Goal: Task Accomplishment & Management: Use online tool/utility

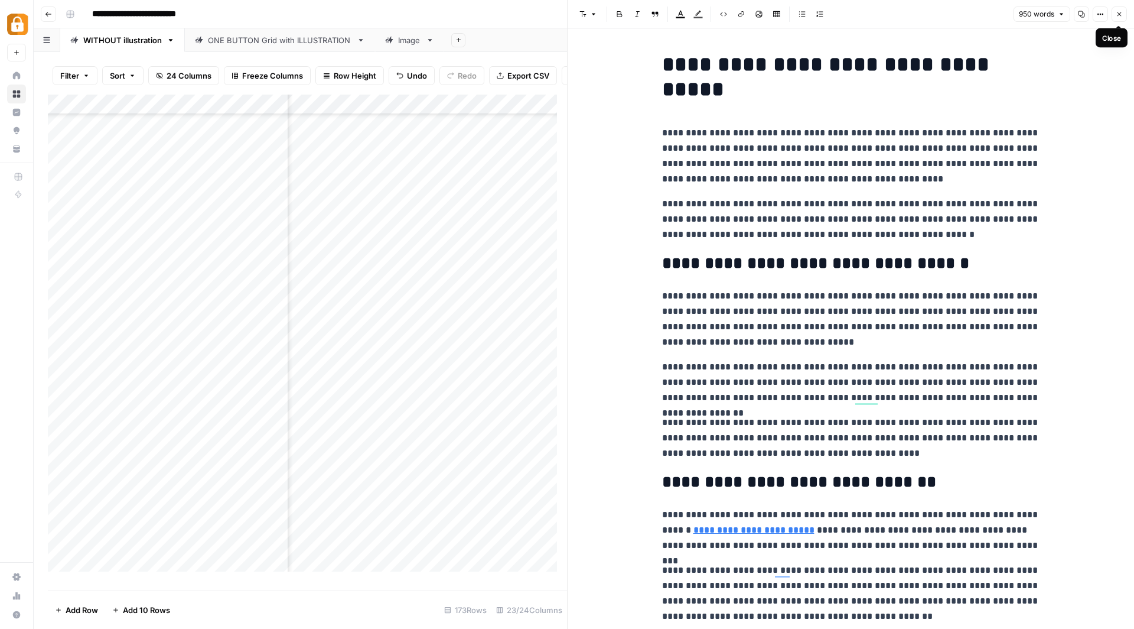
scroll to position [3027, 236]
click at [1118, 12] on icon "button" at bounding box center [1119, 14] width 7 height 7
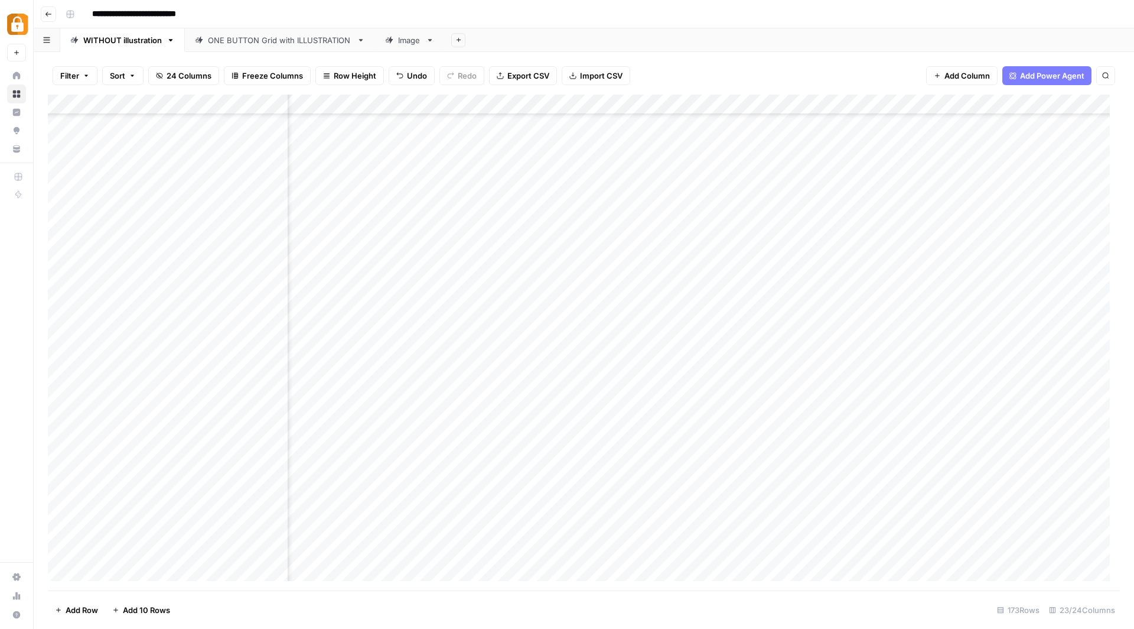
click at [281, 6] on div "**********" at bounding box center [592, 14] width 1062 height 19
click at [99, 42] on div "WITHOUT illustration" at bounding box center [122, 40] width 79 height 12
type input "*"
type input "*******"
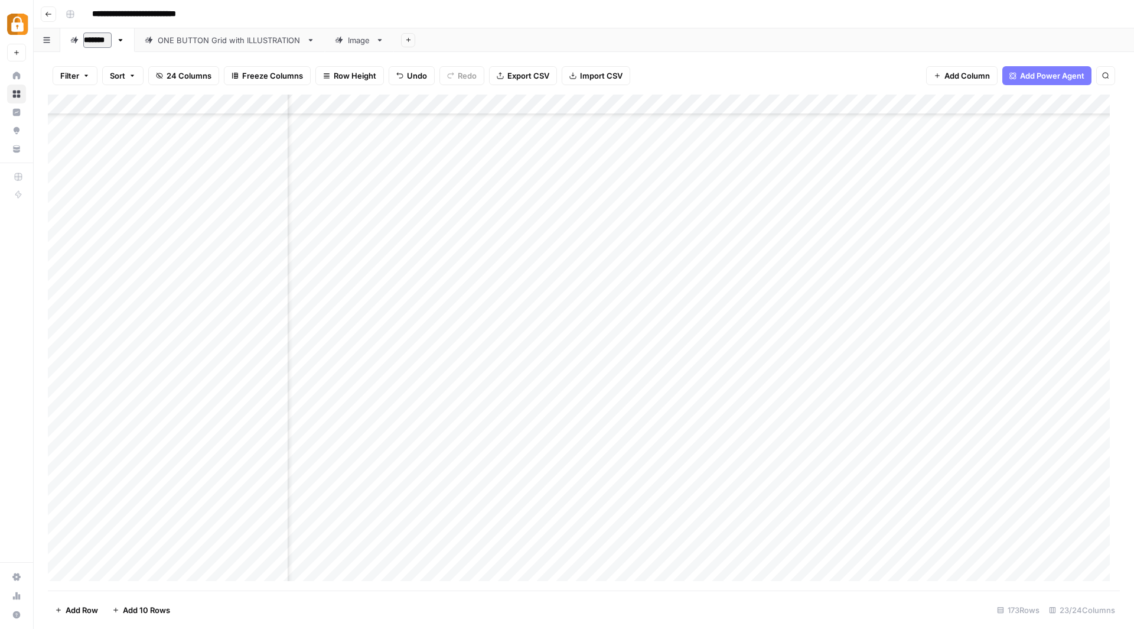
scroll to position [3027, 0]
click at [121, 40] on icon "button" at bounding box center [120, 40] width 8 height 8
click at [151, 74] on span "Duplicate Sheet" at bounding box center [166, 79] width 57 height 12
drag, startPoint x: 436, startPoint y: 43, endPoint x: 194, endPoint y: 36, distance: 241.7
click at [194, 36] on div "English ONE BUTTON Grid with ILLUSTRATION Image English Add Sheet" at bounding box center [584, 40] width 1101 height 24
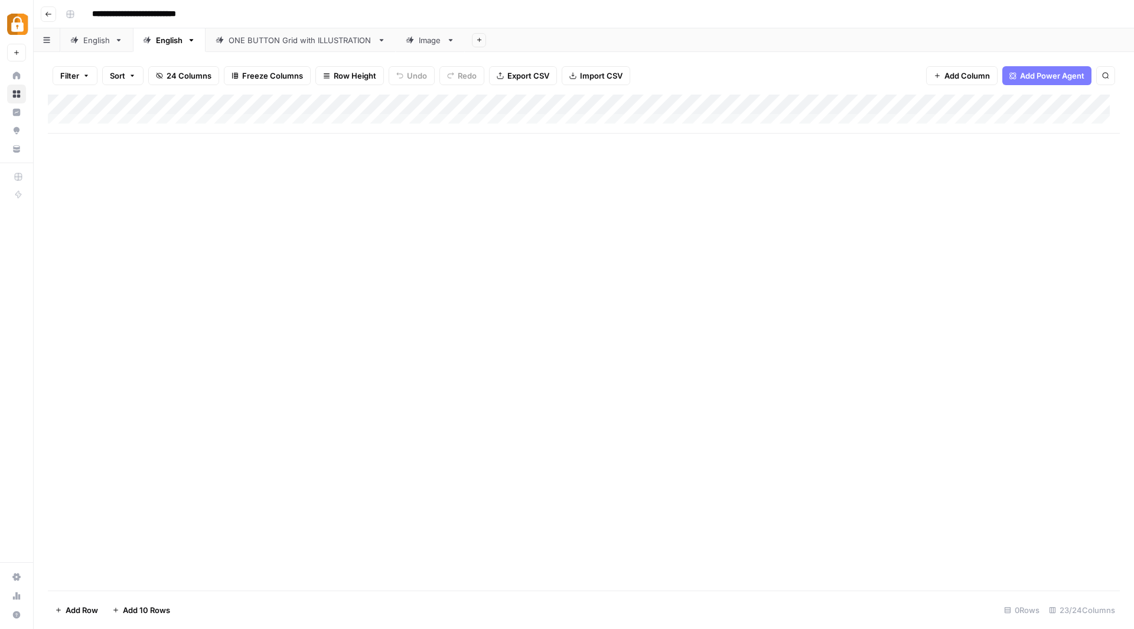
click at [172, 37] on div "English" at bounding box center [169, 40] width 27 height 12
click at [172, 37] on input "*******" at bounding box center [170, 39] width 28 height 15
type input "******"
click at [591, 74] on span "Import CSV" at bounding box center [601, 76] width 43 height 12
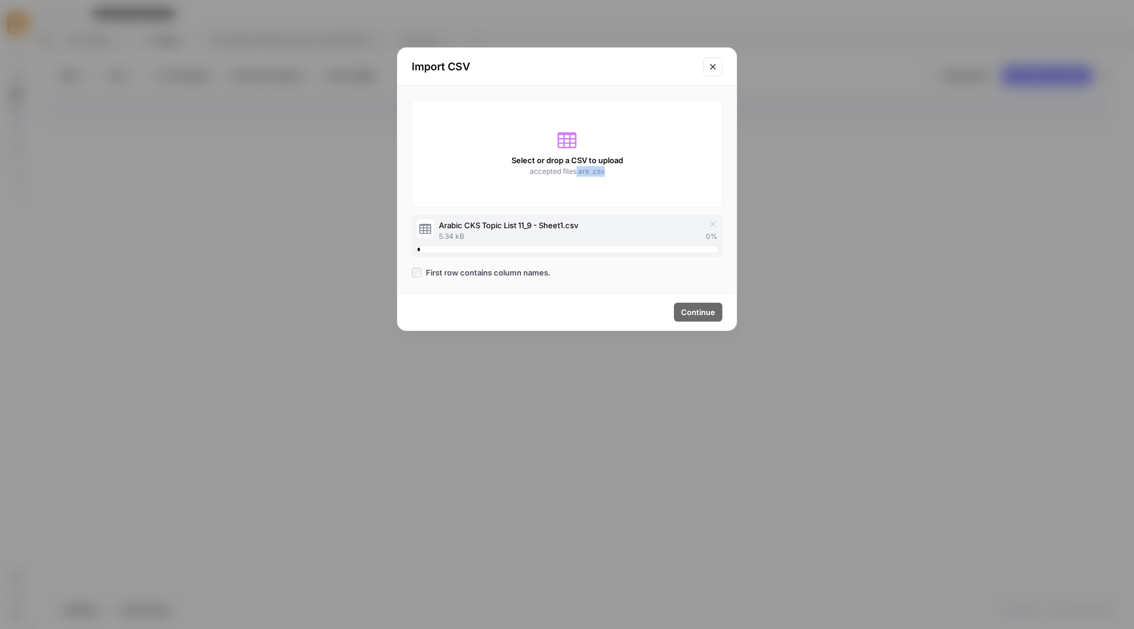
drag, startPoint x: 593, startPoint y: 170, endPoint x: 575, endPoint y: 174, distance: 18.1
click at [575, 174] on span "accepted files are .csv" at bounding box center [567, 171] width 75 height 11
click at [687, 311] on span "Continue" at bounding box center [698, 312] width 34 height 12
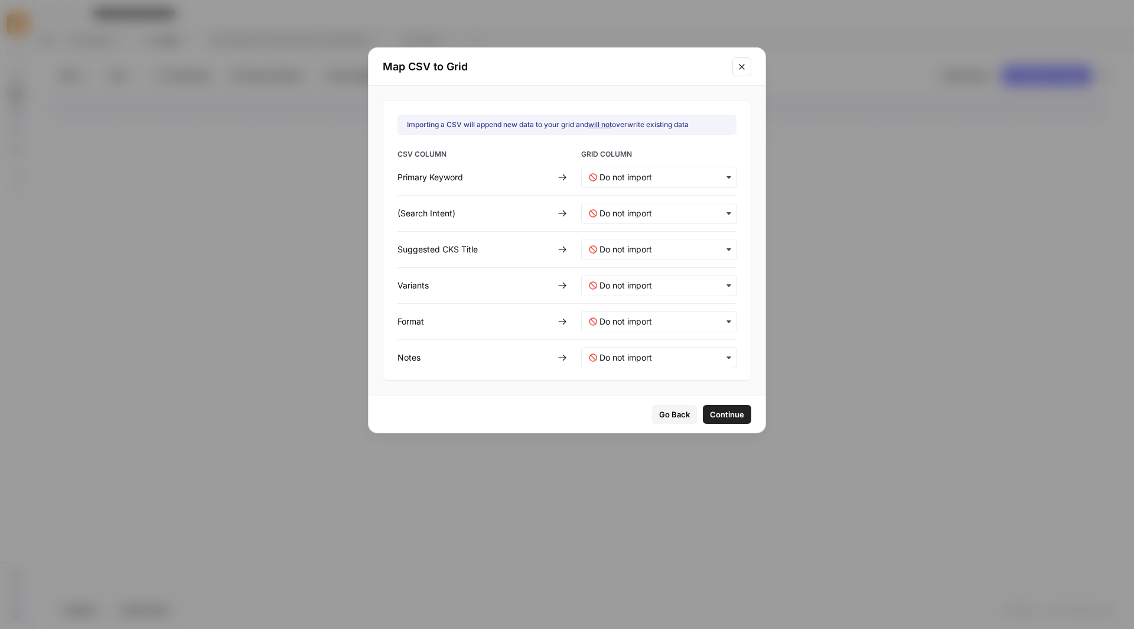
click at [724, 174] on icon "button" at bounding box center [728, 177] width 9 height 9
click at [684, 248] on div "Topic" at bounding box center [651, 250] width 139 height 21
click at [724, 245] on icon "button" at bounding box center [728, 249] width 9 height 9
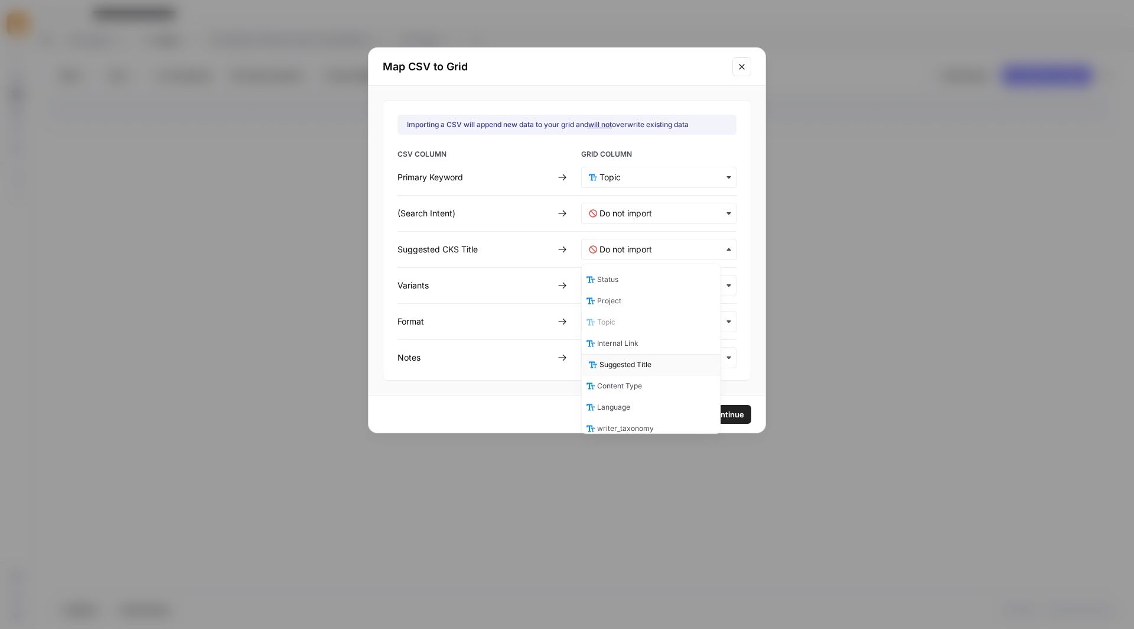
click at [664, 359] on div "Suggested Title" at bounding box center [651, 364] width 139 height 21
click at [724, 282] on icon "button" at bounding box center [728, 285] width 9 height 9
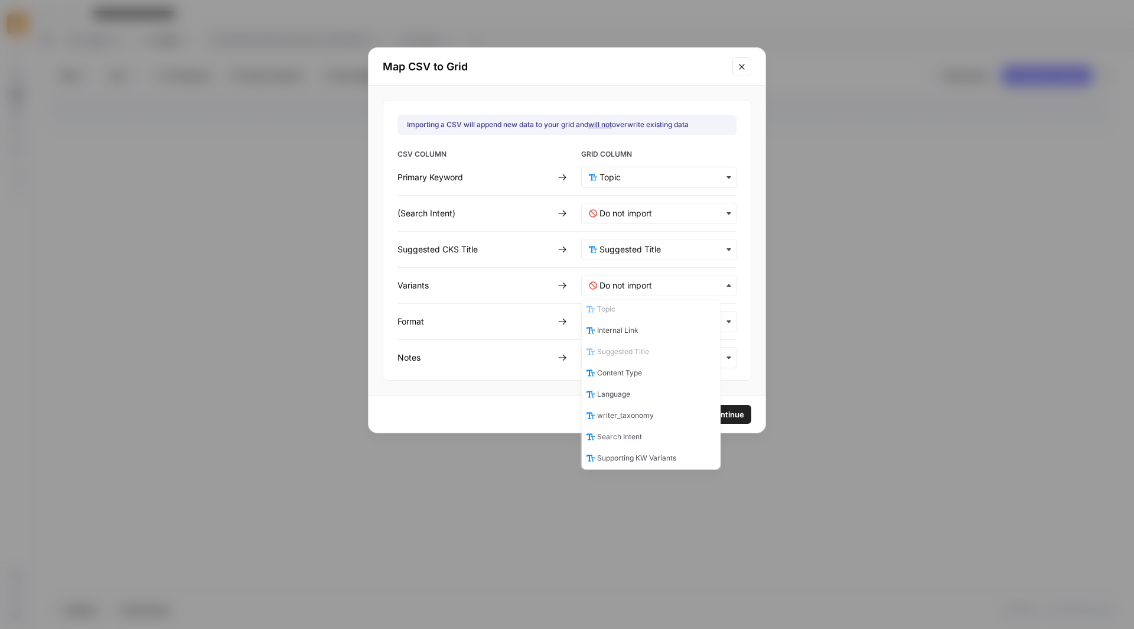
scroll to position [151, 0]
click at [666, 350] on span "Supporting KW Variants" at bounding box center [639, 355] width 79 height 11
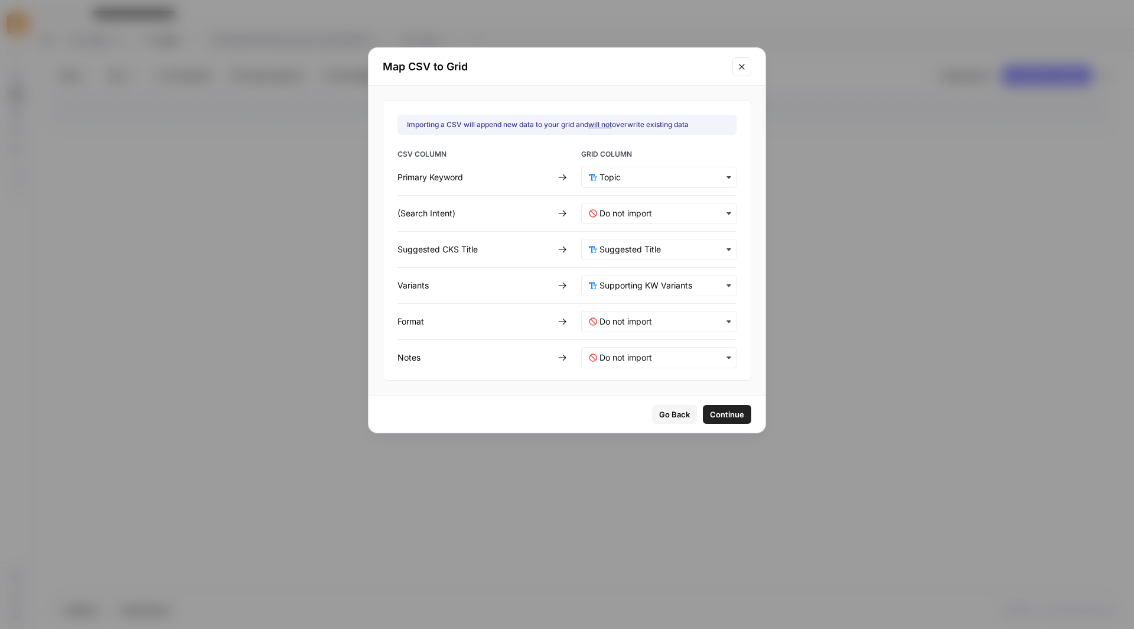
click at [724, 320] on icon "button" at bounding box center [728, 321] width 9 height 9
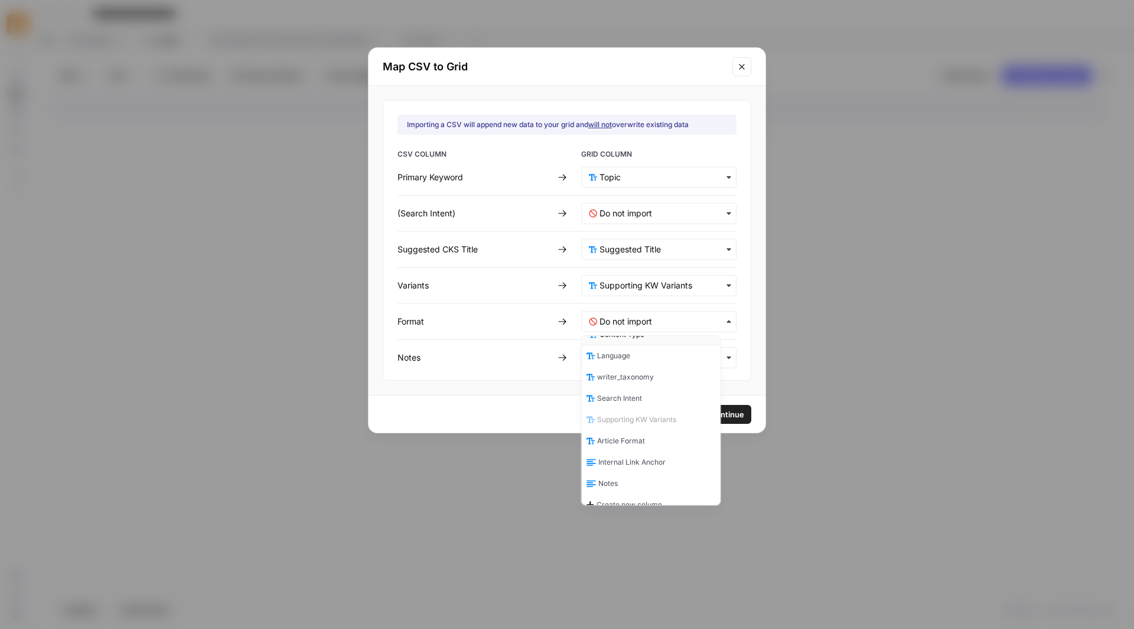
scroll to position [124, 0]
click at [647, 431] on div "Article Format" at bounding box center [651, 439] width 139 height 21
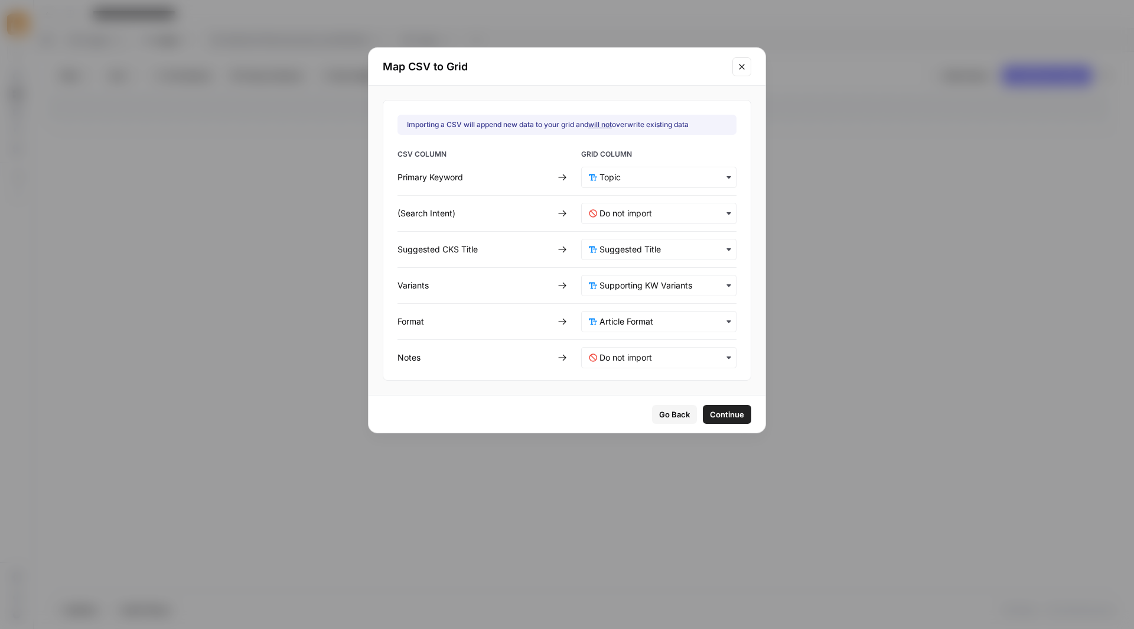
click at [689, 347] on div "button" at bounding box center [658, 357] width 155 height 21
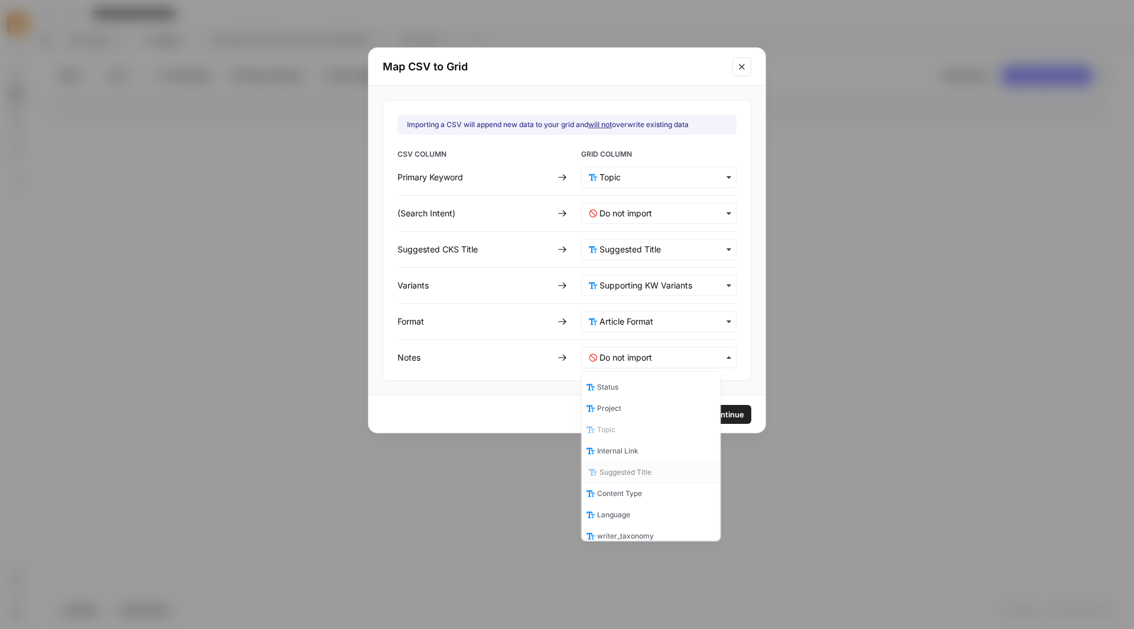
scroll to position [151, 0]
click at [635, 485] on div "Notes" at bounding box center [651, 490] width 139 height 21
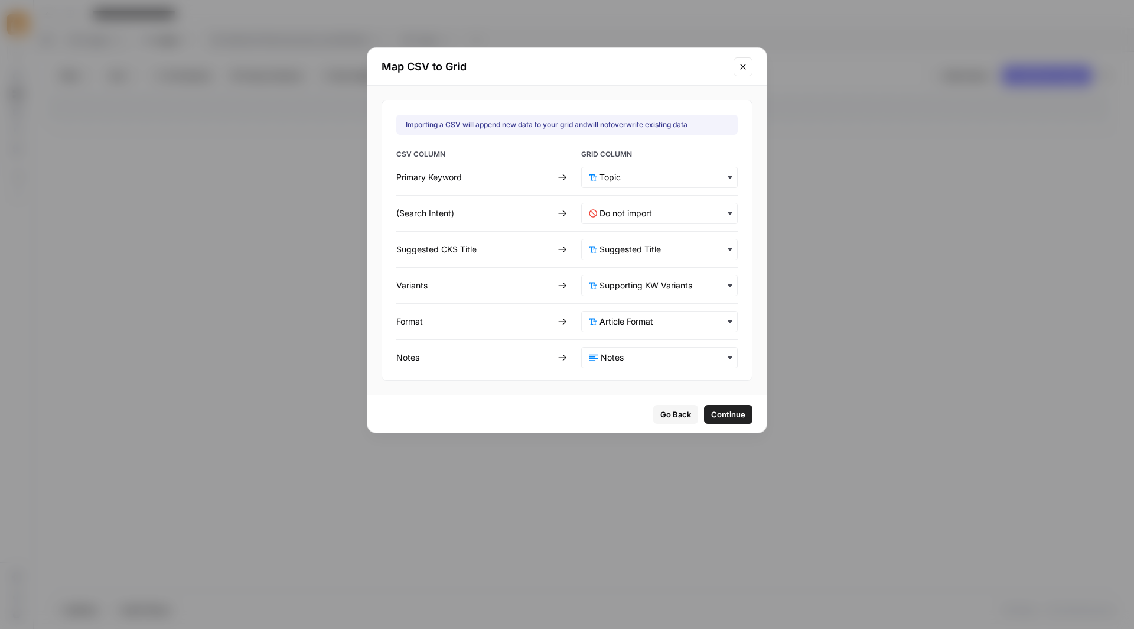
click at [713, 414] on span "Continue" at bounding box center [728, 414] width 34 height 12
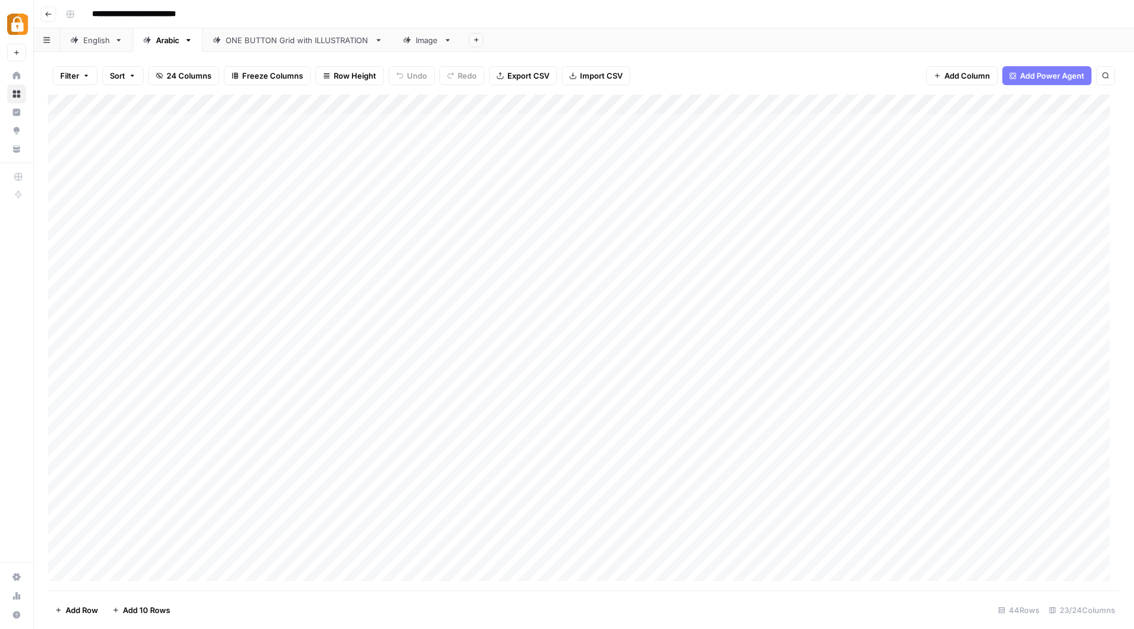
click at [586, 123] on div "Add Column" at bounding box center [584, 343] width 1072 height 496
type textarea "******"
click at [570, 174] on div "Add Column" at bounding box center [584, 343] width 1072 height 496
click at [71, 104] on div "Add Column" at bounding box center [584, 343] width 1072 height 496
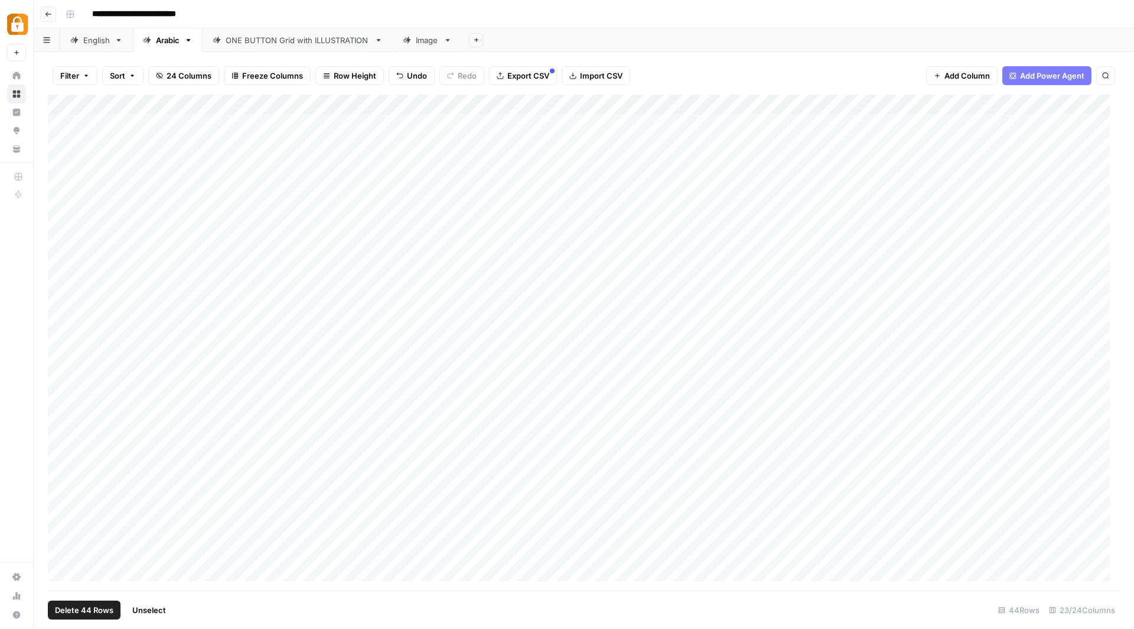
click at [82, 604] on span "Delete 44 Rows" at bounding box center [84, 610] width 58 height 12
click at [518, 131] on span "Delete" at bounding box center [524, 137] width 25 height 12
click at [584, 75] on span "Import CSV" at bounding box center [601, 76] width 43 height 12
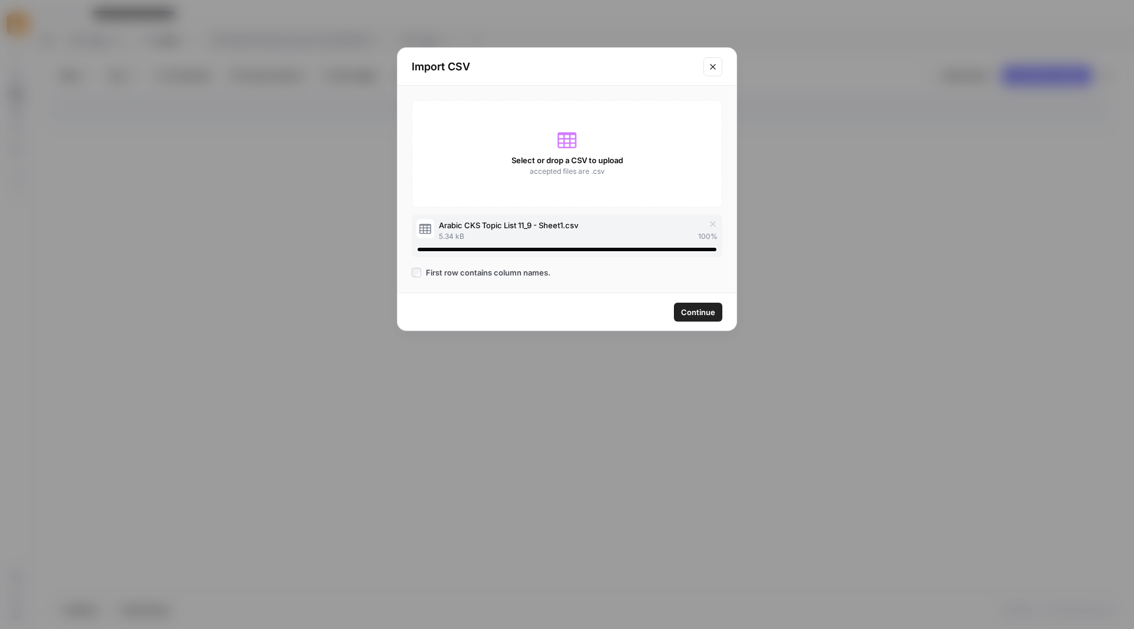
click at [690, 311] on span "Continue" at bounding box center [698, 312] width 34 height 12
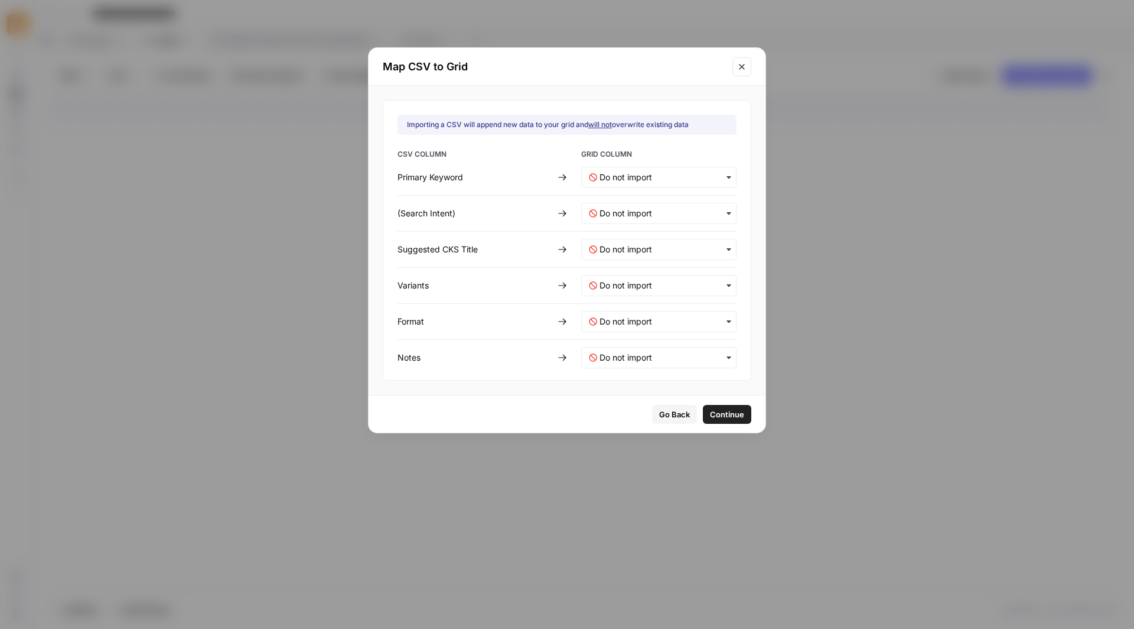
click at [724, 173] on icon "button" at bounding box center [728, 177] width 9 height 9
click at [492, 246] on div "Suggested CKS Title" at bounding box center [475, 249] width 155 height 12
click at [708, 244] on Title-mapping "text" at bounding box center [664, 249] width 129 height 12
click at [639, 359] on span "Suggested Title" at bounding box center [626, 364] width 52 height 11
click at [639, 171] on Keyword-mapping "text" at bounding box center [664, 177] width 129 height 12
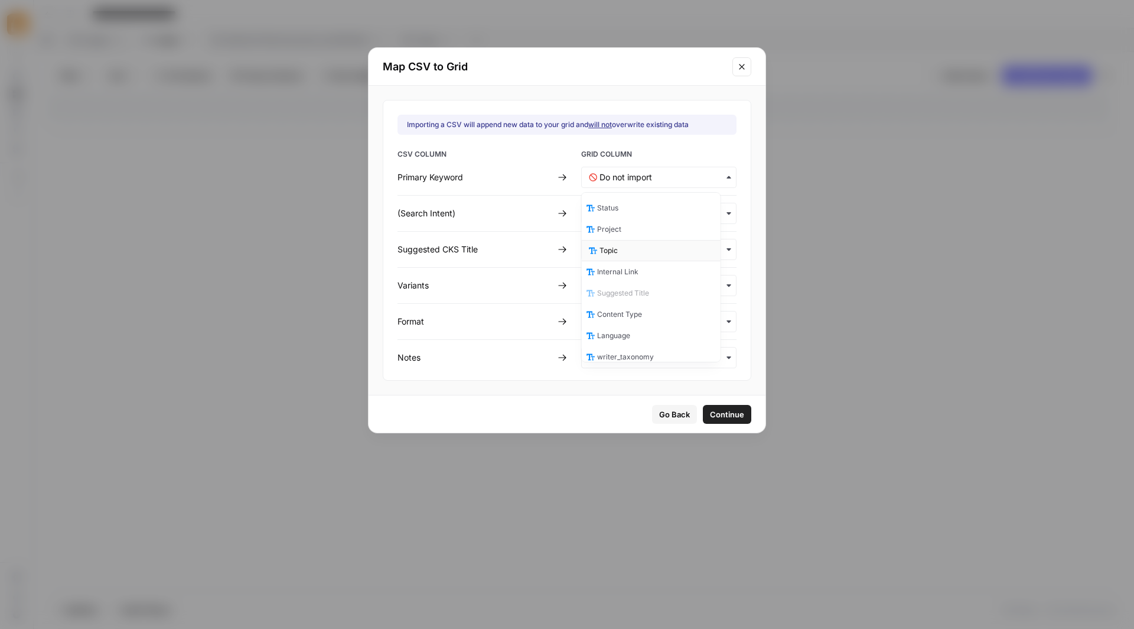
click at [621, 242] on div "Topic" at bounding box center [651, 250] width 139 height 21
click at [620, 213] on Intent\)-mapping "text" at bounding box center [664, 213] width 129 height 12
click at [511, 251] on div "Suggested CKS Title" at bounding box center [475, 249] width 155 height 12
click at [662, 281] on input "text" at bounding box center [664, 285] width 129 height 12
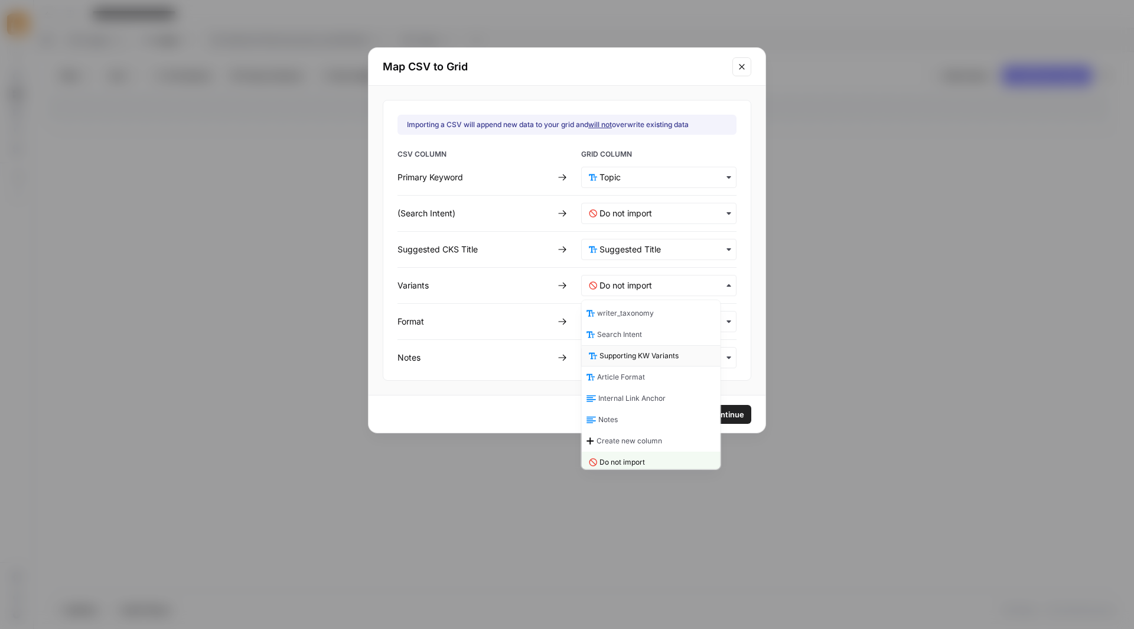
click at [656, 350] on span "Supporting KW Variants" at bounding box center [639, 355] width 79 height 11
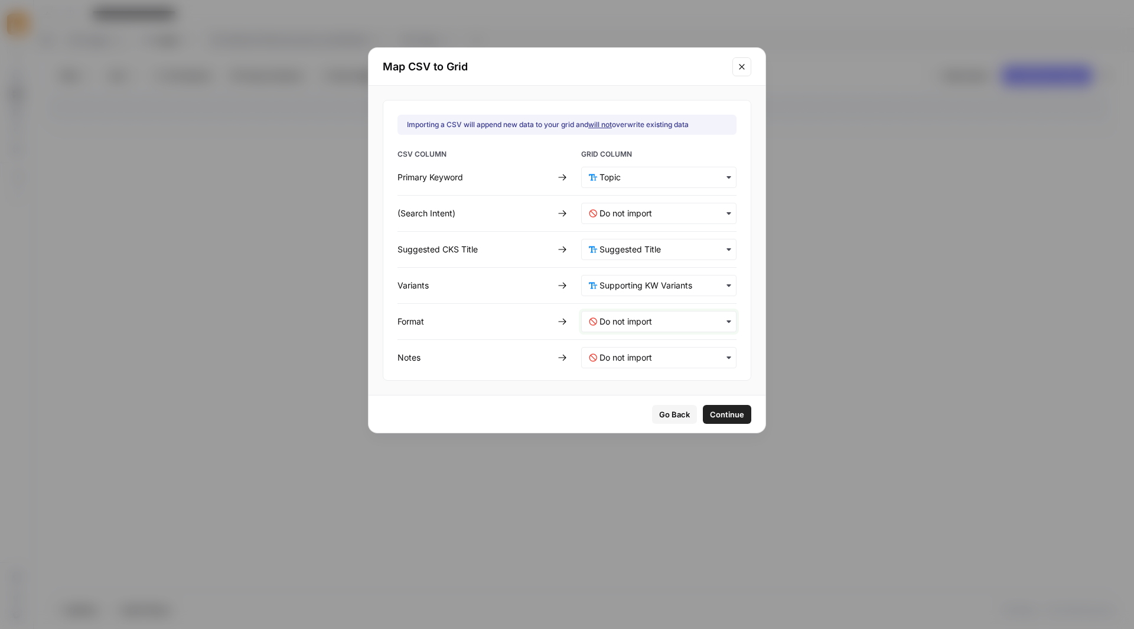
click at [666, 324] on input "text" at bounding box center [664, 322] width 129 height 12
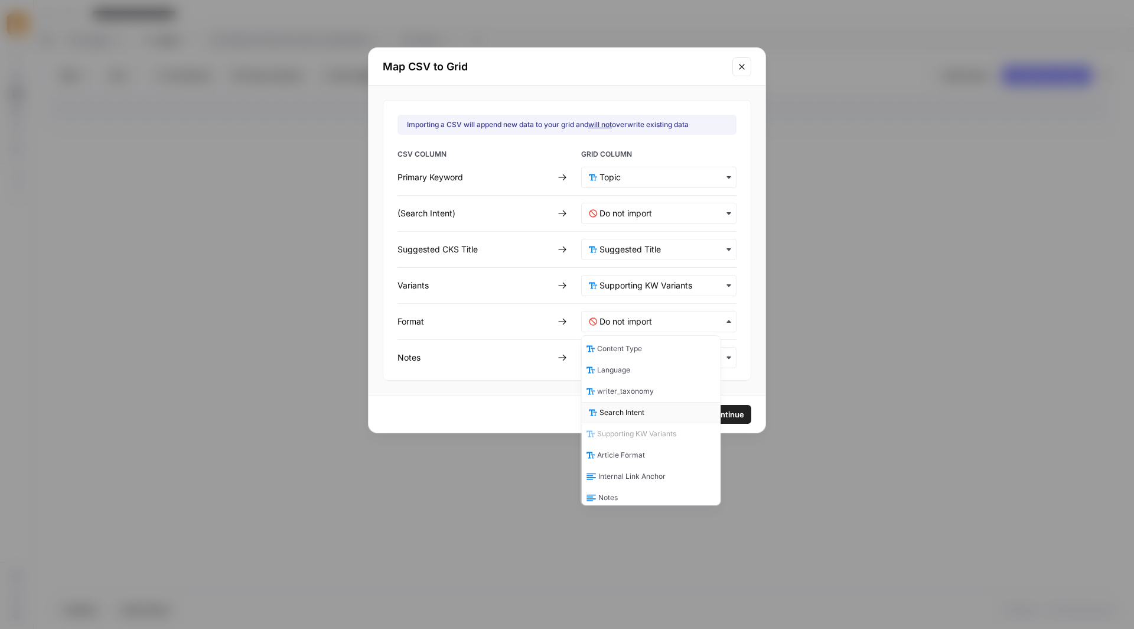
scroll to position [109, 0]
click at [659, 445] on div "Article Format" at bounding box center [651, 454] width 139 height 21
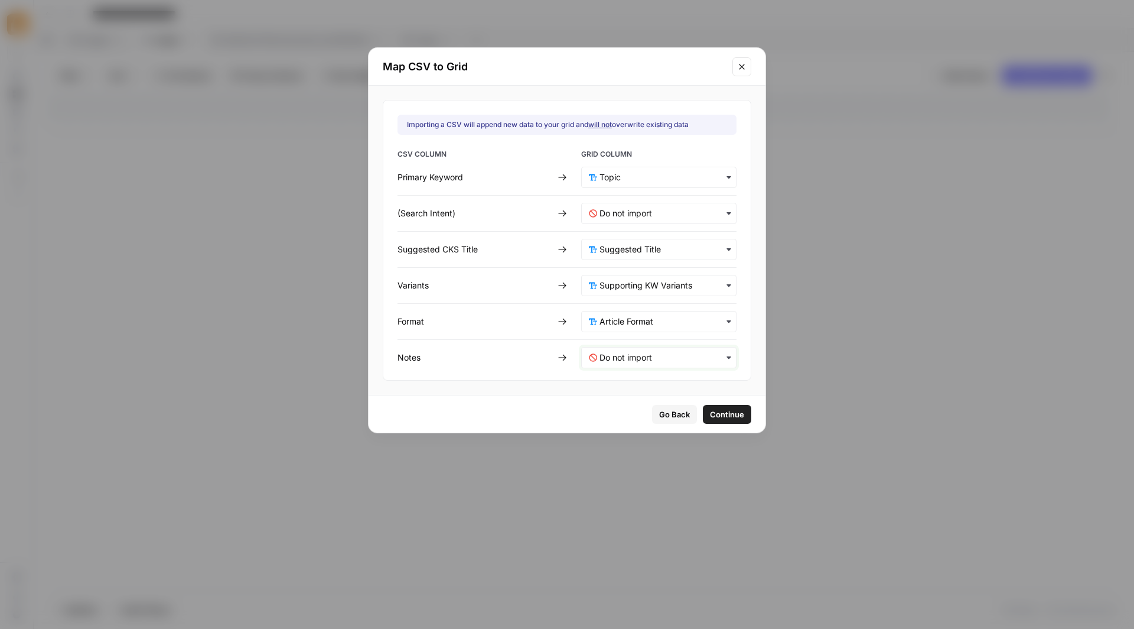
click at [638, 353] on input "text" at bounding box center [664, 358] width 129 height 12
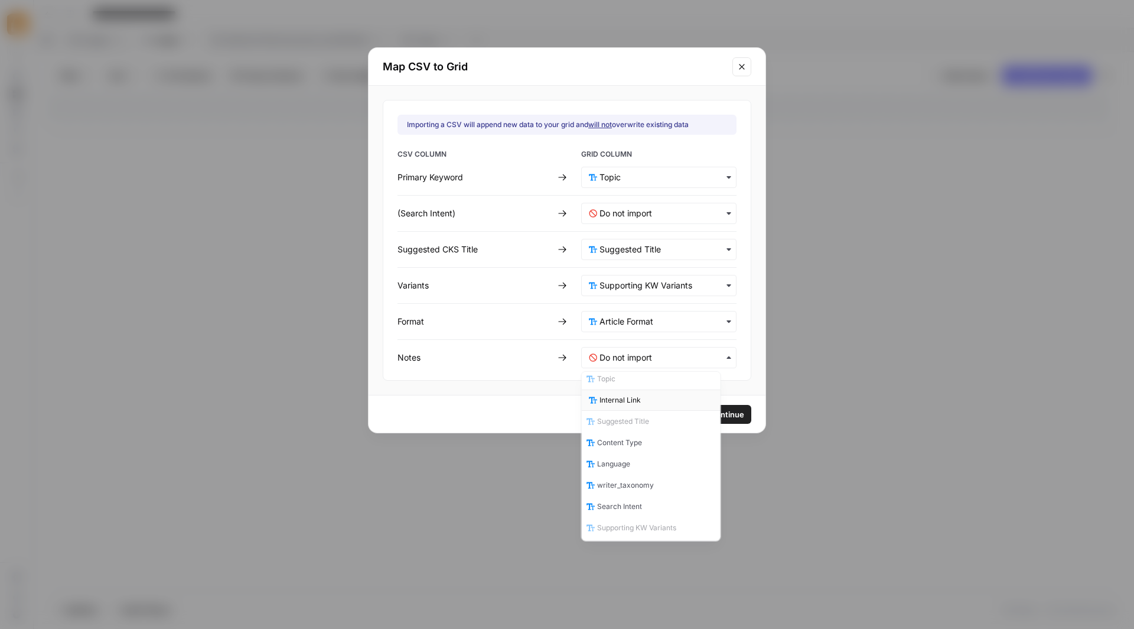
scroll to position [151, 0]
click at [640, 481] on div "Notes" at bounding box center [651, 490] width 139 height 21
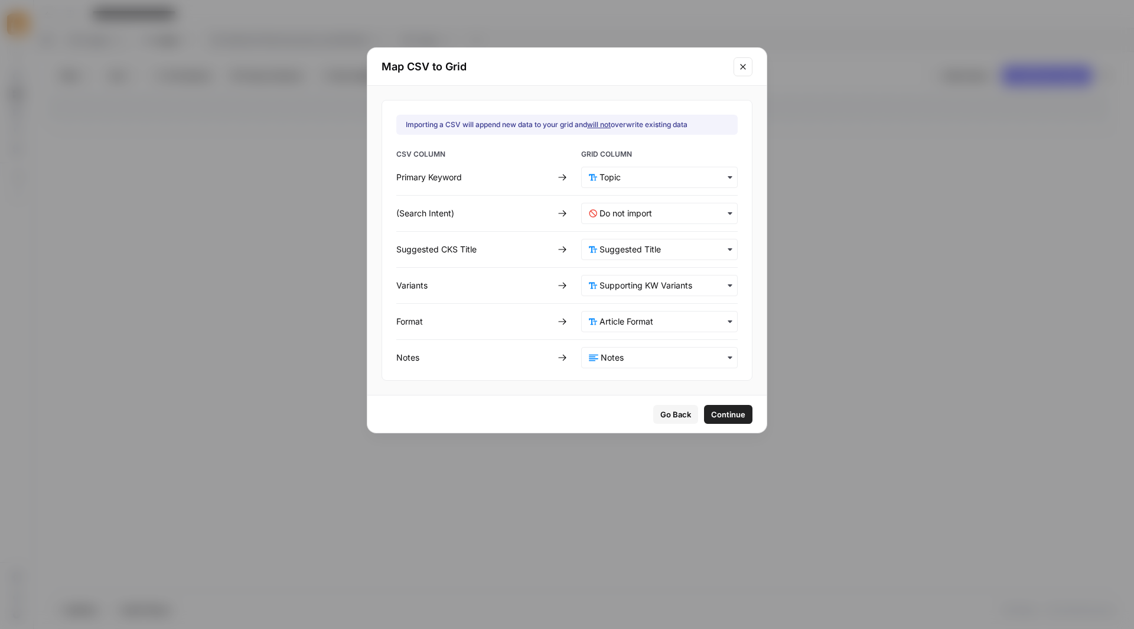
click at [711, 414] on span "Continue" at bounding box center [728, 414] width 34 height 12
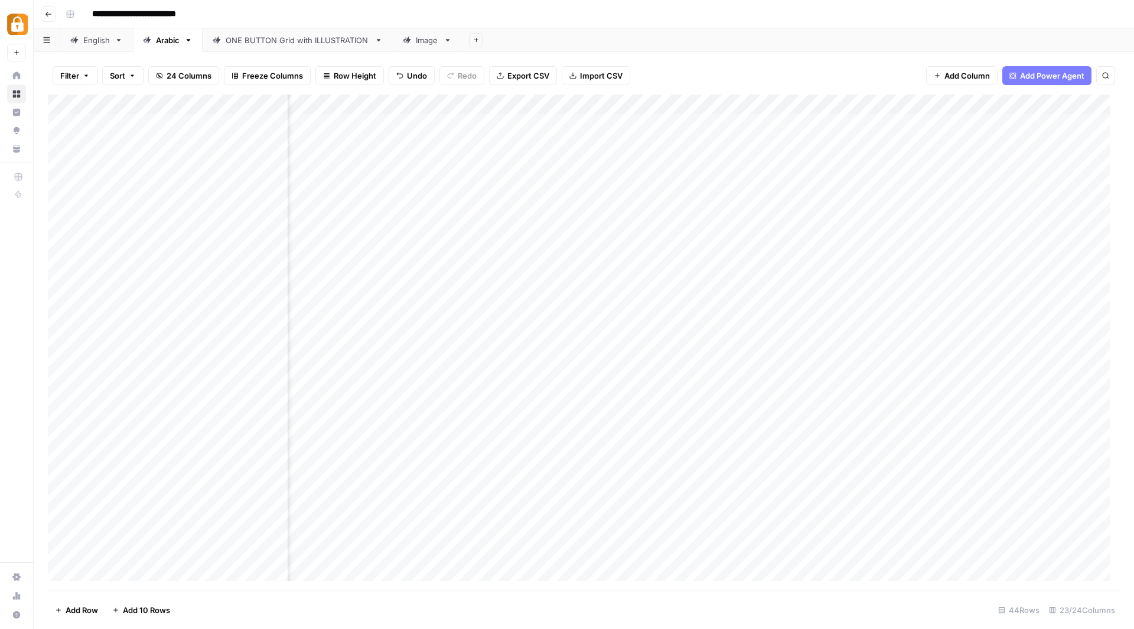
scroll to position [0, 1699]
click at [68, 104] on div "Add Column" at bounding box center [584, 343] width 1072 height 496
click at [87, 610] on span "Delete 44 Rows" at bounding box center [84, 610] width 58 height 12
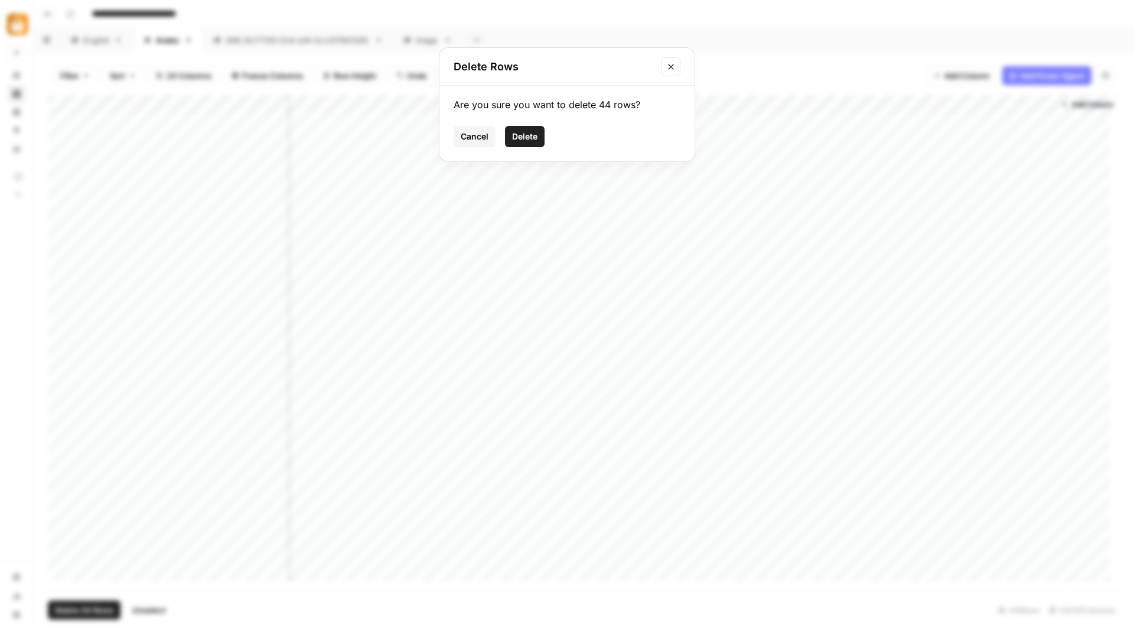
click at [535, 138] on span "Delete" at bounding box center [524, 137] width 25 height 12
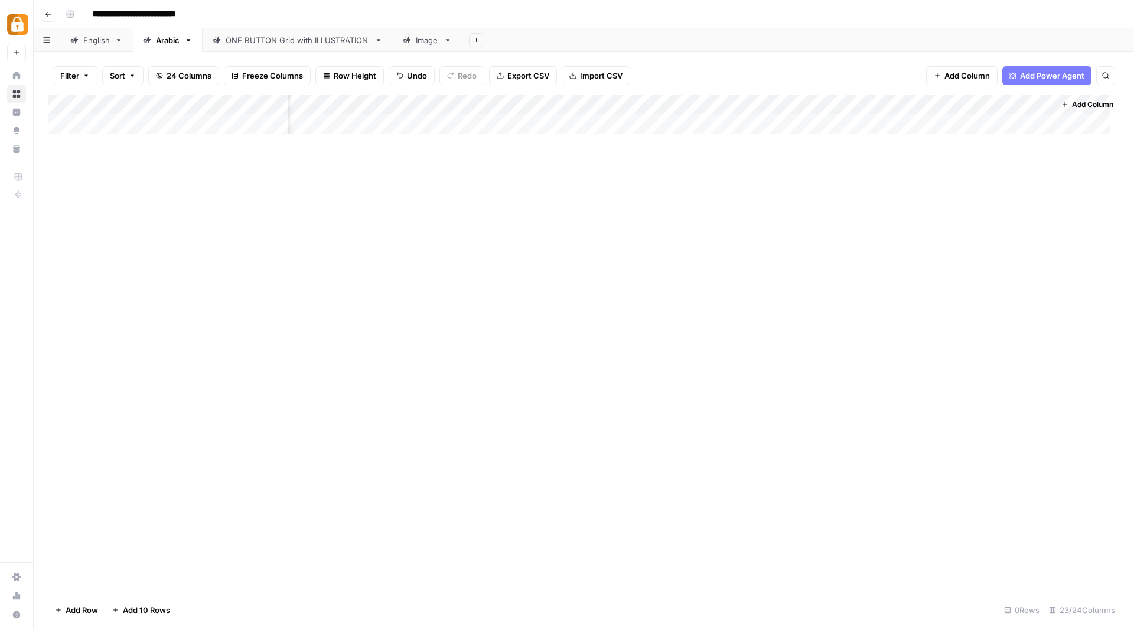
scroll to position [0, 1690]
click at [591, 71] on span "Import CSV" at bounding box center [601, 76] width 43 height 12
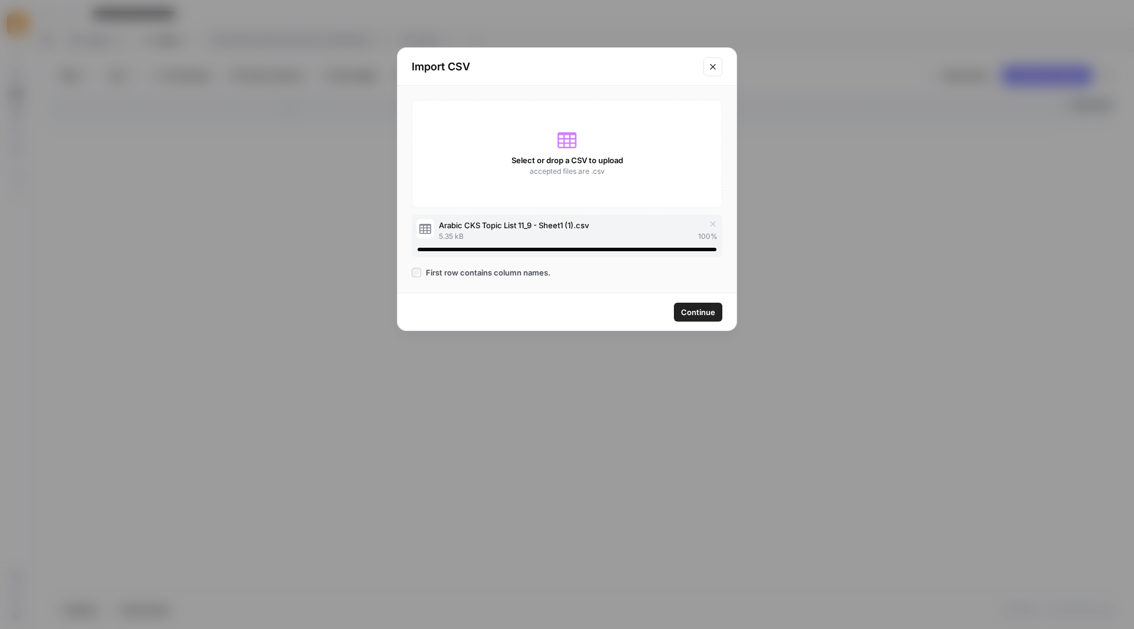
click at [691, 310] on span "Continue" at bounding box center [698, 312] width 34 height 12
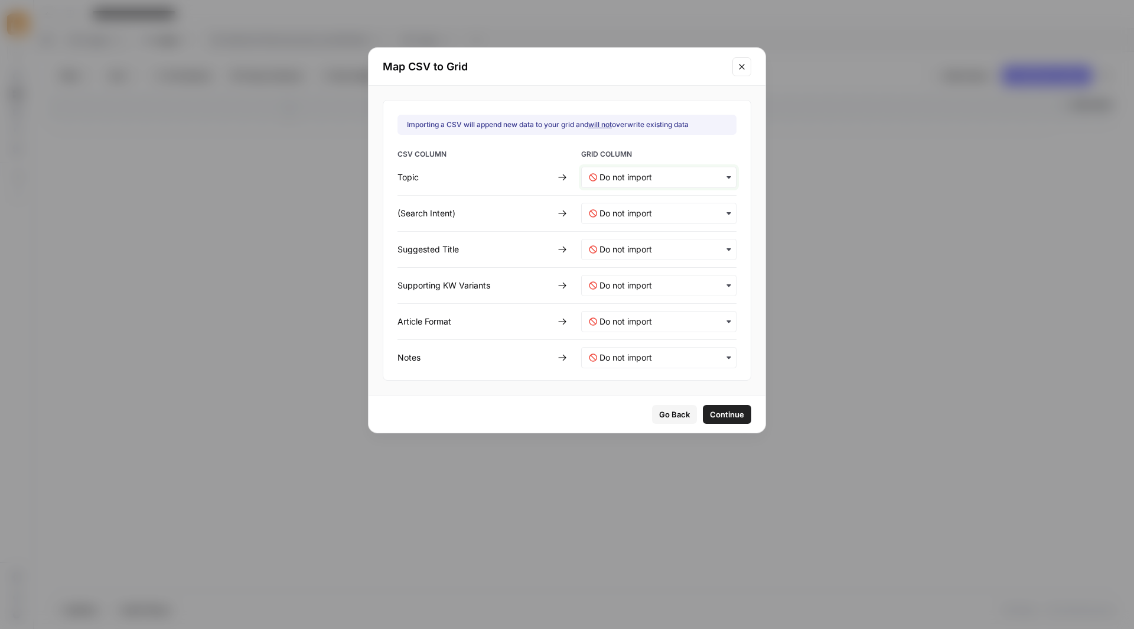
click at [708, 174] on input "text" at bounding box center [664, 177] width 129 height 12
click at [656, 246] on div "Topic" at bounding box center [651, 250] width 139 height 21
click at [695, 208] on Intent\)-mapping "text" at bounding box center [664, 213] width 129 height 12
click at [736, 201] on div "Importing a CSV will append new data to your grid and will not overwrite existi…" at bounding box center [567, 240] width 397 height 309
click at [685, 248] on Title-mapping "text" at bounding box center [664, 249] width 129 height 12
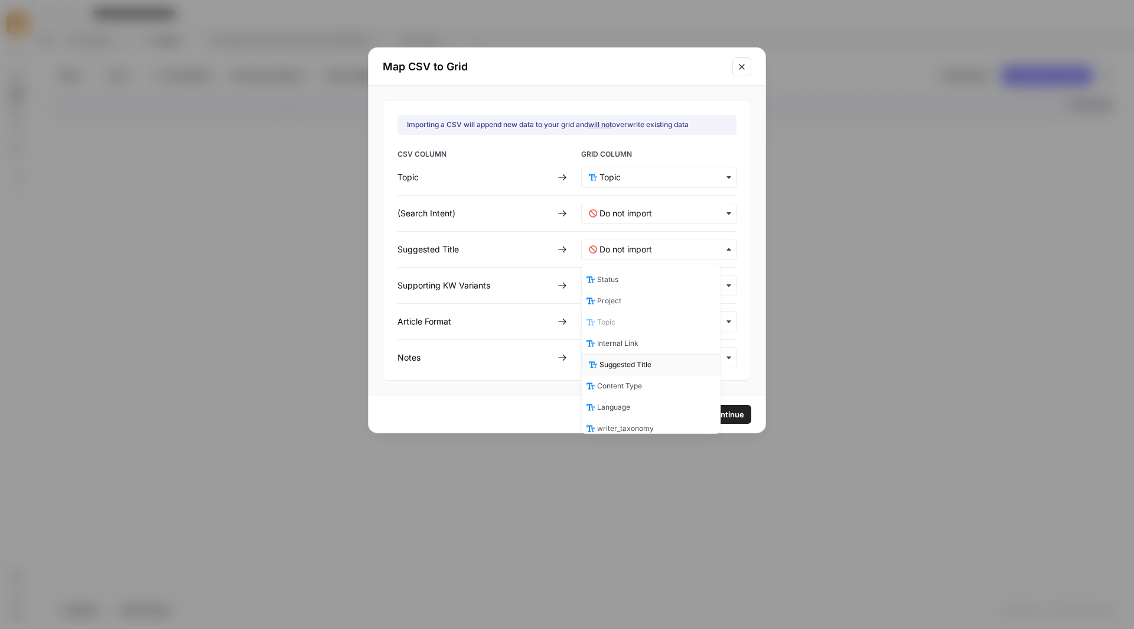
click at [656, 357] on div "Suggested Title" at bounding box center [651, 364] width 139 height 21
click at [670, 284] on Variants-mapping "text" at bounding box center [664, 285] width 129 height 12
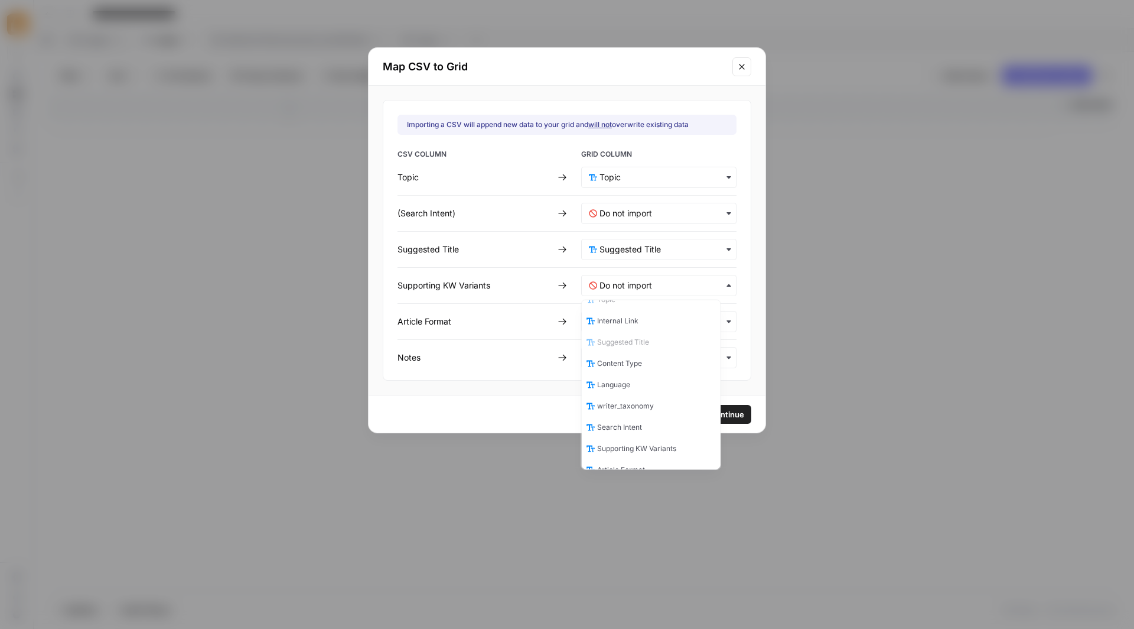
scroll to position [121, 0]
click at [656, 382] on span "Supporting KW Variants" at bounding box center [639, 385] width 79 height 11
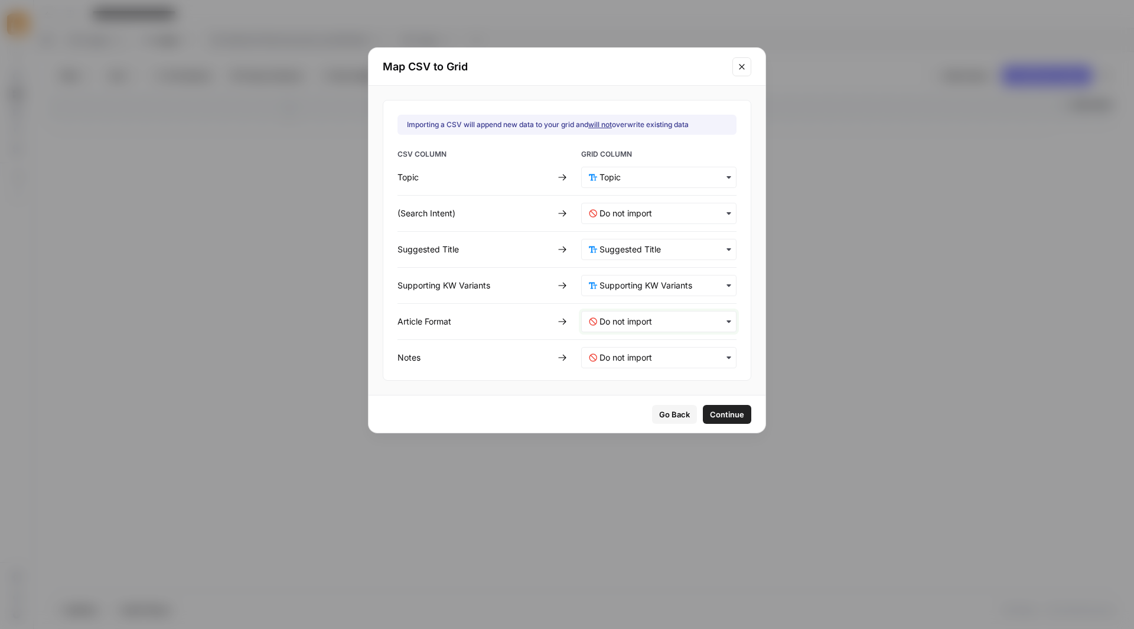
click at [685, 317] on Format-mapping "text" at bounding box center [664, 322] width 129 height 12
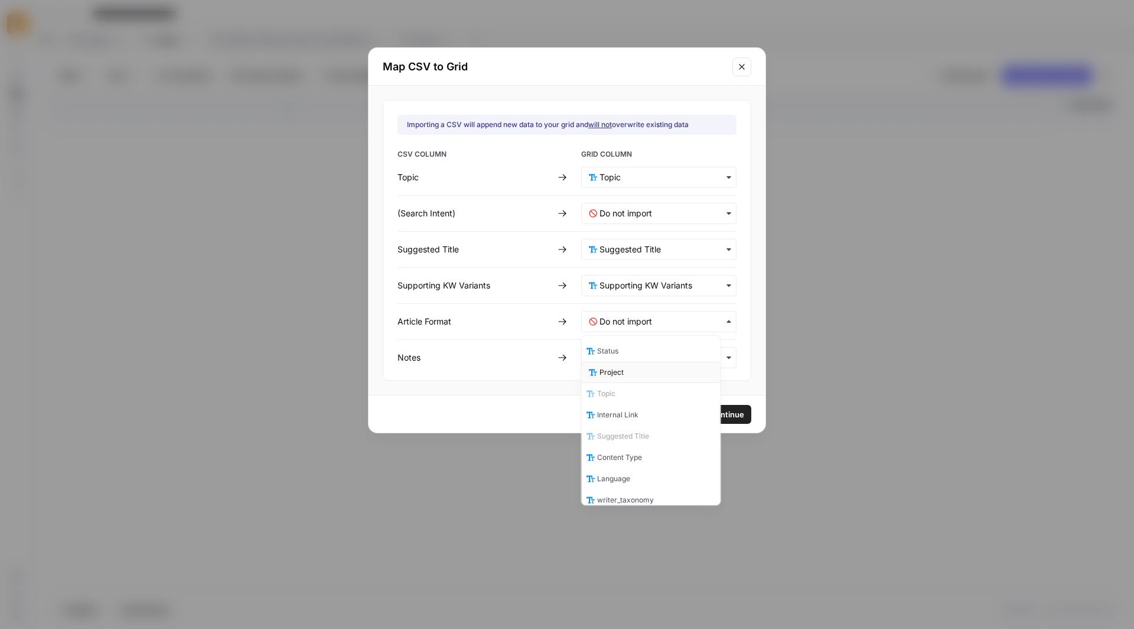
scroll to position [151, 0]
click at [652, 408] on div "Article Format" at bounding box center [651, 412] width 139 height 21
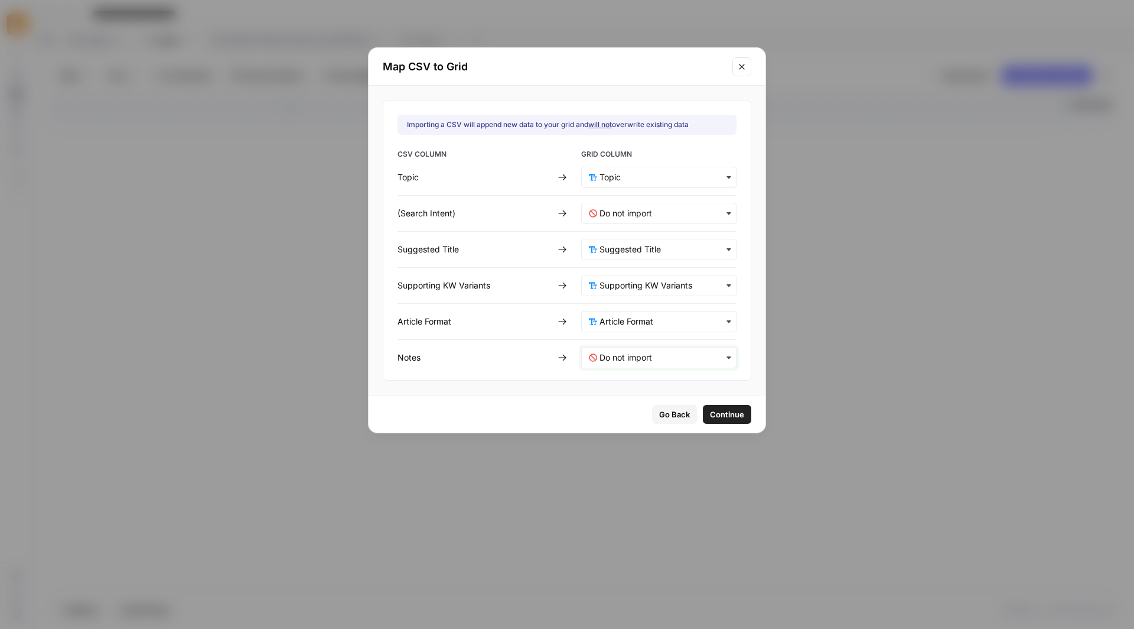
click at [629, 352] on input "text" at bounding box center [664, 358] width 129 height 12
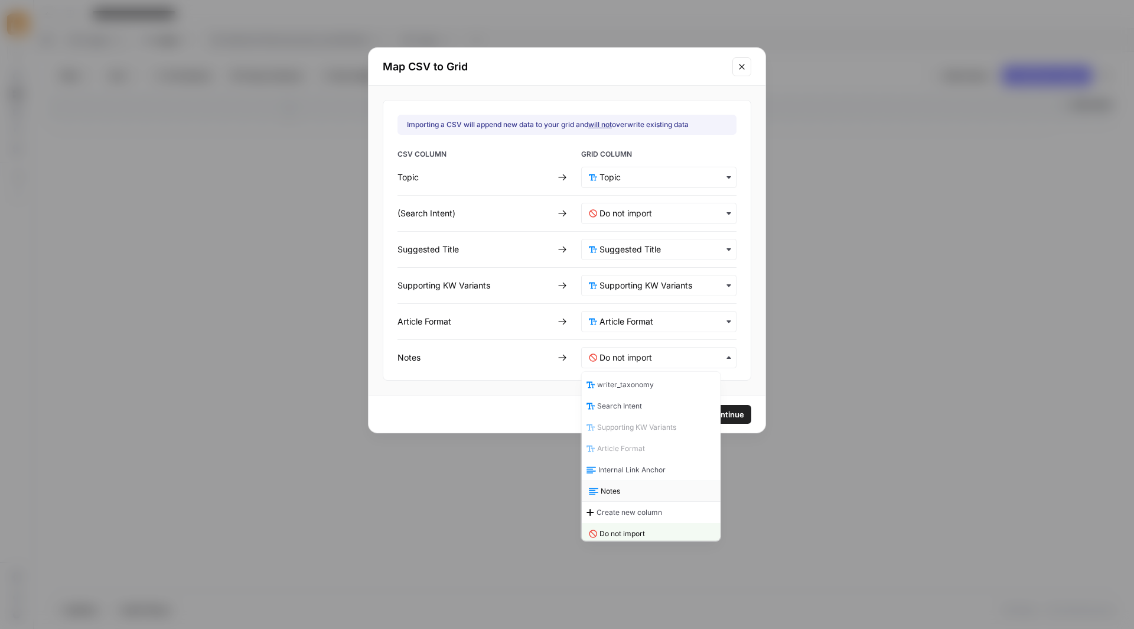
click at [633, 483] on div "Notes" at bounding box center [651, 490] width 139 height 21
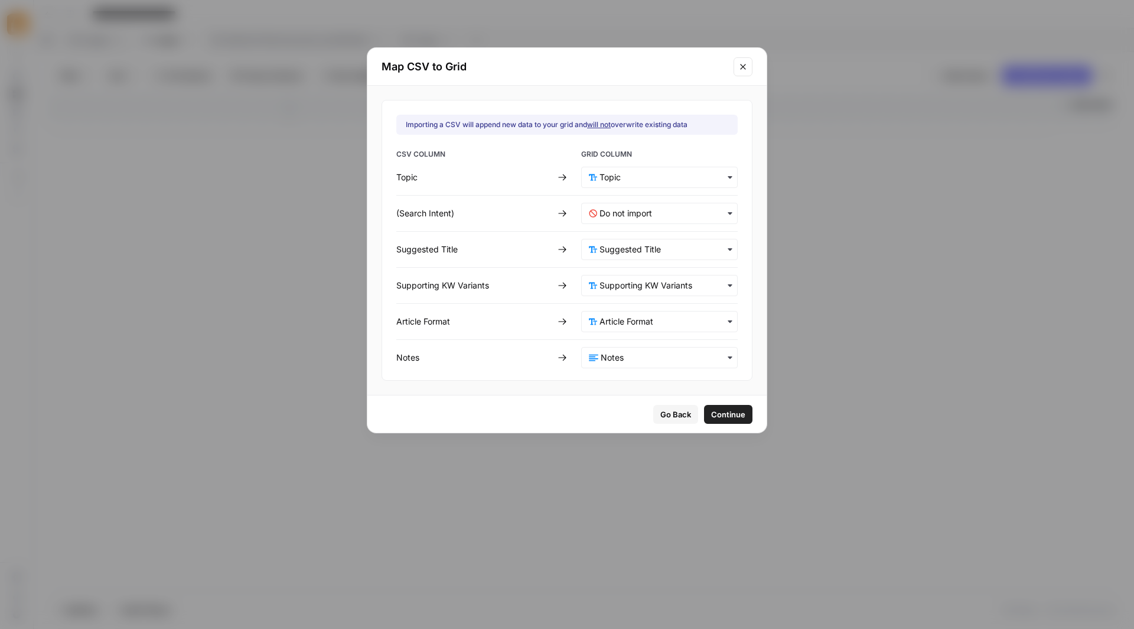
click at [711, 408] on span "Continue" at bounding box center [728, 414] width 34 height 12
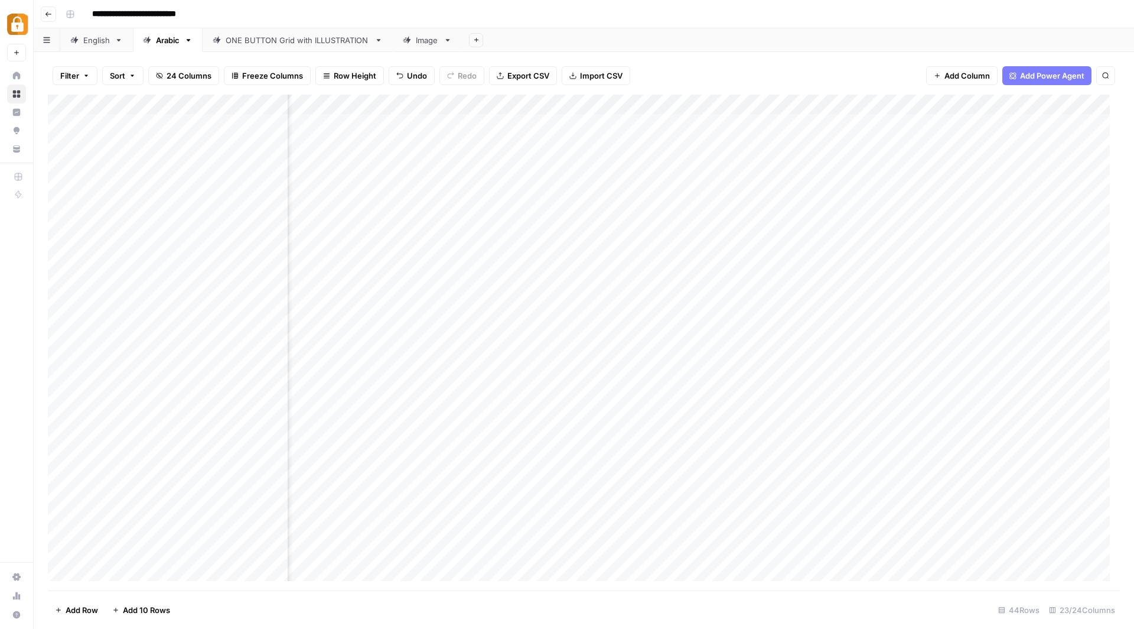
scroll to position [0, 0]
click at [67, 100] on div "Add Column" at bounding box center [584, 343] width 1072 height 496
click at [82, 612] on span "Delete 44 Rows" at bounding box center [84, 610] width 58 height 12
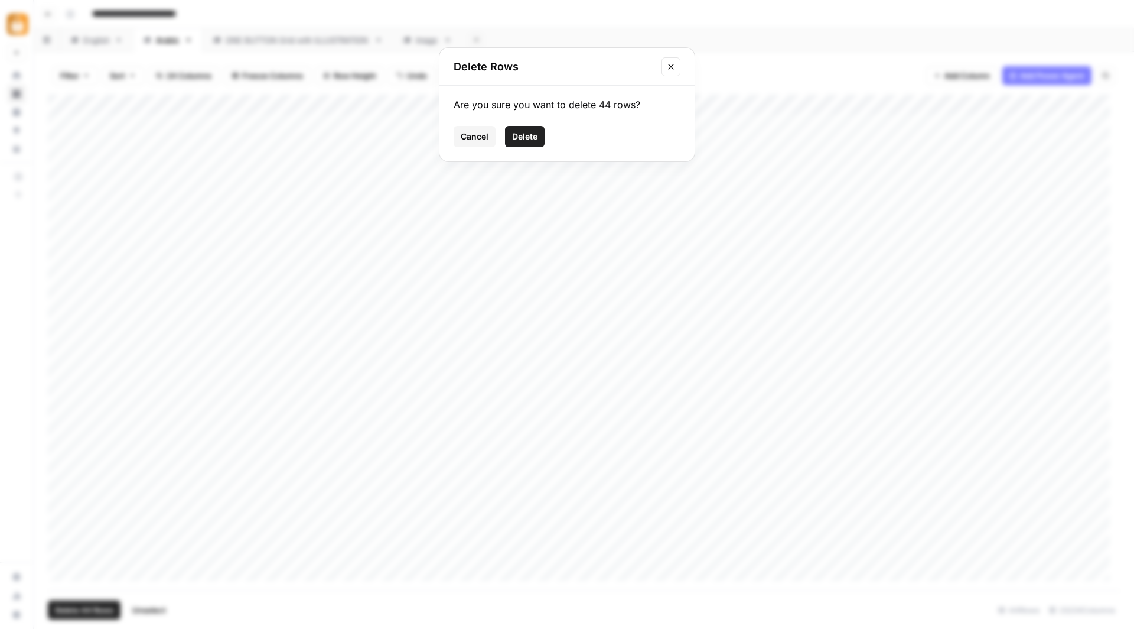
click at [535, 139] on span "Delete" at bounding box center [524, 137] width 25 height 12
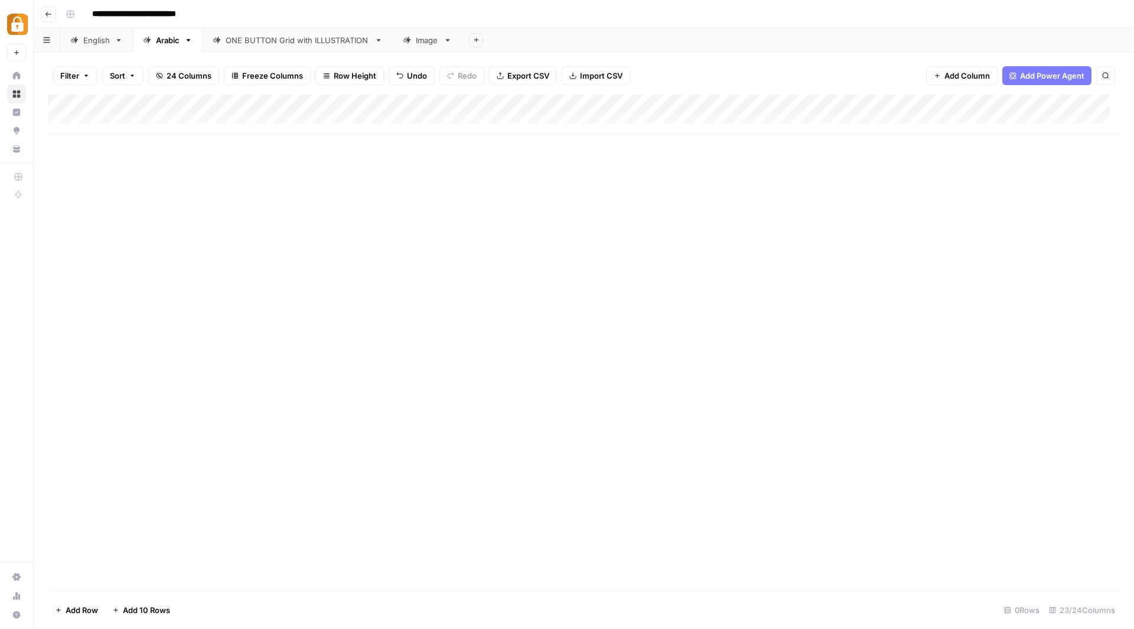
click at [151, 604] on span "Add 10 Rows" at bounding box center [146, 610] width 47 height 12
click at [151, 606] on span "Add 10 Rows" at bounding box center [146, 610] width 47 height 12
click at [356, 124] on div "Add Column" at bounding box center [584, 315] width 1072 height 441
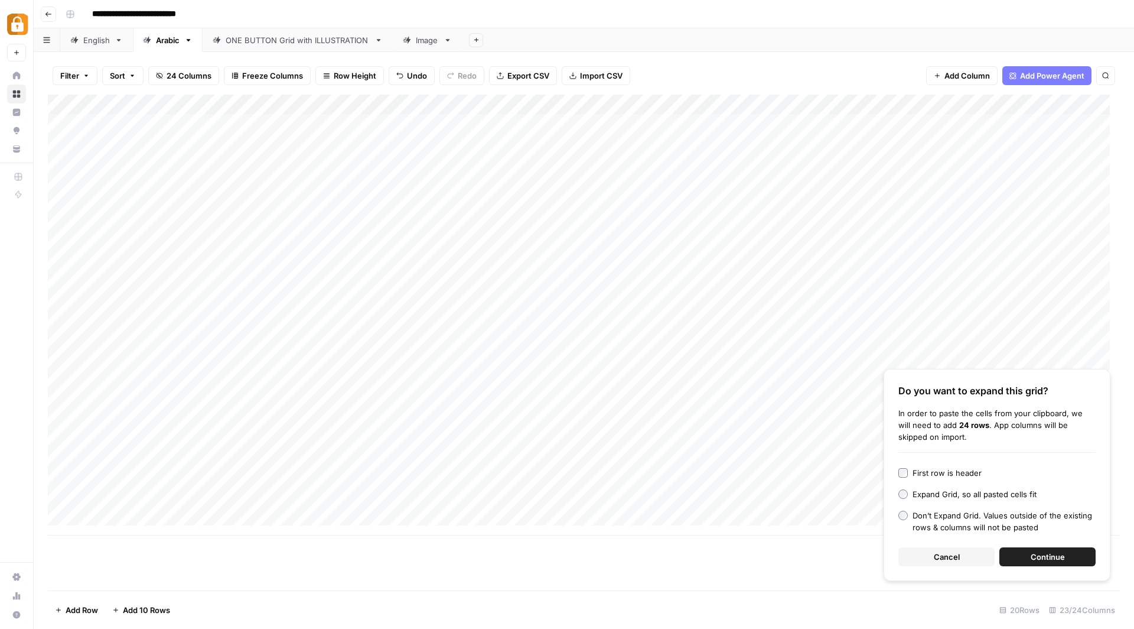
click at [1058, 557] on span "Continue" at bounding box center [1048, 557] width 34 height 12
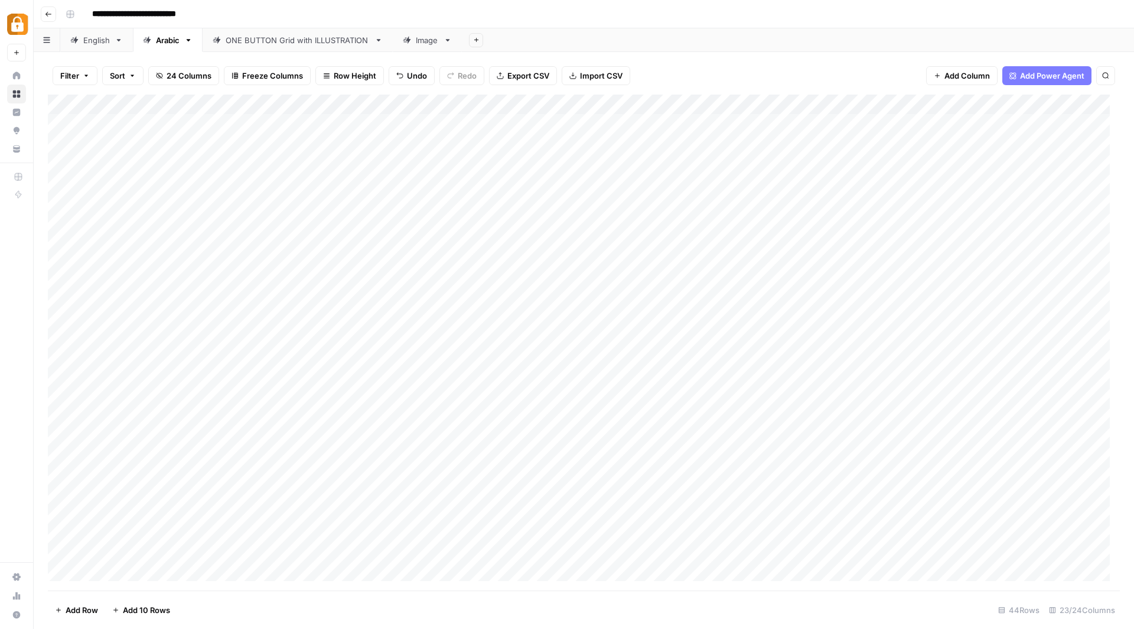
click at [86, 41] on div "English" at bounding box center [96, 40] width 27 height 12
click at [171, 37] on div "Arabic" at bounding box center [168, 40] width 24 height 12
click at [87, 35] on div "English" at bounding box center [96, 40] width 27 height 12
click at [172, 43] on div "Arabic" at bounding box center [168, 40] width 24 height 12
click at [500, 120] on div "Add Column" at bounding box center [584, 343] width 1072 height 496
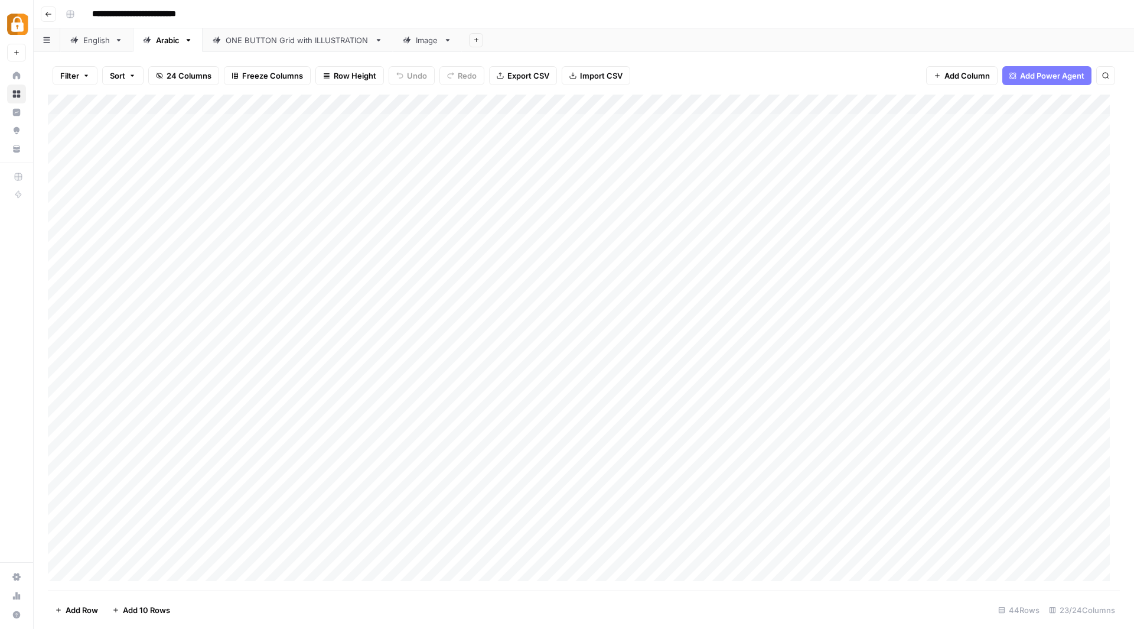
click at [502, 119] on div "Add Column" at bounding box center [584, 343] width 1072 height 496
type textarea "*****"
click at [531, 160] on div "Add Column" at bounding box center [584, 343] width 1072 height 496
click at [513, 120] on div "Add Column" at bounding box center [584, 343] width 1072 height 496
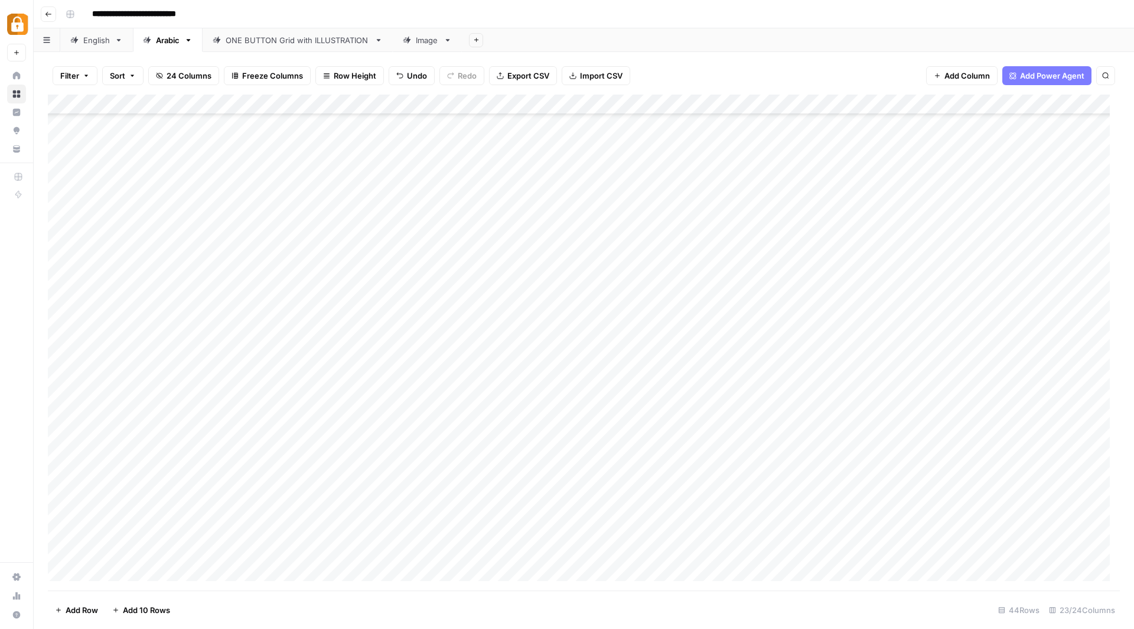
drag, startPoint x: 548, startPoint y: 129, endPoint x: 519, endPoint y: 345, distance: 217.6
click at [521, 316] on div "Add Column" at bounding box center [584, 343] width 1072 height 496
drag, startPoint x: 518, startPoint y: 370, endPoint x: 516, endPoint y: 489, distance: 118.8
click at [517, 379] on div "Add Column" at bounding box center [584, 343] width 1072 height 496
drag, startPoint x: 516, startPoint y: 489, endPoint x: 515, endPoint y: 542, distance: 53.8
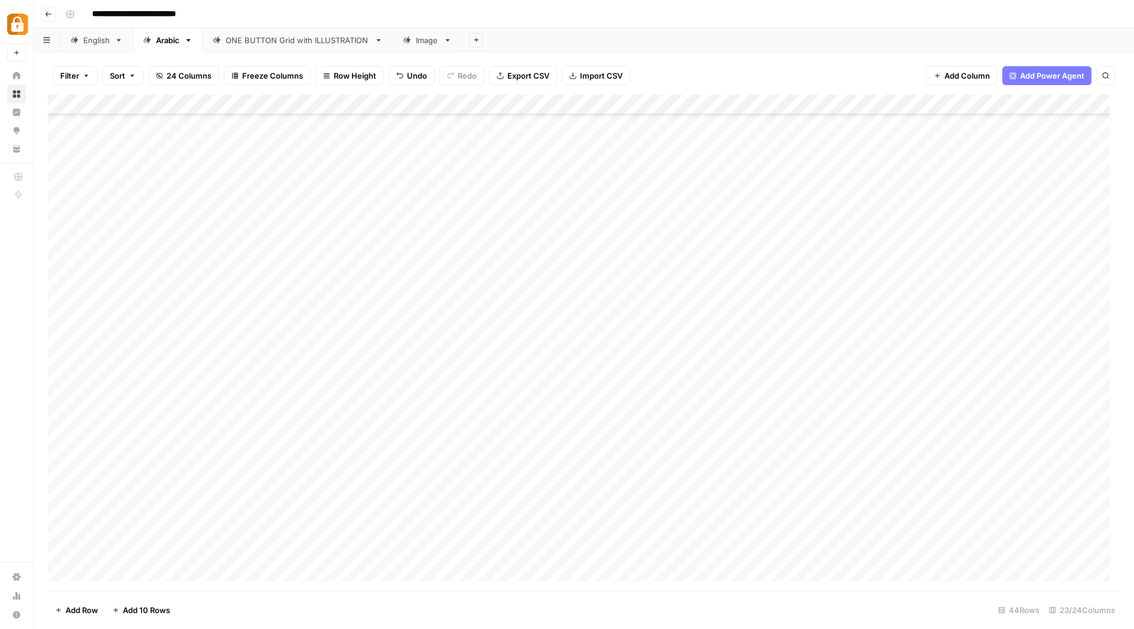
click at [515, 542] on div "Add Column" at bounding box center [584, 343] width 1072 height 496
click at [525, 313] on div "Add Column" at bounding box center [584, 343] width 1072 height 496
drag, startPoint x: 548, startPoint y: 316, endPoint x: 529, endPoint y: 547, distance: 231.8
click at [529, 547] on div "Add Column" at bounding box center [584, 343] width 1072 height 496
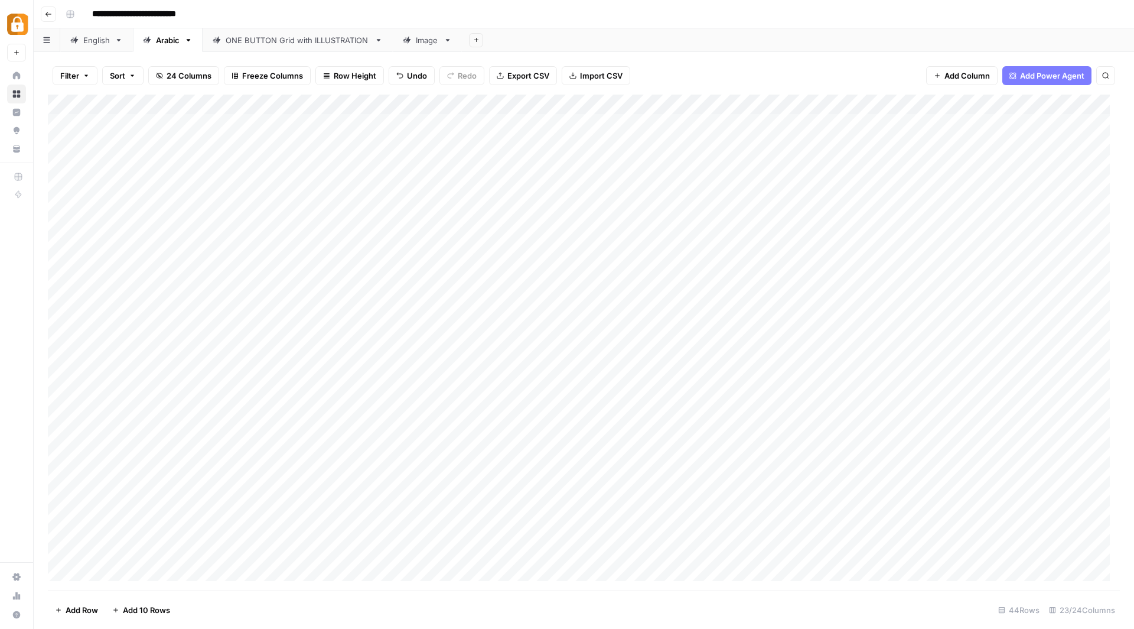
click at [200, 127] on div "Add Column" at bounding box center [584, 343] width 1072 height 496
type textarea "**********"
click at [175, 148] on div "Add Column" at bounding box center [584, 343] width 1072 height 496
click at [186, 123] on div "Add Column" at bounding box center [584, 343] width 1072 height 496
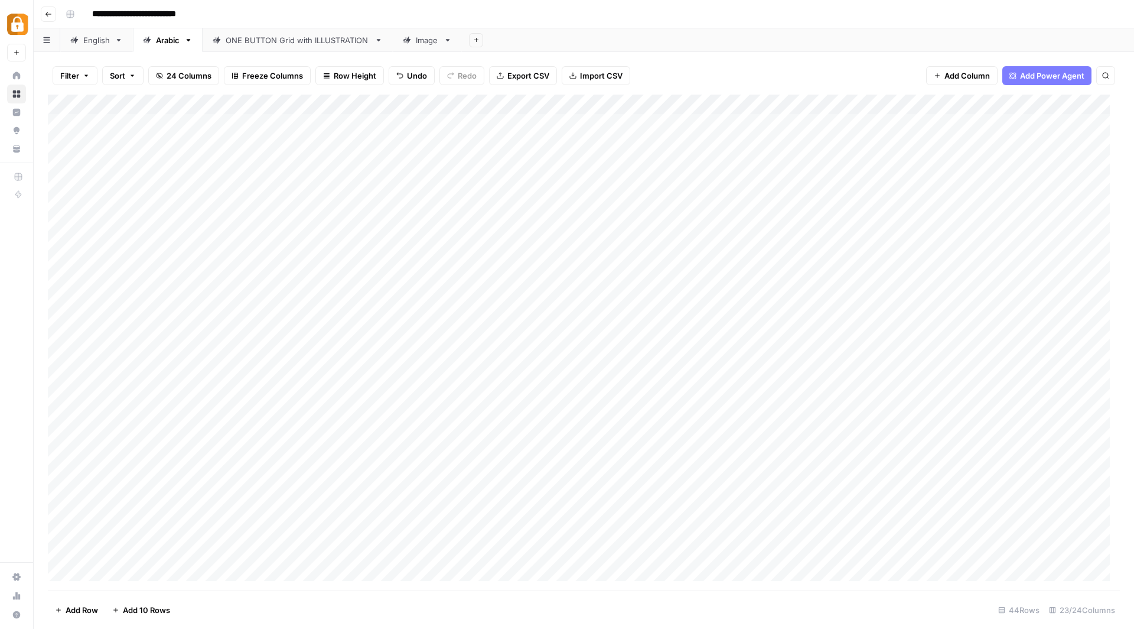
drag, startPoint x: 222, startPoint y: 132, endPoint x: 219, endPoint y: 284, distance: 151.9
click at [219, 284] on div "Add Column" at bounding box center [584, 343] width 1072 height 496
click at [206, 304] on div "Add Column" at bounding box center [584, 343] width 1072 height 496
click at [208, 301] on div "Add Column" at bounding box center [584, 343] width 1072 height 496
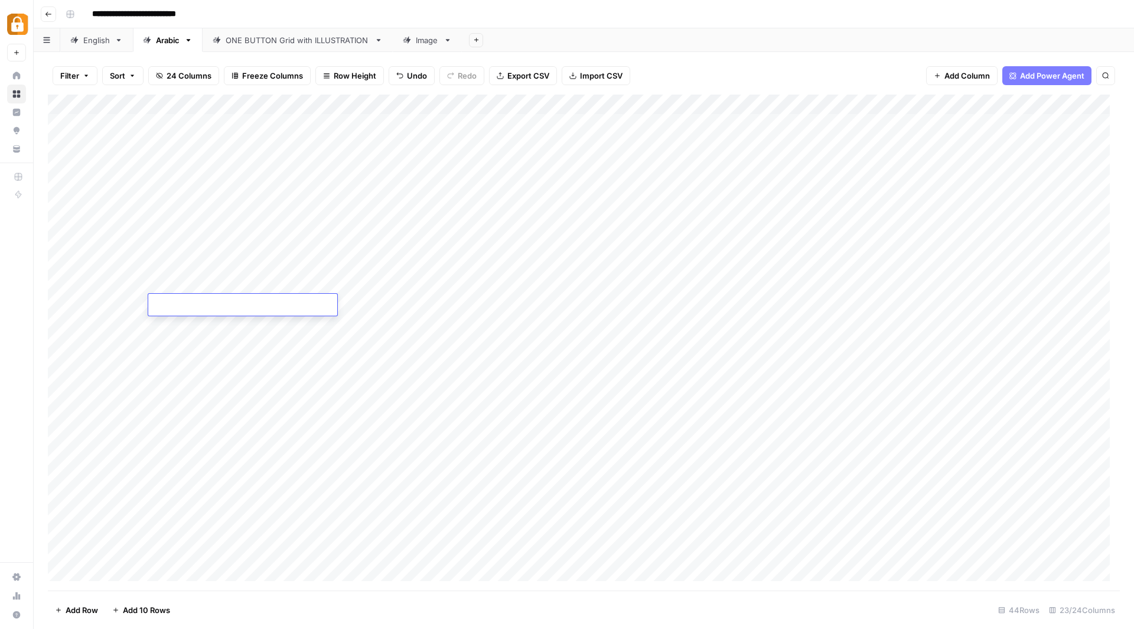
click at [208, 301] on textarea at bounding box center [242, 305] width 189 height 17
type textarea "**********"
click at [205, 372] on div "Add Column" at bounding box center [584, 343] width 1072 height 496
click at [201, 305] on div "Add Column" at bounding box center [584, 343] width 1072 height 496
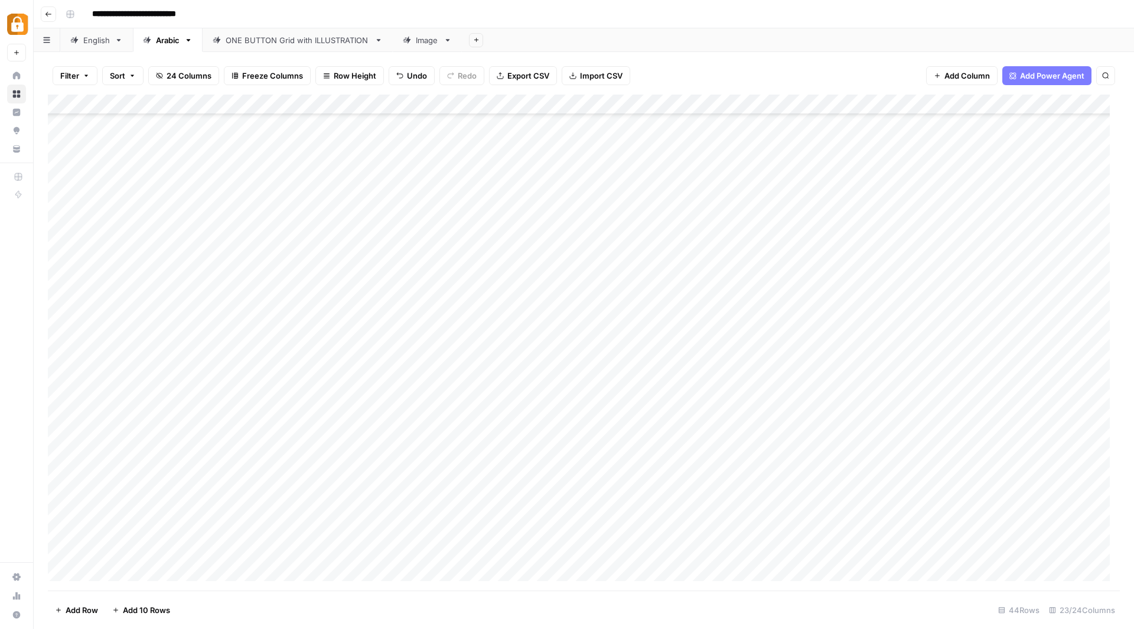
drag, startPoint x: 220, startPoint y: 310, endPoint x: 224, endPoint y: 555, distance: 245.2
click at [224, 555] on div "Add Column" at bounding box center [584, 343] width 1072 height 496
click at [590, 125] on div "Add Column" at bounding box center [584, 343] width 1072 height 496
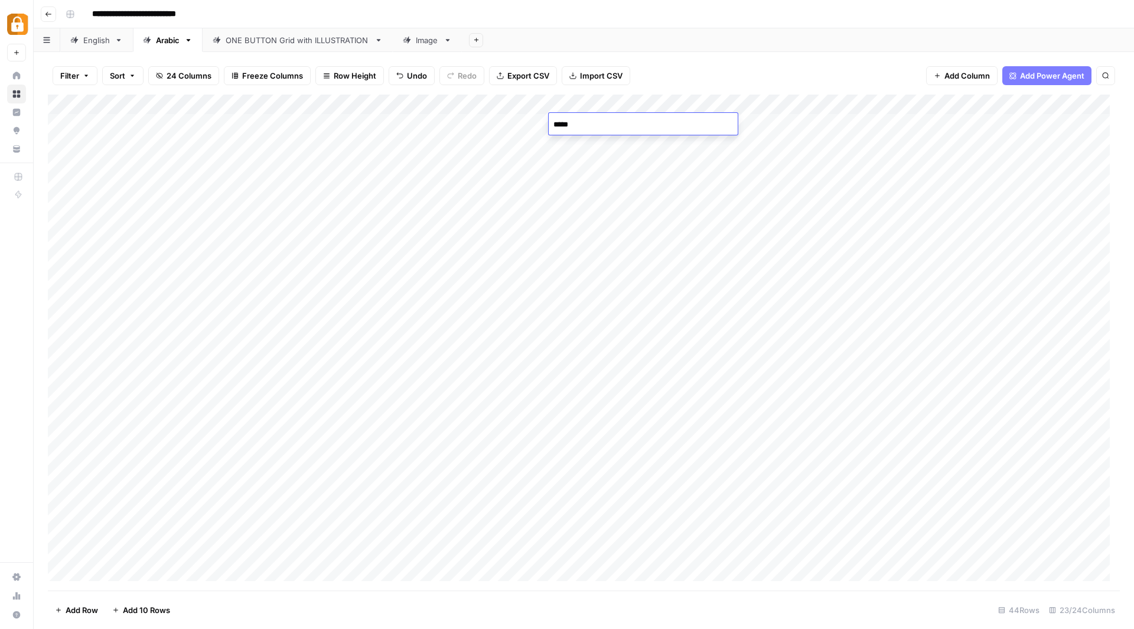
type textarea "******"
click at [580, 164] on div "Add Column" at bounding box center [584, 343] width 1072 height 496
click at [581, 125] on div "Add Column" at bounding box center [584, 343] width 1072 height 496
drag, startPoint x: 609, startPoint y: 130, endPoint x: 614, endPoint y: 624, distance: 494.0
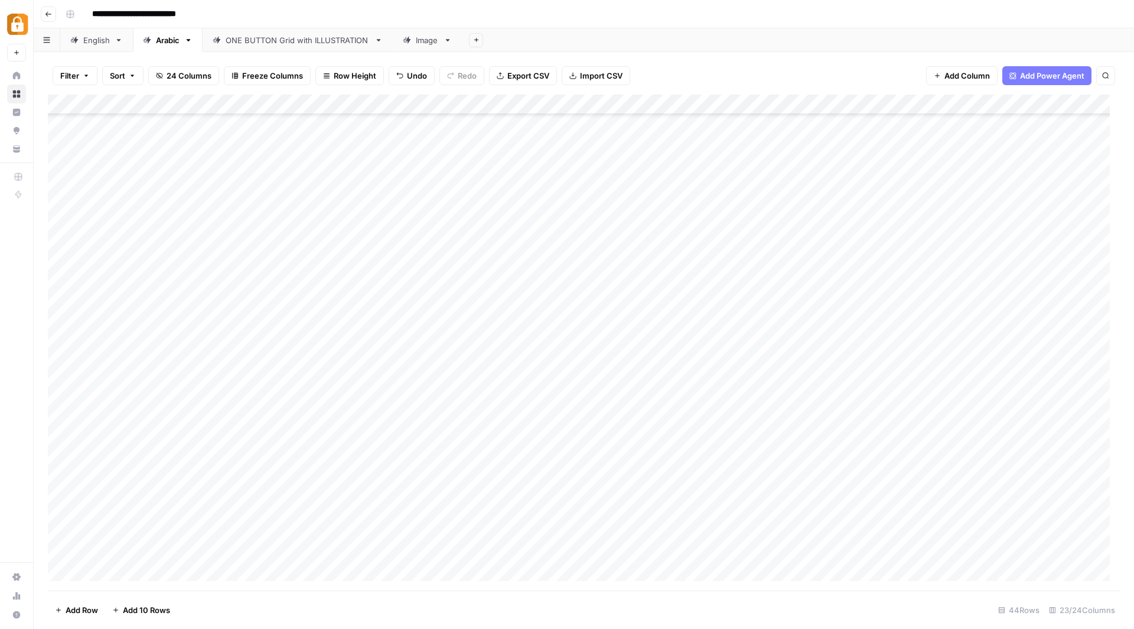
click at [614, 624] on div "Filter Sort 24 Columns Freeze Columns Row Height Undo Redo Export CSV Import CS…" at bounding box center [584, 340] width 1101 height 577
drag, startPoint x: 611, startPoint y: 131, endPoint x: 577, endPoint y: 626, distance: 496.3
click at [577, 626] on div "Filter Sort 24 Columns Freeze Columns Row Height Undo Redo Export CSV Import CS…" at bounding box center [584, 340] width 1101 height 577
click at [571, 142] on div "Add Column" at bounding box center [584, 343] width 1072 height 496
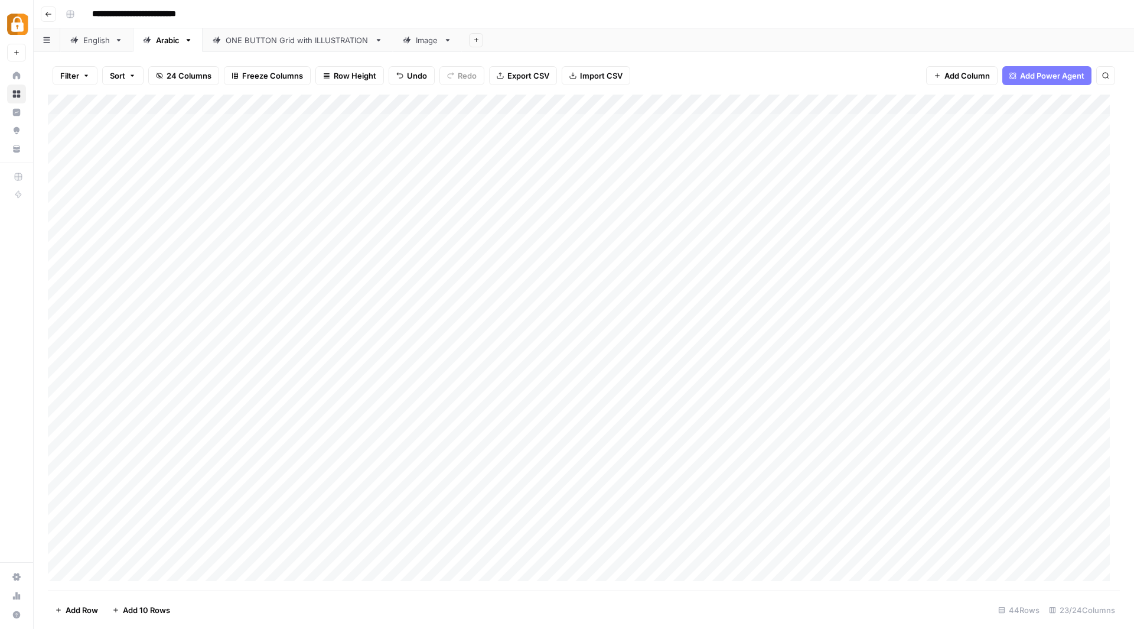
click at [573, 128] on div "Add Column" at bounding box center [584, 343] width 1072 height 496
click at [611, 131] on div "Add Column" at bounding box center [584, 343] width 1072 height 496
drag, startPoint x: 606, startPoint y: 171, endPoint x: 601, endPoint y: 309, distance: 137.7
click at [601, 309] on div "Add Column" at bounding box center [584, 343] width 1072 height 496
click at [573, 121] on div "Add Column" at bounding box center [584, 343] width 1072 height 496
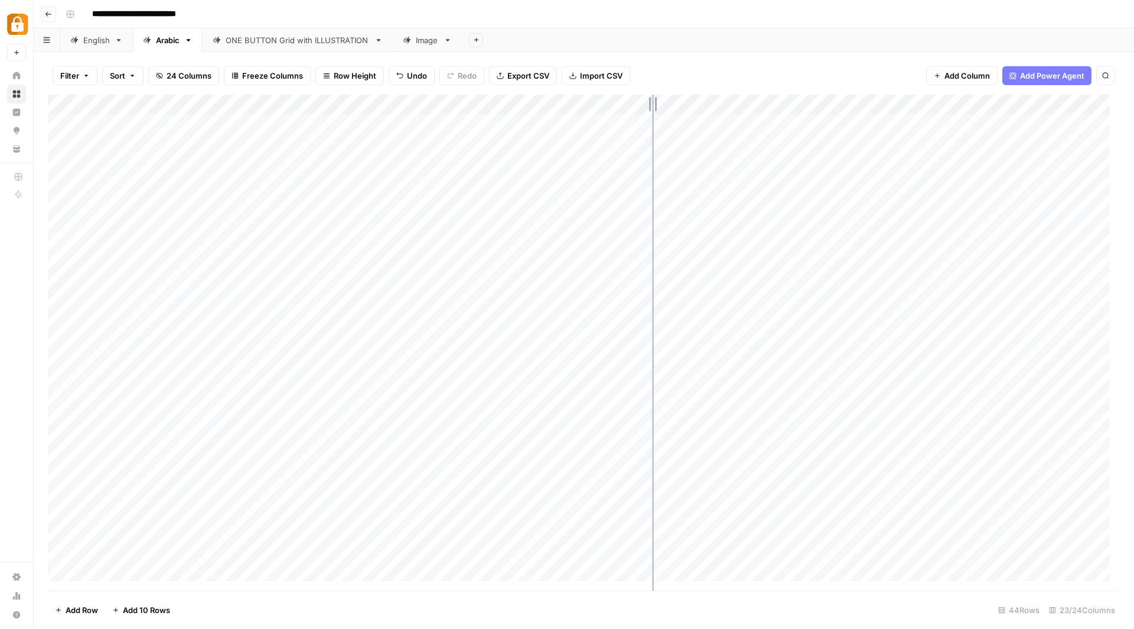
drag, startPoint x: 612, startPoint y: 99, endPoint x: 651, endPoint y: 102, distance: 39.7
click at [653, 99] on div "Add Column" at bounding box center [584, 343] width 1072 height 496
drag, startPoint x: 652, startPoint y: 131, endPoint x: 648, endPoint y: 170, distance: 39.2
click at [651, 138] on div "Add Column" at bounding box center [584, 343] width 1072 height 496
drag, startPoint x: 642, startPoint y: 225, endPoint x: 641, endPoint y: 233, distance: 7.7
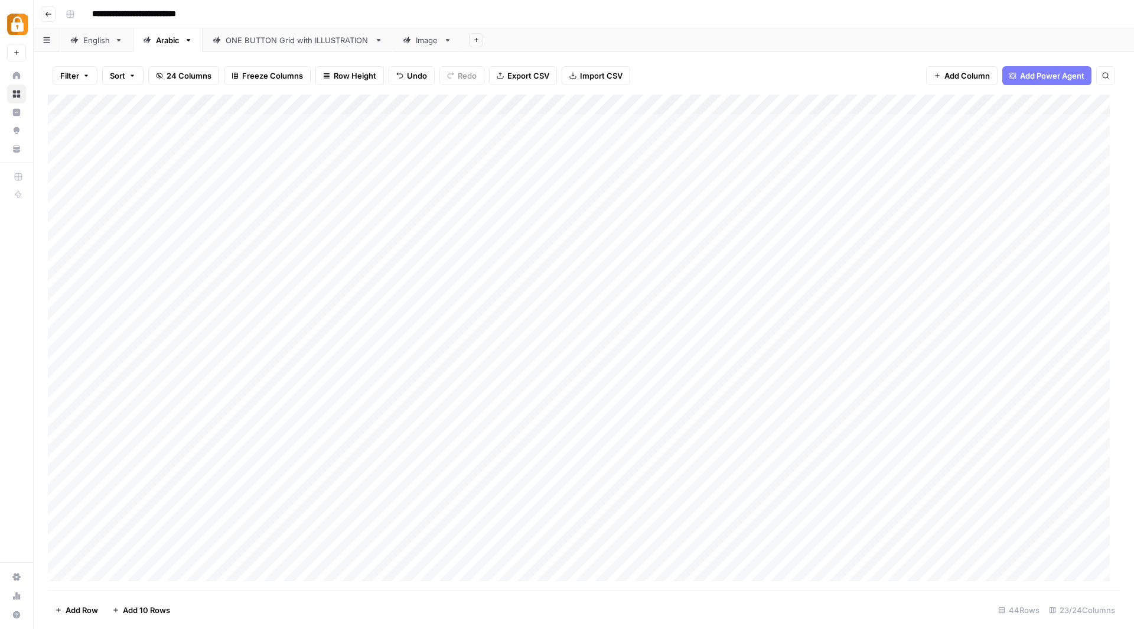
click at [641, 233] on div "Add Column" at bounding box center [584, 343] width 1072 height 496
click at [606, 129] on div "Add Column" at bounding box center [584, 343] width 1072 height 496
drag, startPoint x: 651, startPoint y: 132, endPoint x: 619, endPoint y: 558, distance: 427.2
click at [619, 558] on div "Add Column" at bounding box center [584, 343] width 1072 height 496
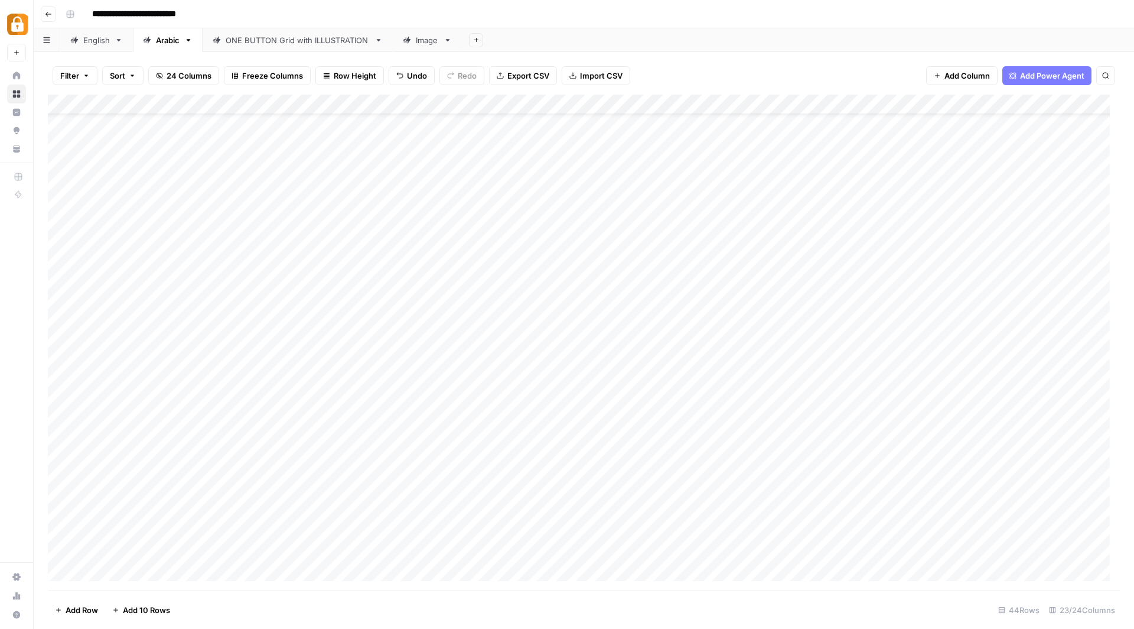
scroll to position [436, 0]
drag, startPoint x: 655, startPoint y: 136, endPoint x: 623, endPoint y: 544, distance: 408.3
click at [623, 544] on div "Add Column" at bounding box center [584, 343] width 1072 height 496
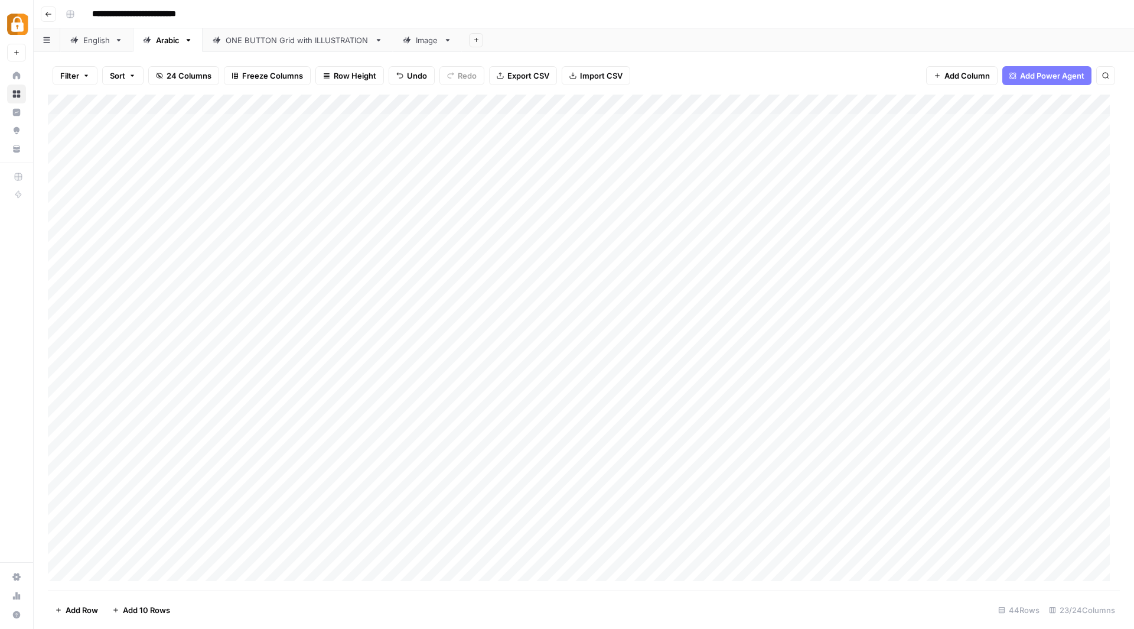
click at [252, 433] on div "Add Column" at bounding box center [584, 343] width 1072 height 496
drag, startPoint x: 480, startPoint y: 102, endPoint x: 618, endPoint y: 108, distance: 137.8
click at [618, 108] on div "Add Column" at bounding box center [584, 343] width 1072 height 496
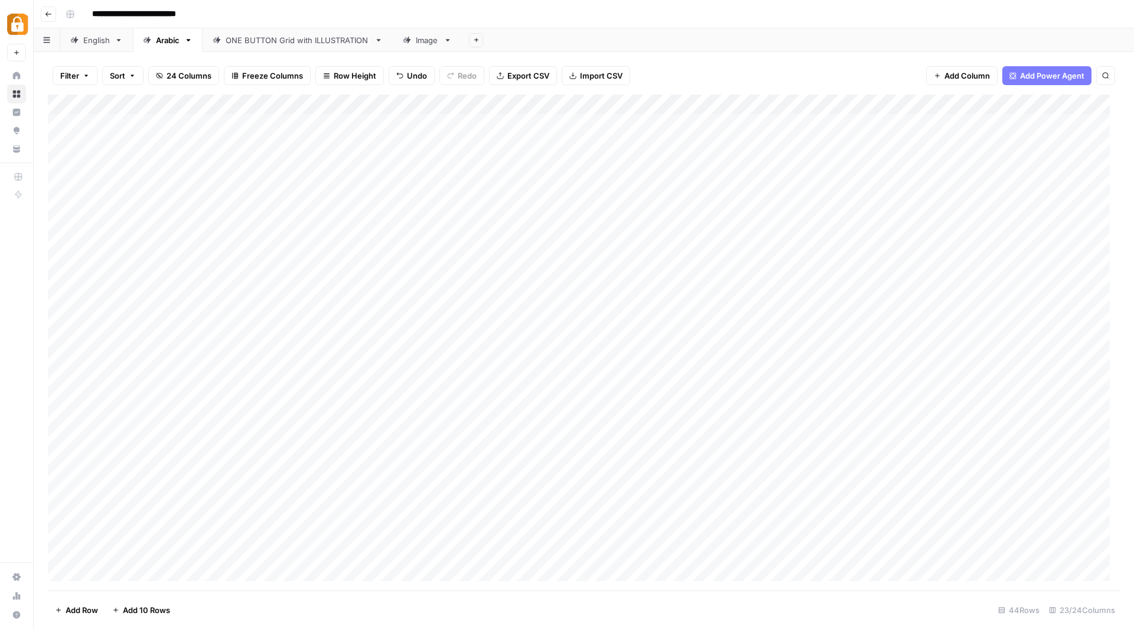
drag, startPoint x: 464, startPoint y: 121, endPoint x: 456, endPoint y: 282, distance: 161.5
click at [456, 282] on div "Add Column" at bounding box center [584, 343] width 1072 height 496
click at [92, 30] on link "English" at bounding box center [96, 40] width 73 height 24
click at [144, 607] on span "Add 10 Rows" at bounding box center [146, 610] width 47 height 12
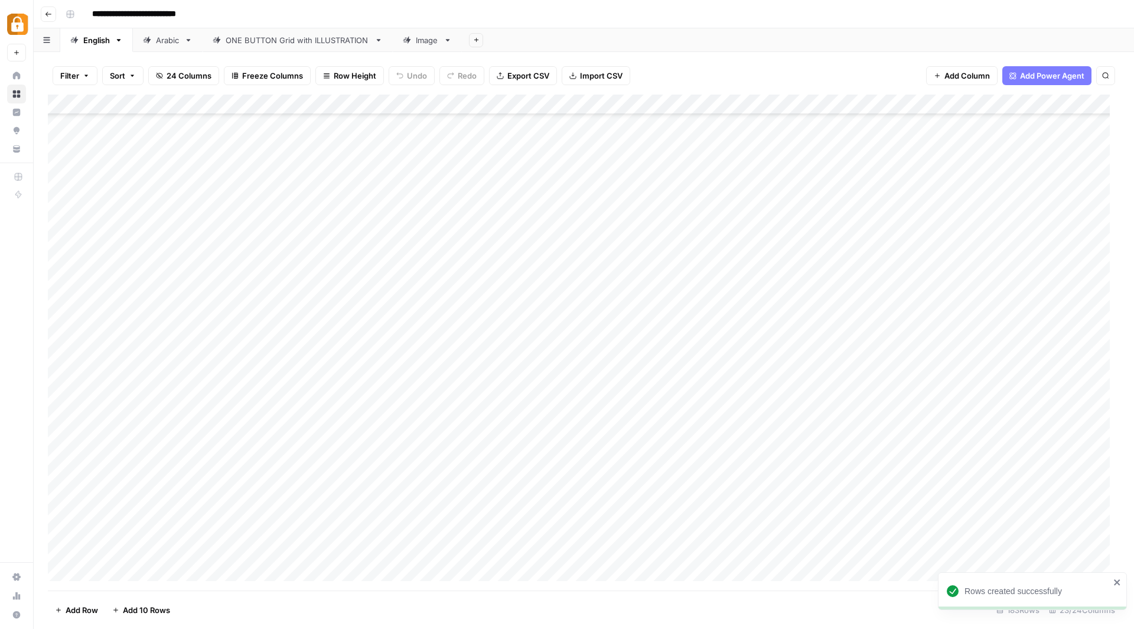
click at [345, 212] on div "Add Column" at bounding box center [584, 343] width 1072 height 496
click at [129, 199] on div "Add Column" at bounding box center [584, 343] width 1072 height 496
click at [126, 170] on div "Add Column" at bounding box center [584, 343] width 1072 height 496
type textarea "*********"
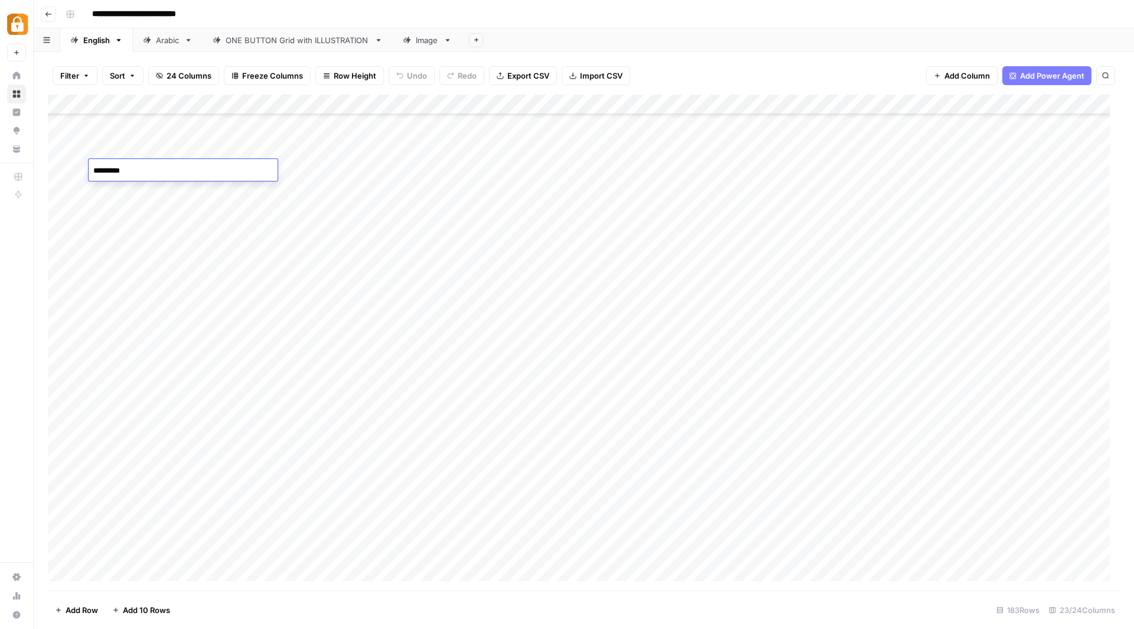
click at [114, 193] on div "Add Column" at bounding box center [584, 343] width 1072 height 496
type textarea "*********"
click at [360, 209] on div "Add Column" at bounding box center [584, 343] width 1072 height 496
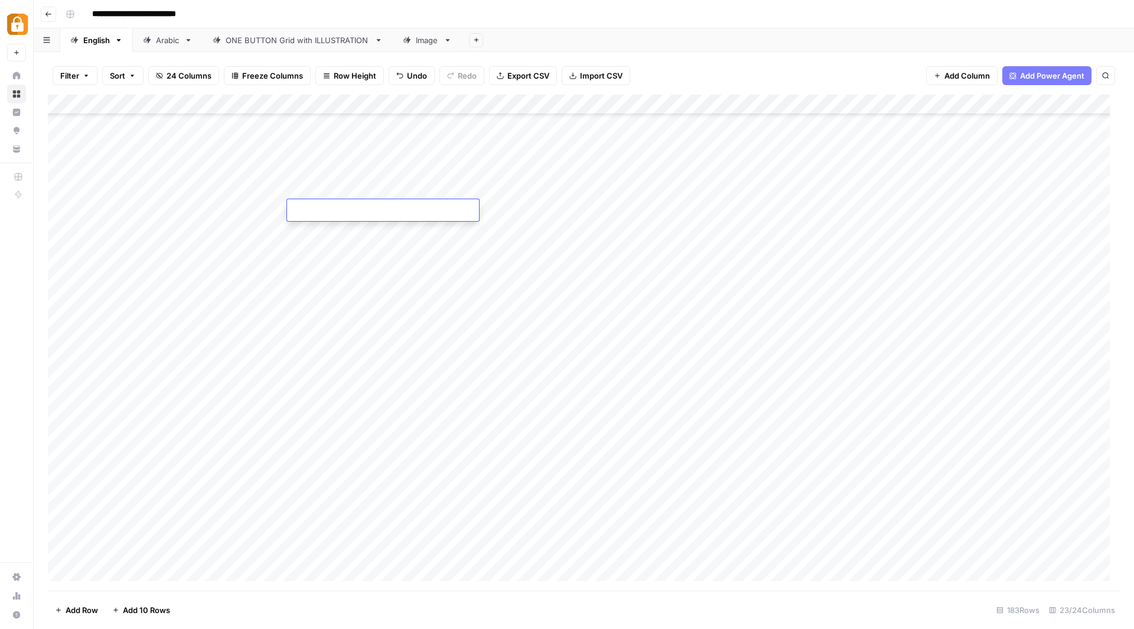
type textarea "**********"
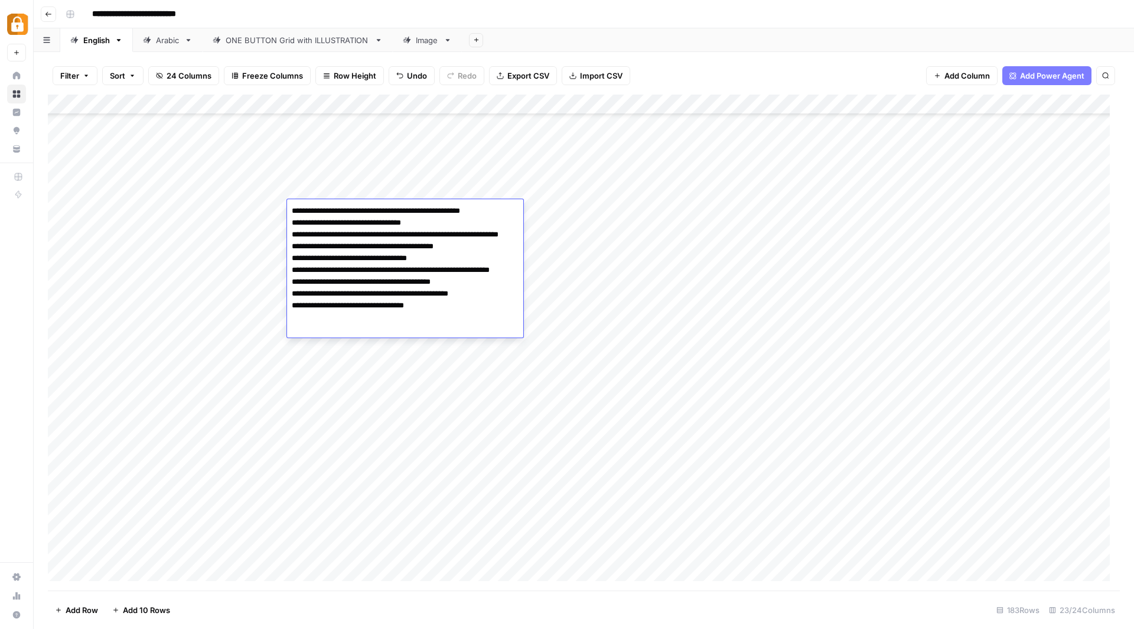
click at [395, 380] on div "Add Column" at bounding box center [584, 343] width 1072 height 496
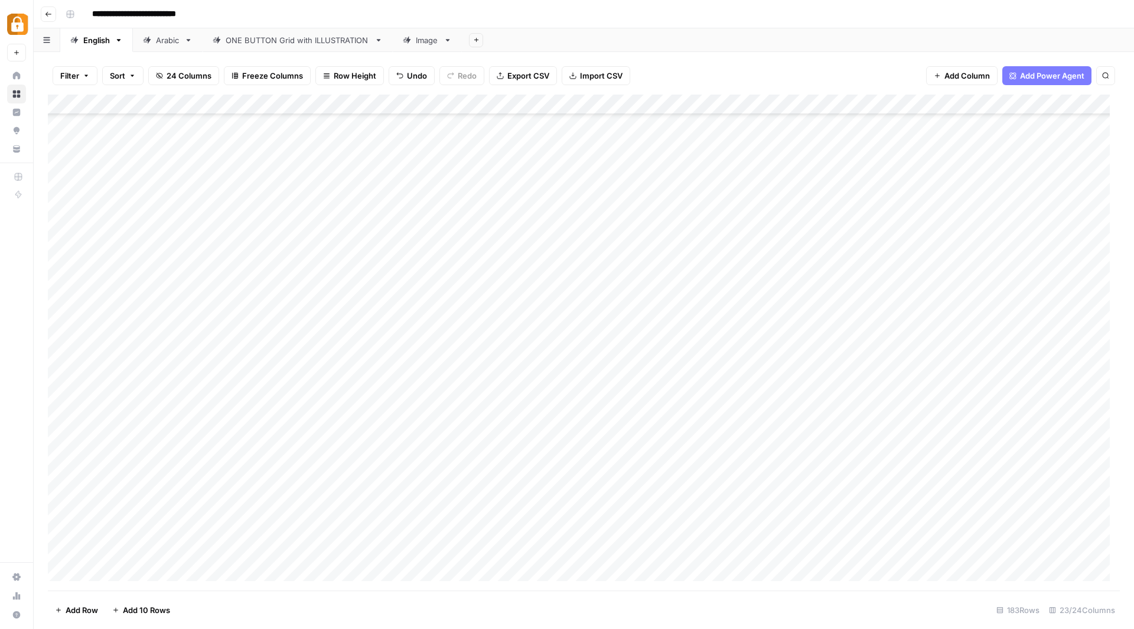
click at [372, 207] on div "Add Column" at bounding box center [584, 343] width 1072 height 496
click at [500, 190] on div "Add Column" at bounding box center [584, 343] width 1072 height 496
click at [510, 173] on div "Add Column" at bounding box center [584, 343] width 1072 height 496
drag, startPoint x: 548, startPoint y: 176, endPoint x: 529, endPoint y: 380, distance: 204.7
click at [529, 380] on div "Add Column" at bounding box center [584, 343] width 1072 height 496
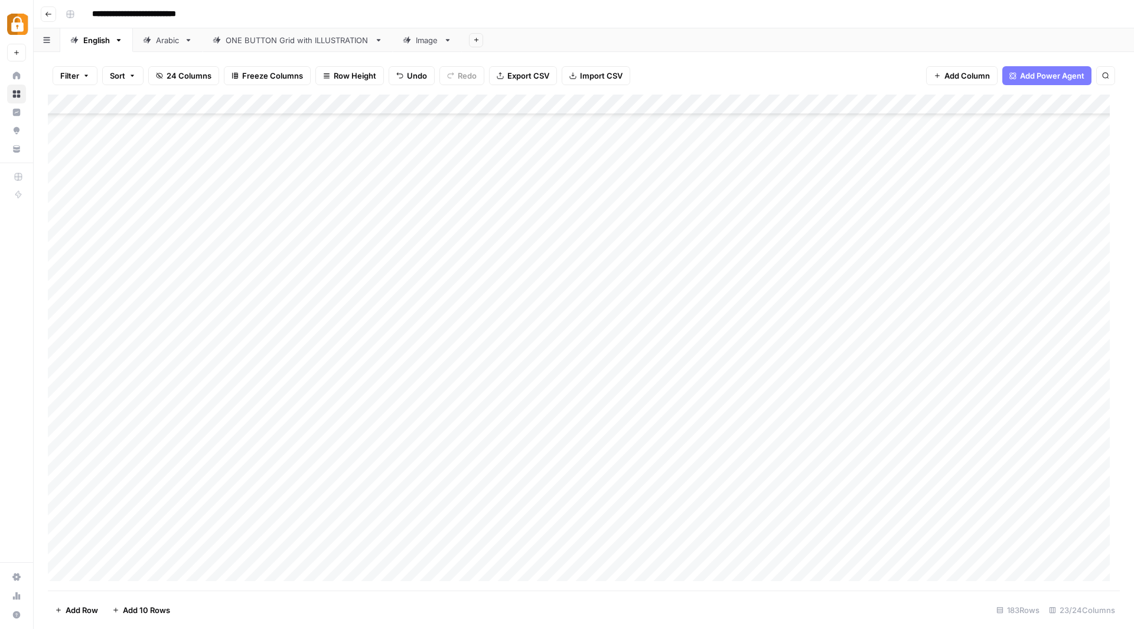
click at [529, 380] on div "Add Column" at bounding box center [584, 343] width 1072 height 496
click at [227, 294] on div "Add Column" at bounding box center [584, 343] width 1072 height 496
click at [181, 204] on div "Add Column" at bounding box center [584, 343] width 1072 height 496
type textarea "**********"
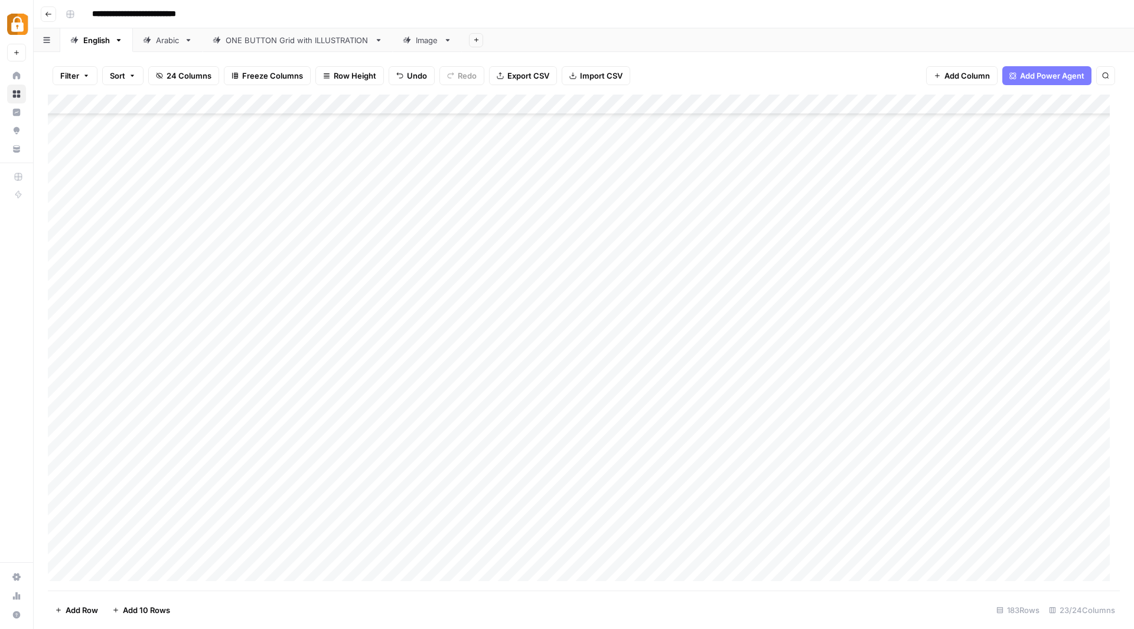
click at [170, 271] on div "Add Column" at bounding box center [584, 343] width 1072 height 496
click at [191, 213] on div "Add Column" at bounding box center [584, 343] width 1072 height 496
drag, startPoint x: 220, startPoint y: 216, endPoint x: 202, endPoint y: 363, distance: 148.3
click at [202, 363] on div "Add Column" at bounding box center [584, 343] width 1072 height 496
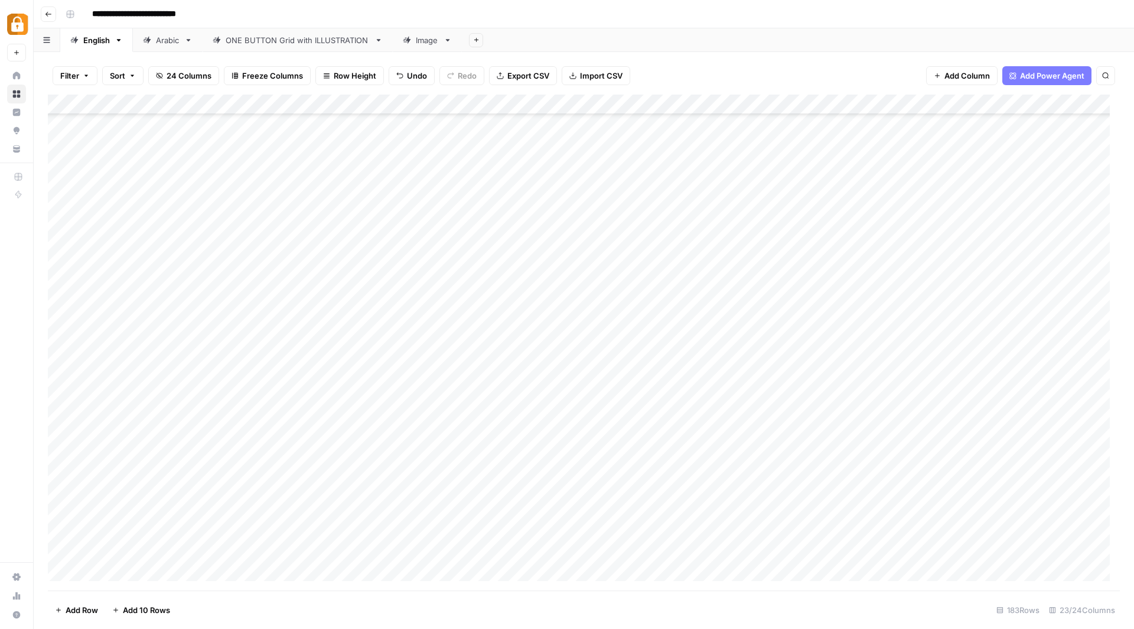
click at [275, 210] on div "Add Column" at bounding box center [584, 343] width 1072 height 496
type textarea "**********"
click at [263, 268] on div "Add Column" at bounding box center [584, 343] width 1072 height 496
click at [253, 206] on div "Add Column" at bounding box center [584, 343] width 1072 height 496
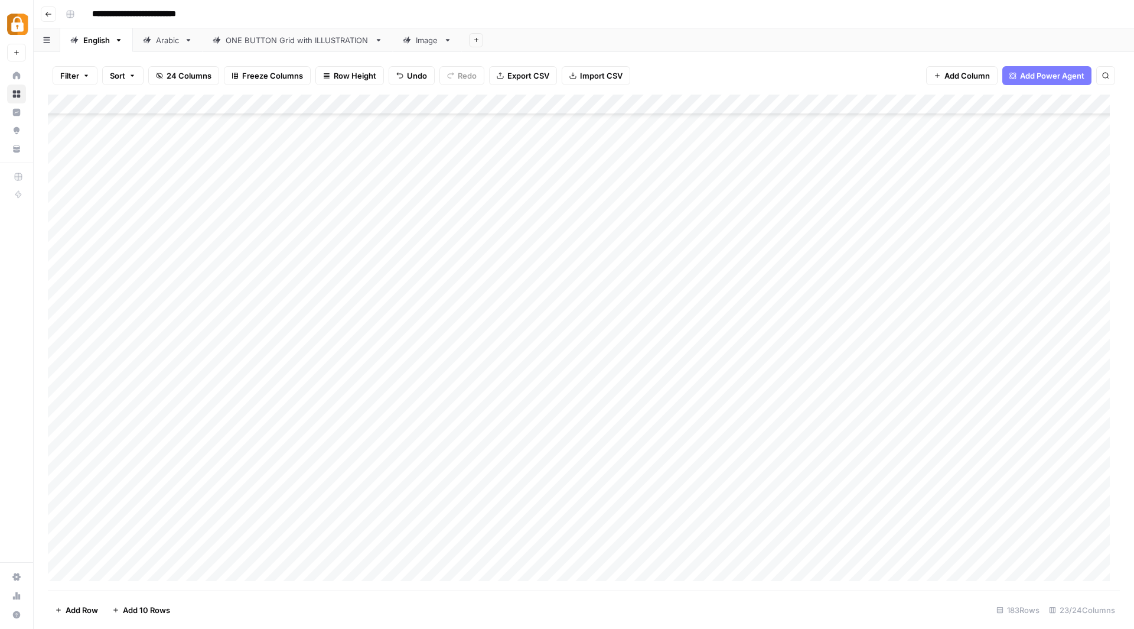
drag, startPoint x: 287, startPoint y: 216, endPoint x: 269, endPoint y: 367, distance: 151.6
click at [269, 367] on div "Add Column" at bounding box center [584, 343] width 1072 height 496
drag, startPoint x: 287, startPoint y: 98, endPoint x: 304, endPoint y: 98, distance: 17.1
click at [304, 98] on div "Add Column" at bounding box center [584, 343] width 1072 height 496
click at [434, 484] on div "Add Column" at bounding box center [584, 343] width 1072 height 496
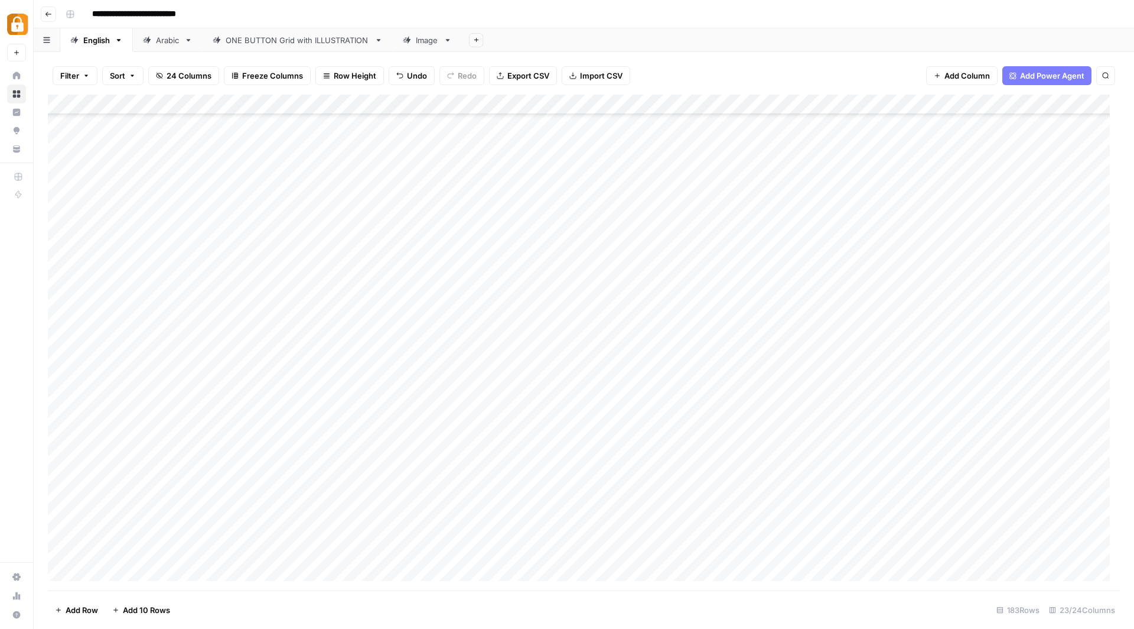
scroll to position [2144, 0]
click at [525, 131] on div "Add Column" at bounding box center [584, 343] width 1072 height 496
click at [188, 227] on div "Add Column" at bounding box center [584, 343] width 1072 height 496
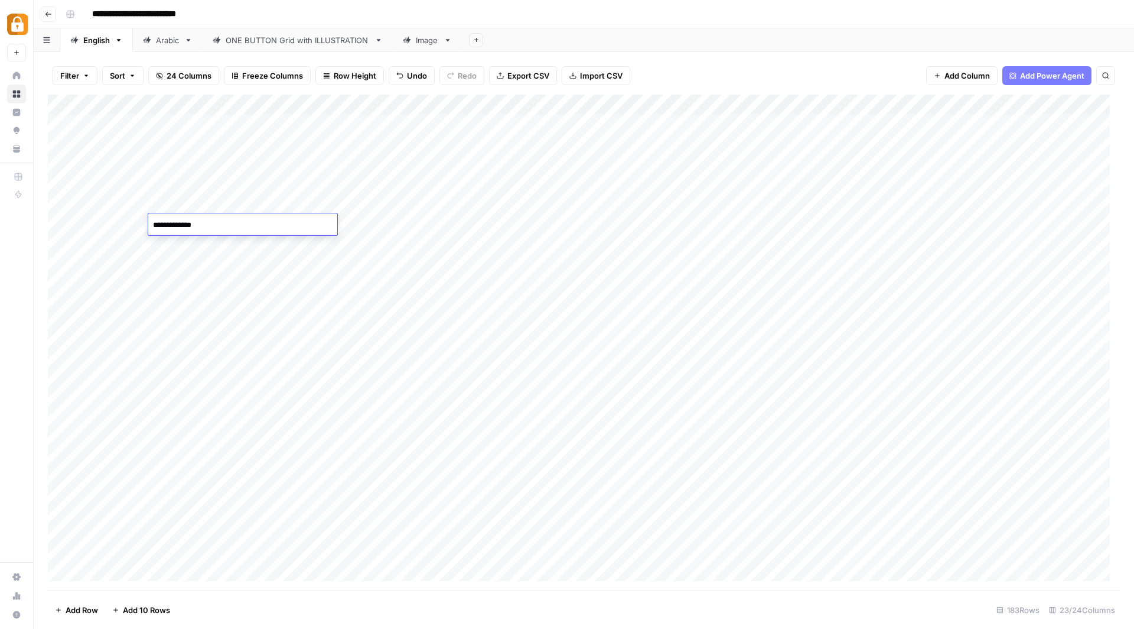
type textarea "**********"
click at [699, 222] on div "Add Column" at bounding box center [584, 343] width 1072 height 496
click at [757, 222] on div "Add Column" at bounding box center [584, 343] width 1072 height 496
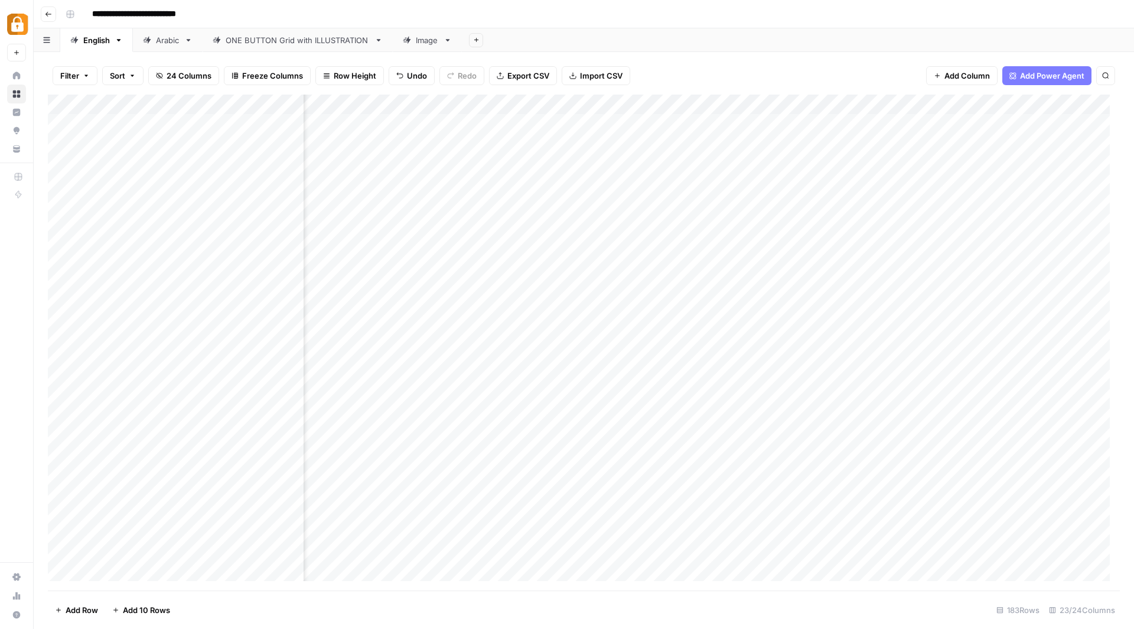
click at [757, 222] on div at bounding box center [746, 224] width 108 height 22
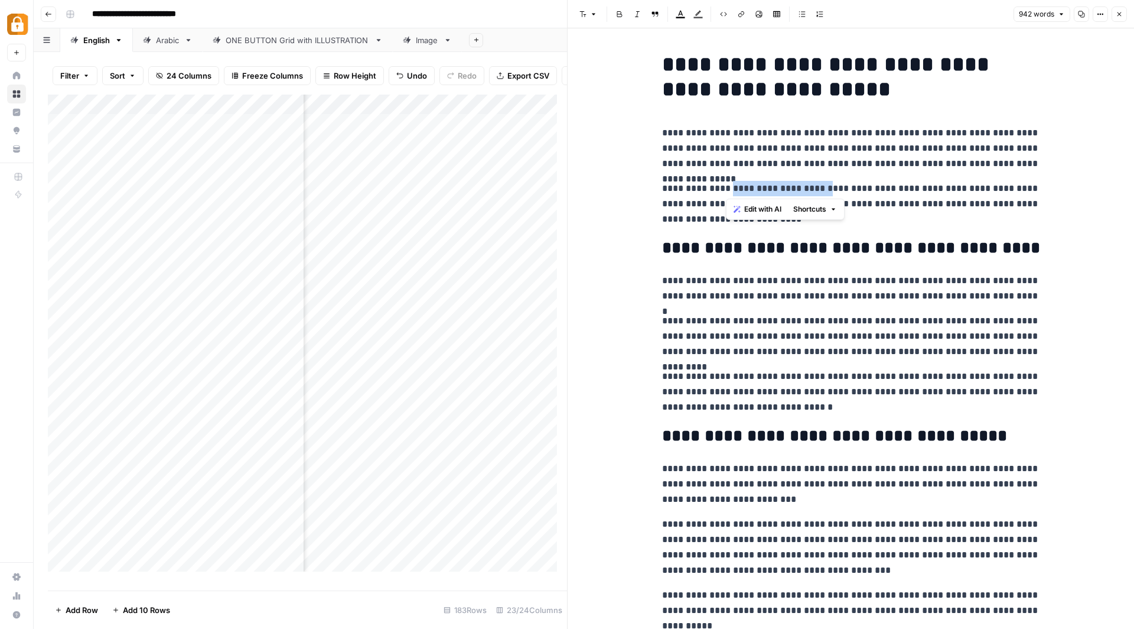
drag, startPoint x: 727, startPoint y: 187, endPoint x: 819, endPoint y: 184, distance: 91.6
click at [819, 184] on p "**********" at bounding box center [851, 204] width 378 height 46
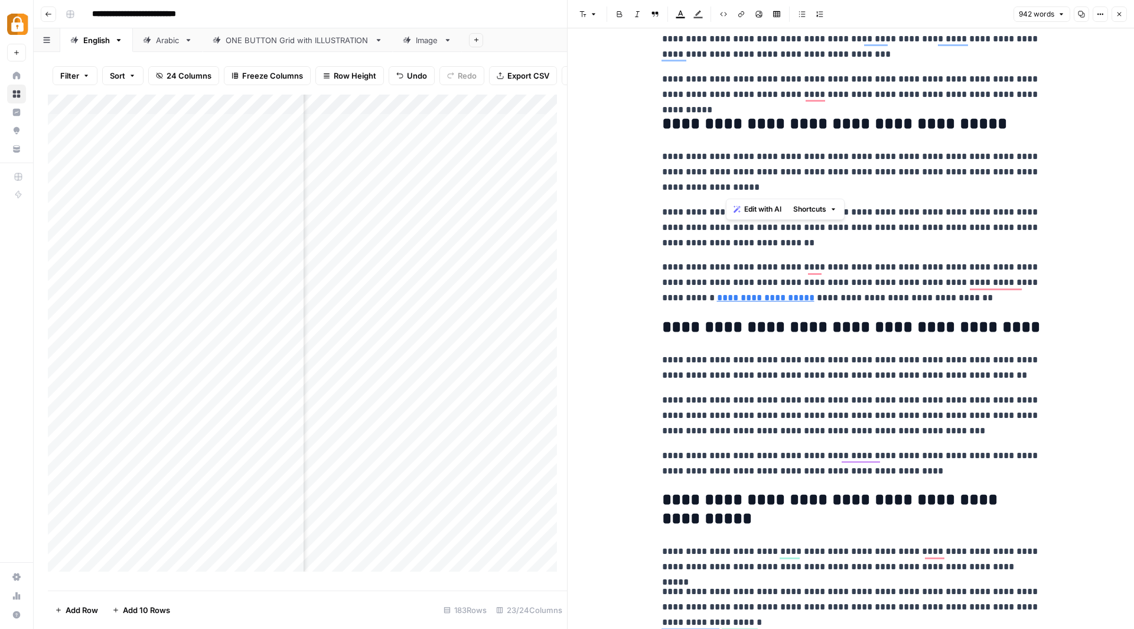
scroll to position [516, 0]
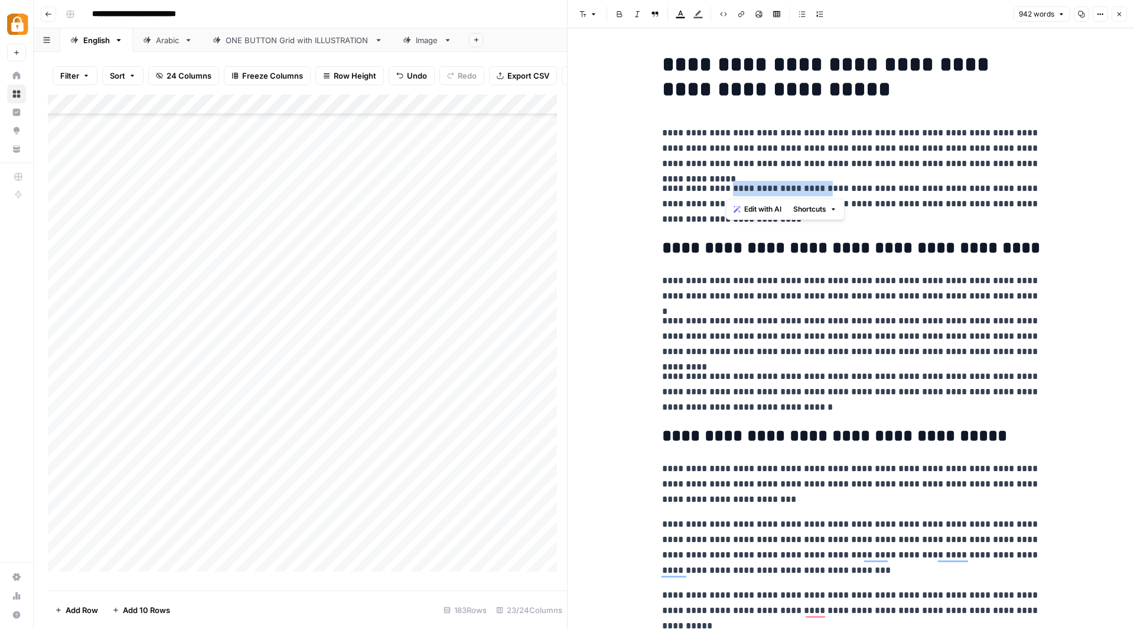
click at [63, 174] on div "Add Column" at bounding box center [307, 338] width 519 height 486
click at [69, 195] on div "Add Column" at bounding box center [307, 338] width 519 height 486
click at [61, 196] on div "Add Column" at bounding box center [307, 338] width 519 height 486
click at [61, 210] on div "Add Column" at bounding box center [307, 338] width 519 height 486
click at [60, 230] on div "Add Column" at bounding box center [307, 338] width 519 height 486
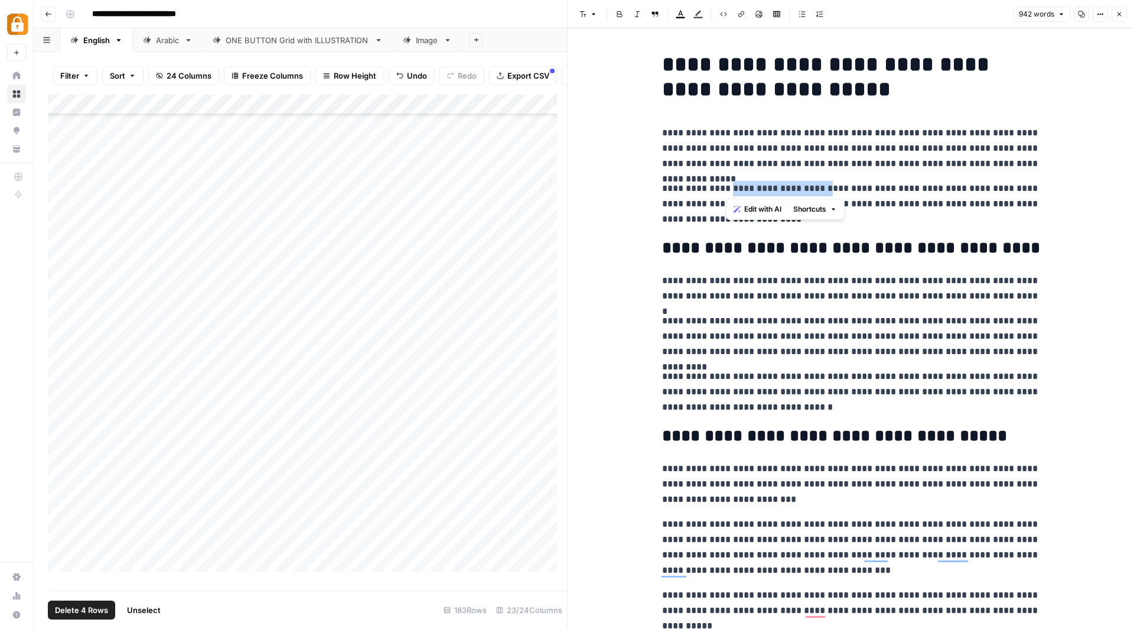
click at [63, 248] on div "Add Column" at bounding box center [307, 338] width 519 height 486
click at [60, 269] on div "Add Column" at bounding box center [307, 338] width 519 height 486
click at [65, 294] on div "Add Column" at bounding box center [307, 338] width 519 height 486
click at [63, 308] on div "Add Column" at bounding box center [307, 338] width 519 height 486
click at [63, 334] on div "Add Column" at bounding box center [307, 338] width 519 height 486
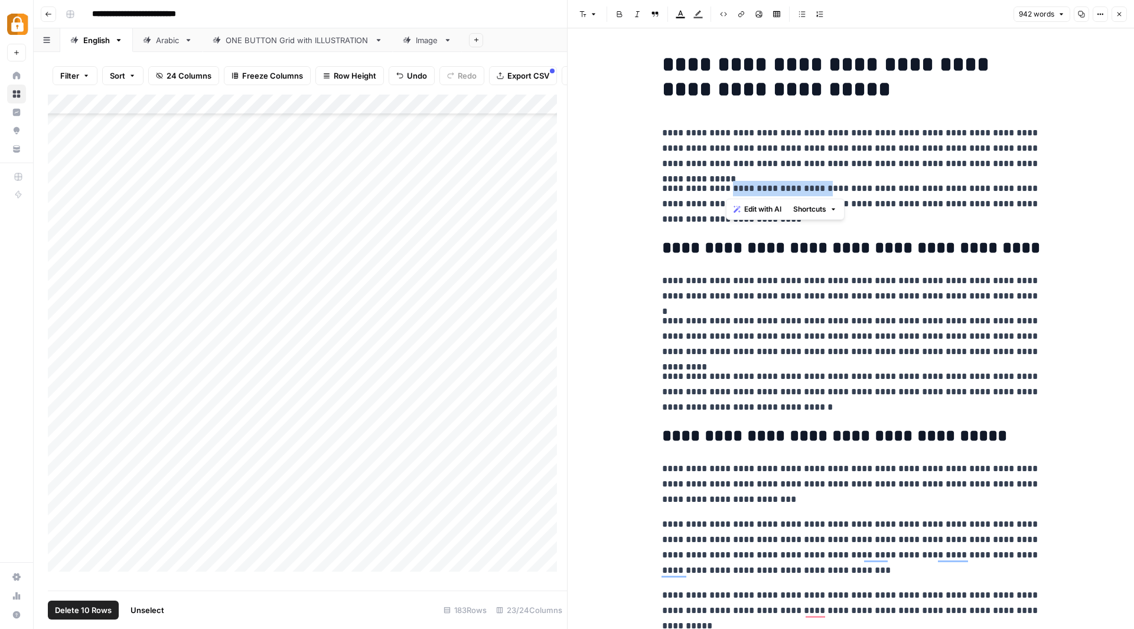
click at [63, 352] on div "Add Column" at bounding box center [307, 338] width 519 height 486
click at [66, 375] on div "Add Column" at bounding box center [307, 338] width 519 height 486
drag, startPoint x: 61, startPoint y: 388, endPoint x: 61, endPoint y: 409, distance: 21.3
click at [61, 388] on div "Add Column" at bounding box center [307, 338] width 519 height 486
drag, startPoint x: 64, startPoint y: 414, endPoint x: 64, endPoint y: 425, distance: 10.6
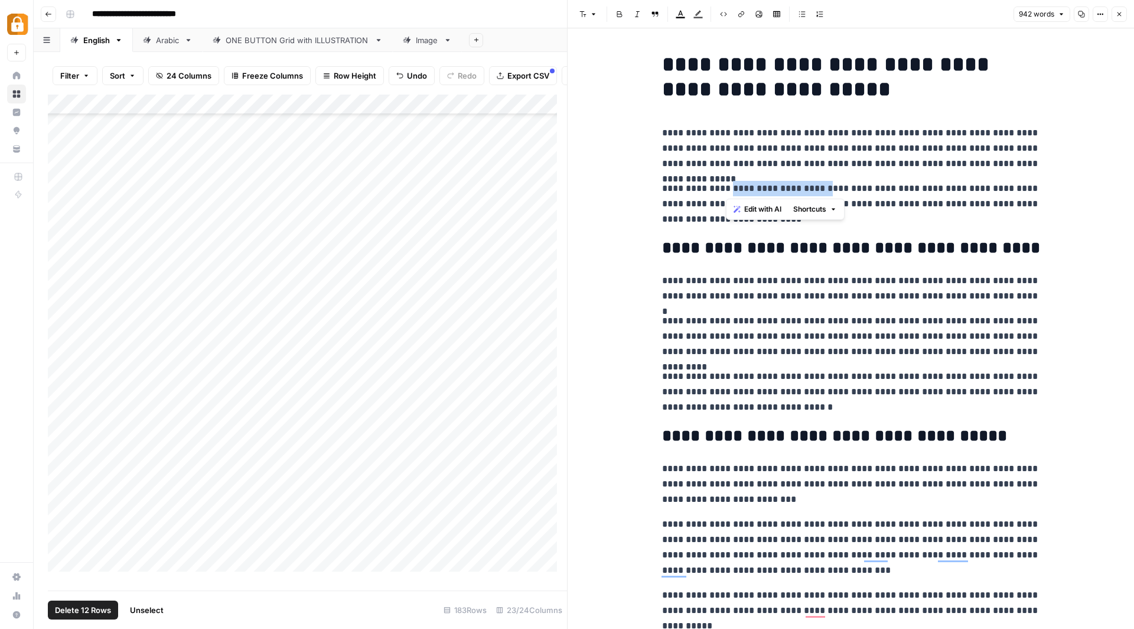
click at [64, 415] on div "Add Column" at bounding box center [307, 338] width 519 height 486
click at [64, 432] on div "Add Column" at bounding box center [307, 338] width 519 height 486
drag, startPoint x: 62, startPoint y: 452, endPoint x: 62, endPoint y: 467, distance: 15.4
click at [62, 453] on div "Add Column" at bounding box center [307, 338] width 519 height 486
click at [64, 474] on div "Add Column" at bounding box center [307, 338] width 519 height 486
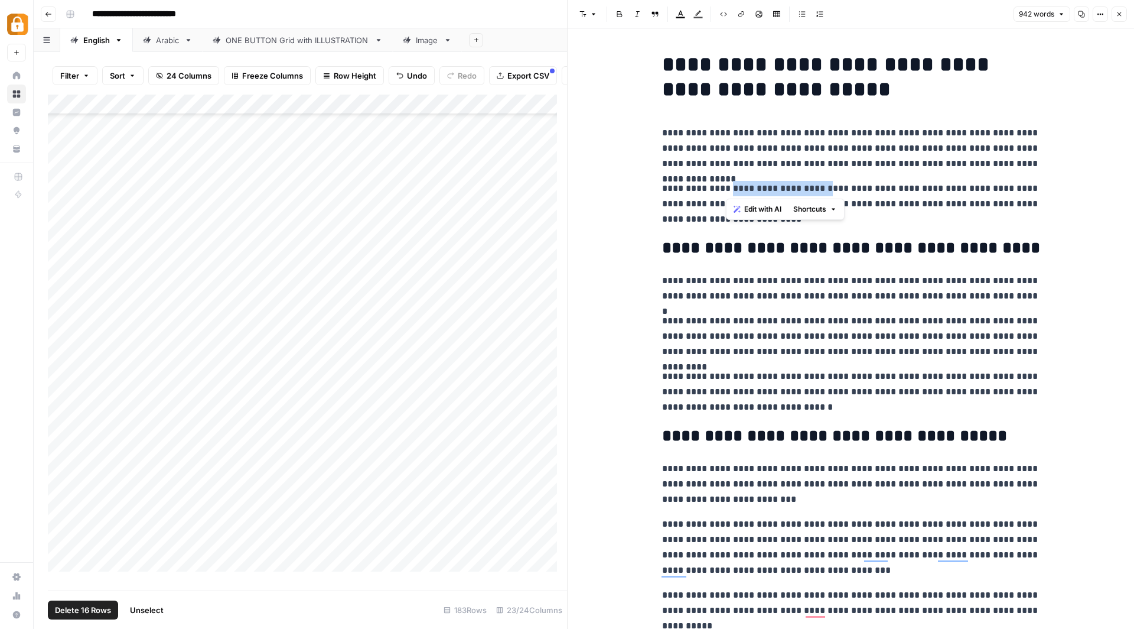
drag, startPoint x: 64, startPoint y: 487, endPoint x: 63, endPoint y: 496, distance: 9.5
click at [64, 489] on div "Add Column" at bounding box center [307, 338] width 519 height 486
drag, startPoint x: 61, startPoint y: 512, endPoint x: 69, endPoint y: 544, distance: 32.4
click at [61, 512] on div "Add Column" at bounding box center [307, 338] width 519 height 486
click at [64, 534] on div "Add Column" at bounding box center [307, 338] width 519 height 486
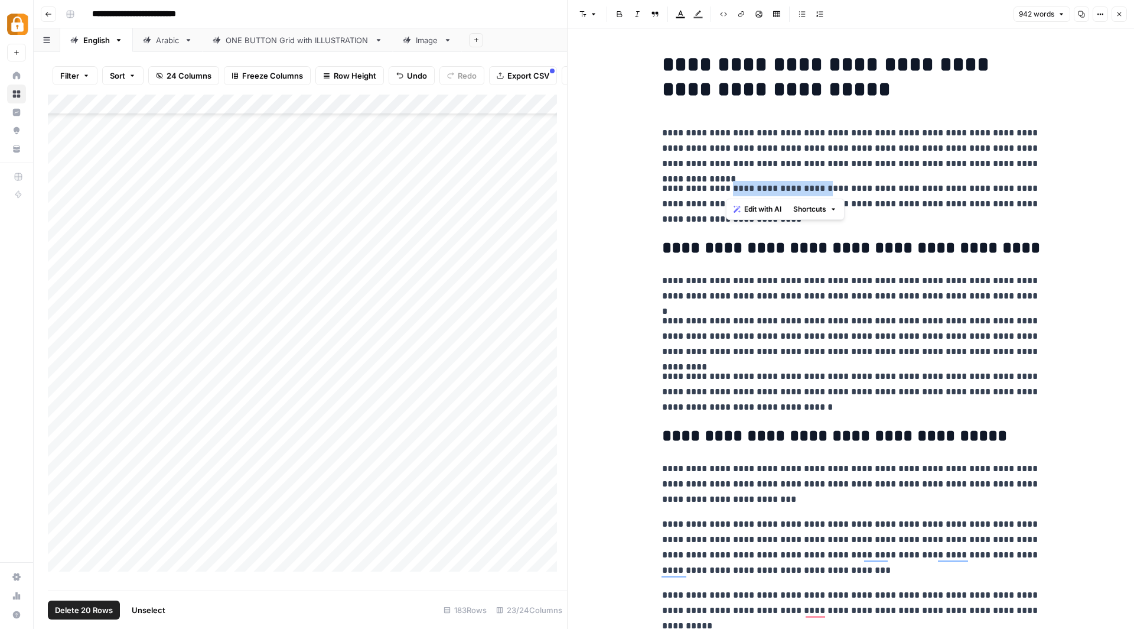
click at [64, 553] on div "Add Column" at bounding box center [307, 338] width 519 height 486
click at [60, 443] on div "Add Column" at bounding box center [307, 338] width 519 height 486
click at [77, 610] on span "Delete 28 Rows" at bounding box center [83, 610] width 57 height 12
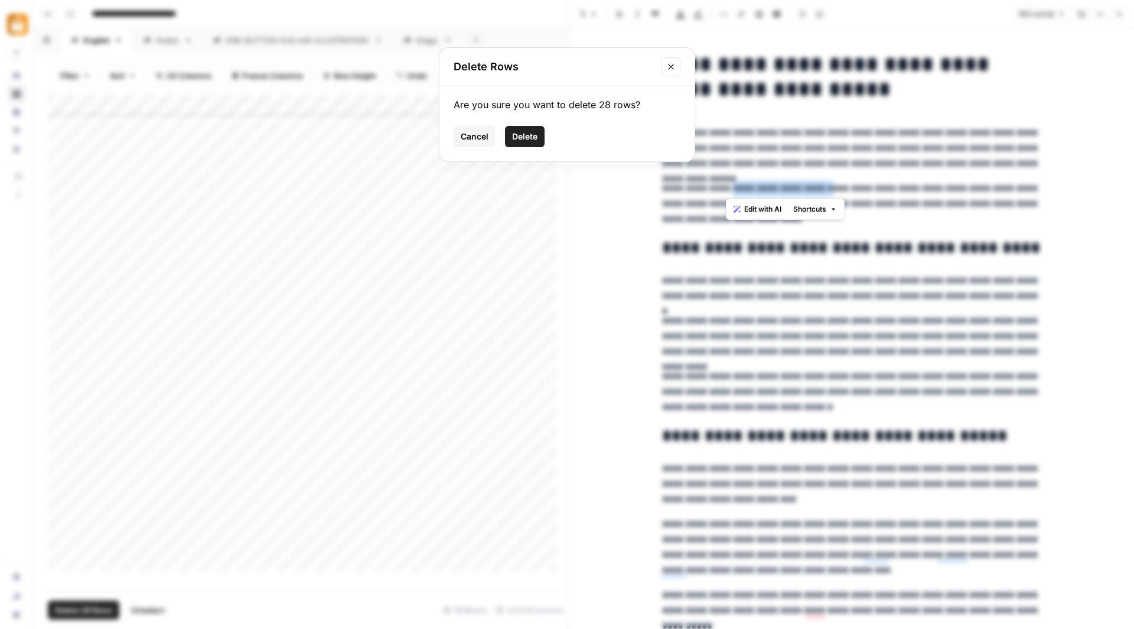
click at [513, 129] on button "Delete" at bounding box center [525, 136] width 40 height 21
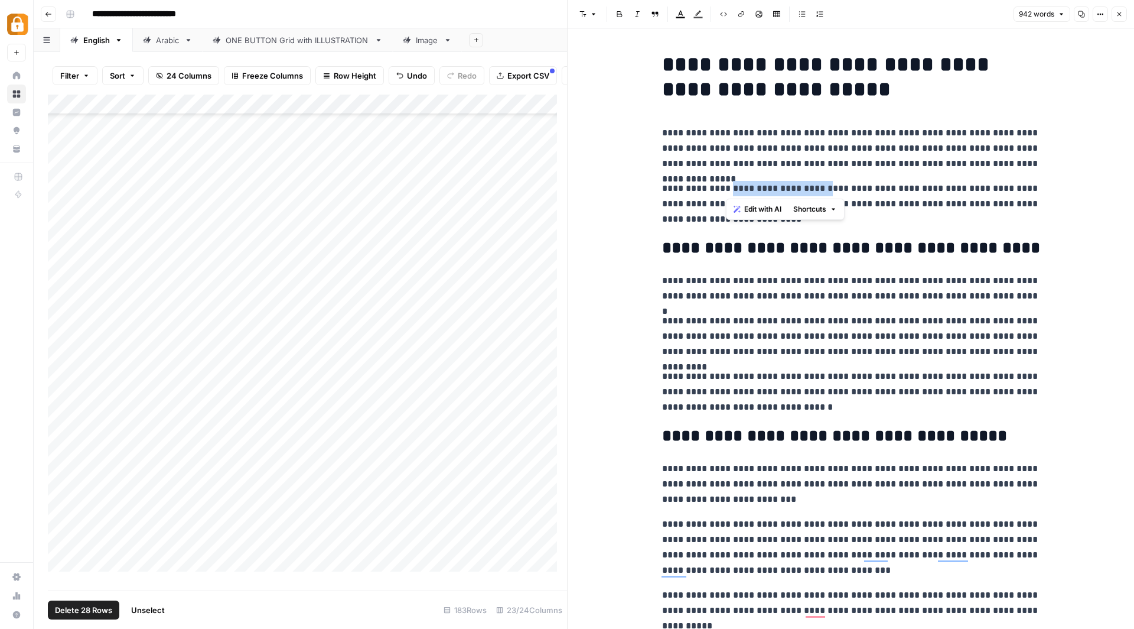
click at [82, 608] on span "Delete 28 Rows" at bounding box center [83, 610] width 57 height 12
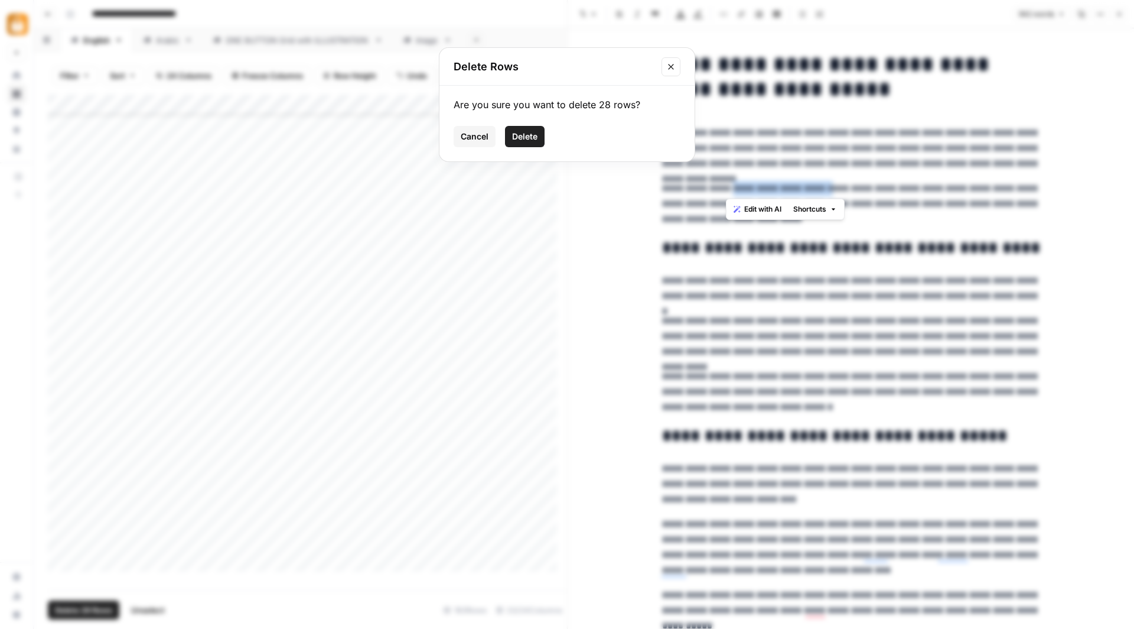
click at [522, 134] on span "Delete" at bounding box center [524, 137] width 25 height 12
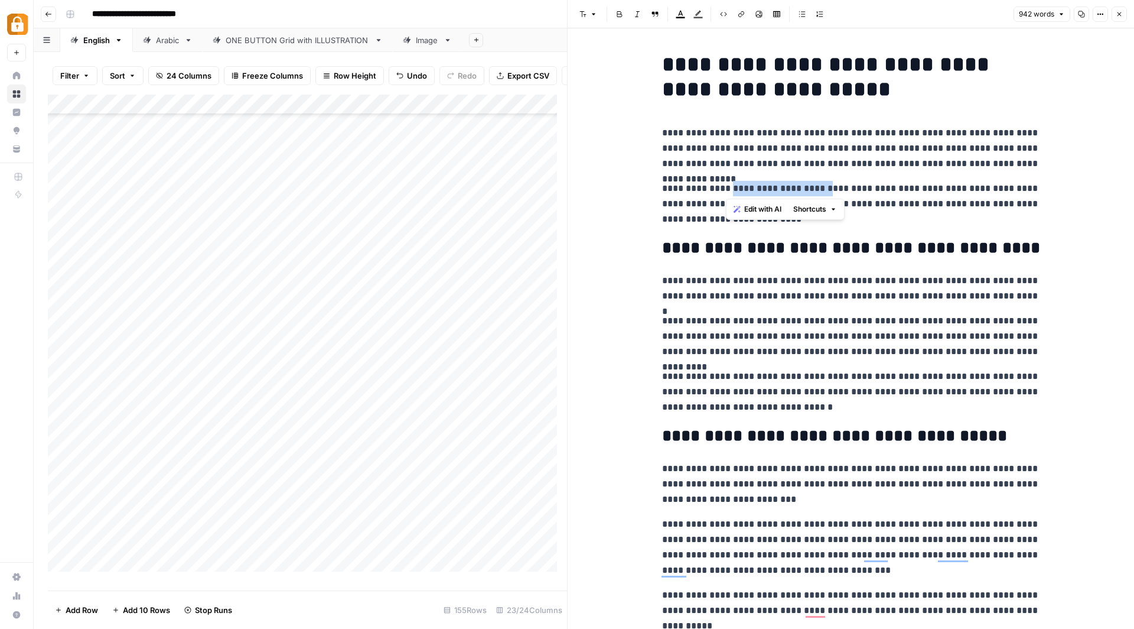
scroll to position [0, 0]
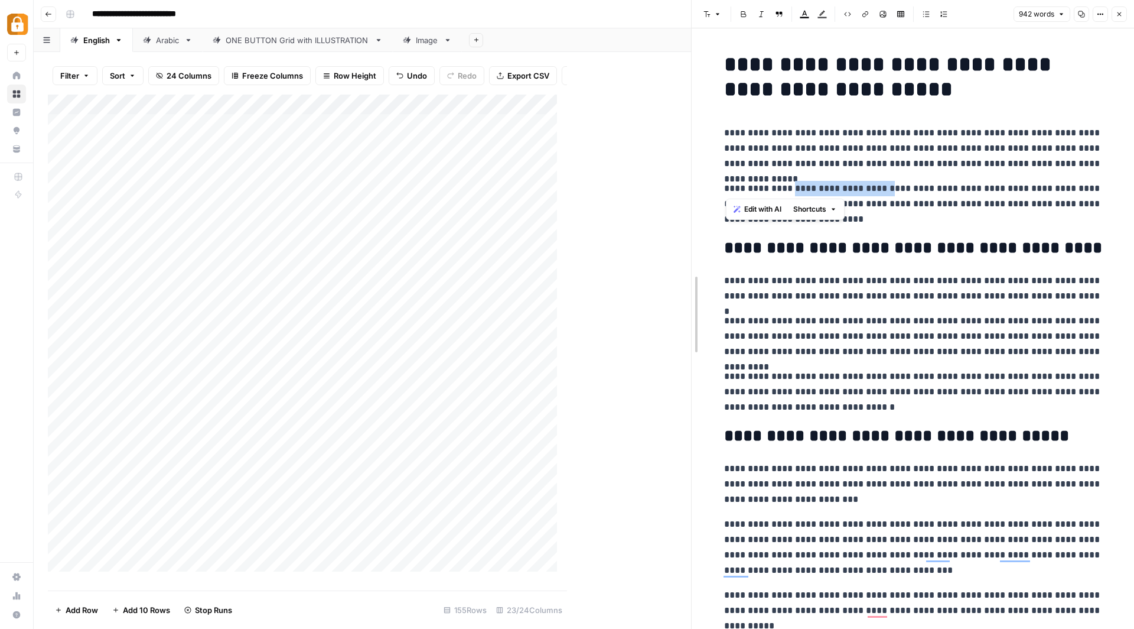
drag, startPoint x: 568, startPoint y: 16, endPoint x: 756, endPoint y: 15, distance: 187.3
click at [92, 44] on div "English" at bounding box center [96, 40] width 27 height 12
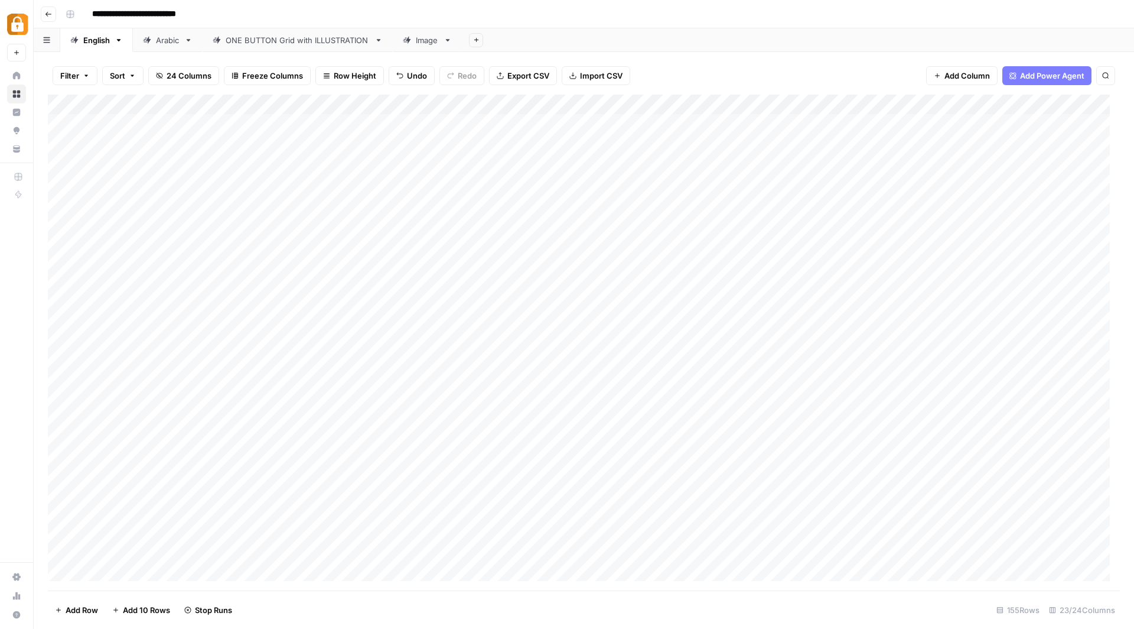
click at [1061, 106] on div "Add Column" at bounding box center [584, 343] width 1072 height 496
click at [1033, 214] on span "Edit Workflow" at bounding box center [1052, 220] width 103 height 12
click at [1062, 105] on div "Add Column" at bounding box center [584, 343] width 1072 height 496
click at [1056, 198] on span "Configure Inputs" at bounding box center [1052, 204] width 103 height 12
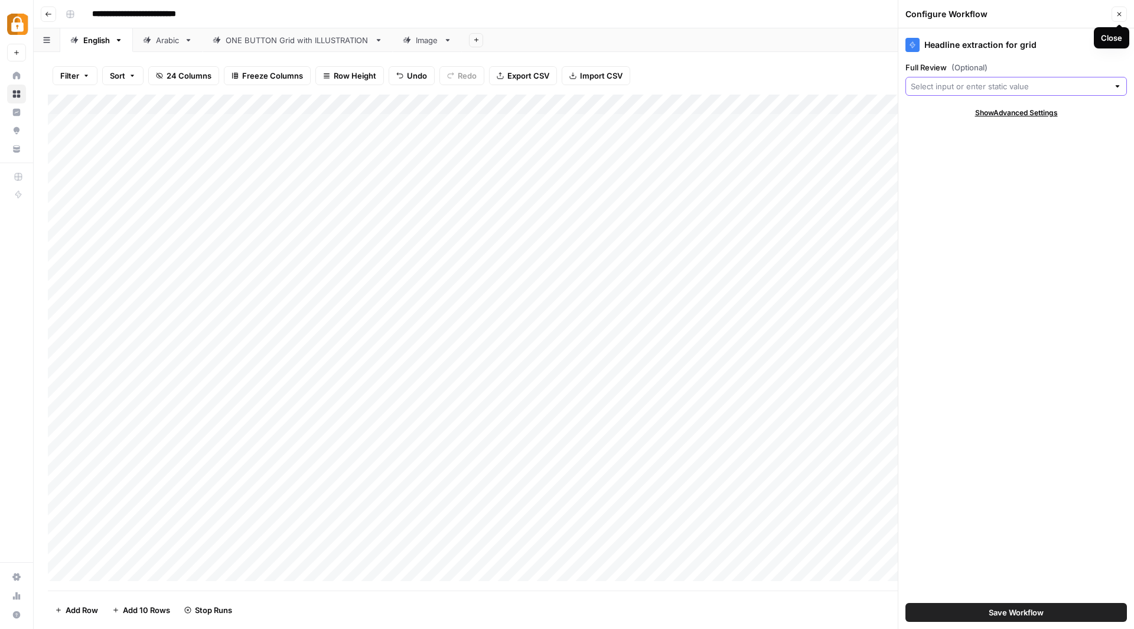
click at [1072, 84] on input "Full Review (Optional)" at bounding box center [1010, 86] width 198 height 12
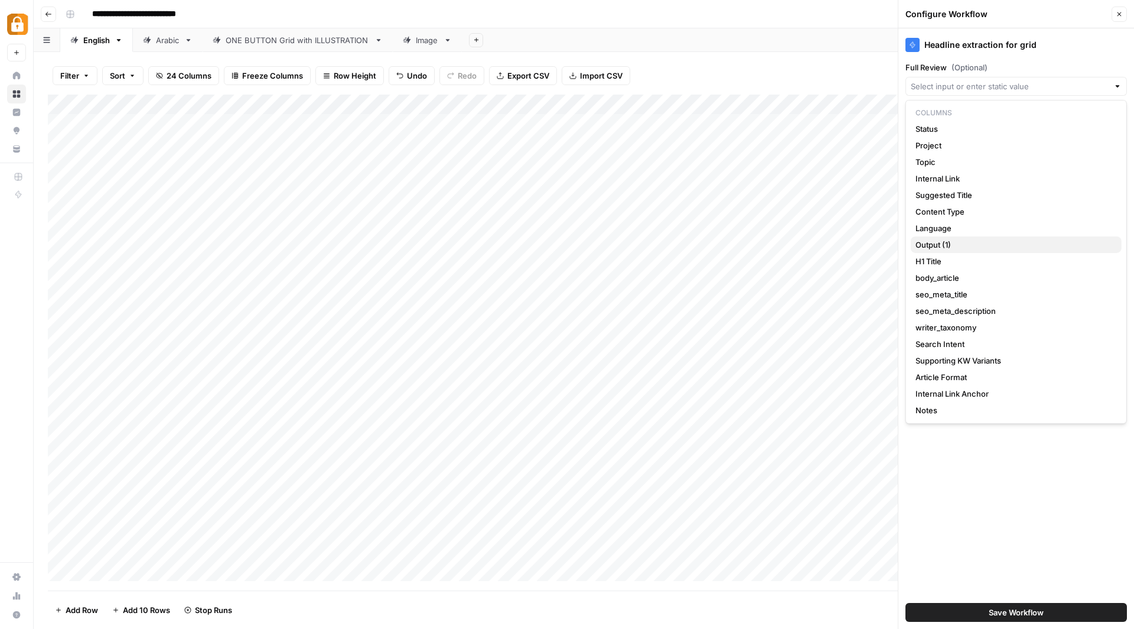
click at [944, 243] on span "Output (1)" at bounding box center [1014, 245] width 197 height 12
type input "Output (1)"
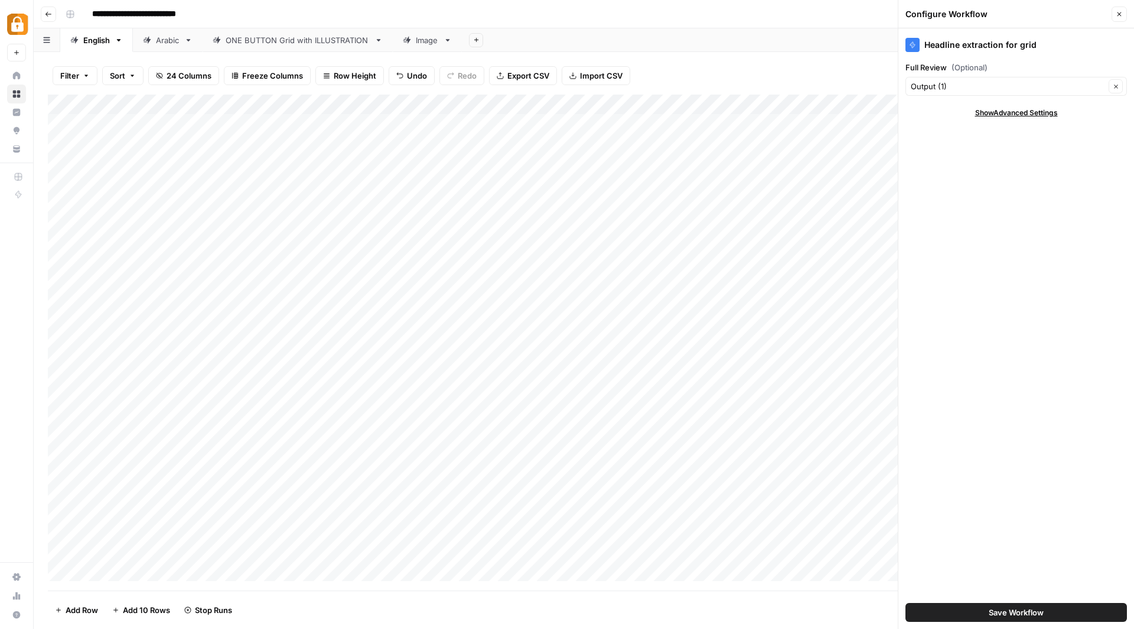
click at [1035, 617] on span "Save Workflow" at bounding box center [1016, 612] width 55 height 12
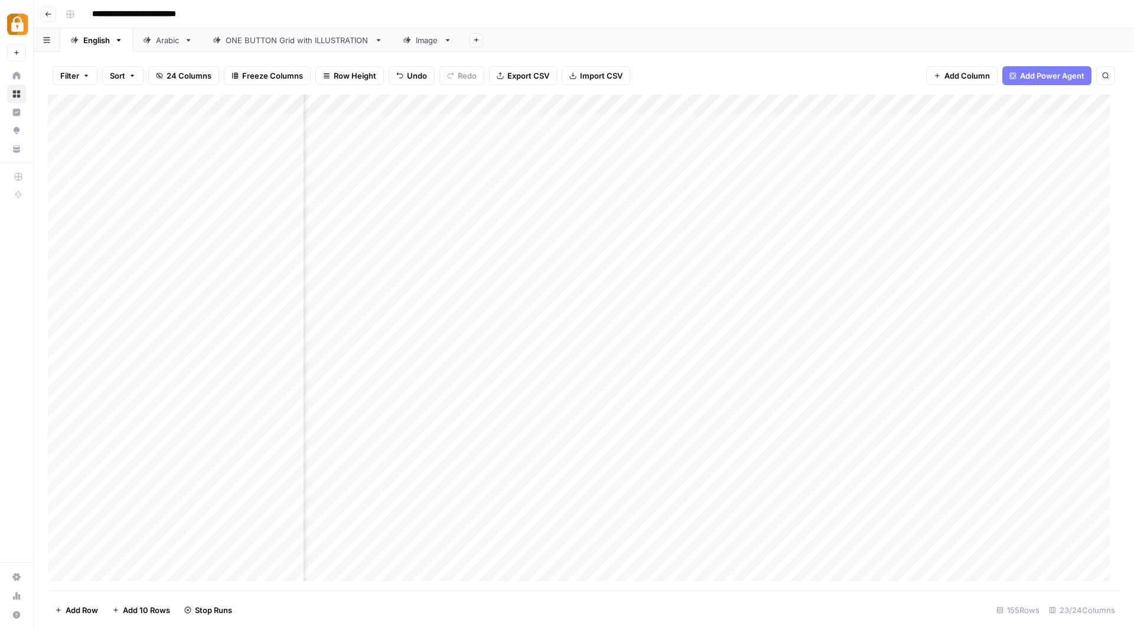
scroll to position [0, 353]
click at [921, 107] on div "Add Column" at bounding box center [584, 343] width 1072 height 496
click at [906, 202] on span "Configure Inputs" at bounding box center [911, 204] width 103 height 12
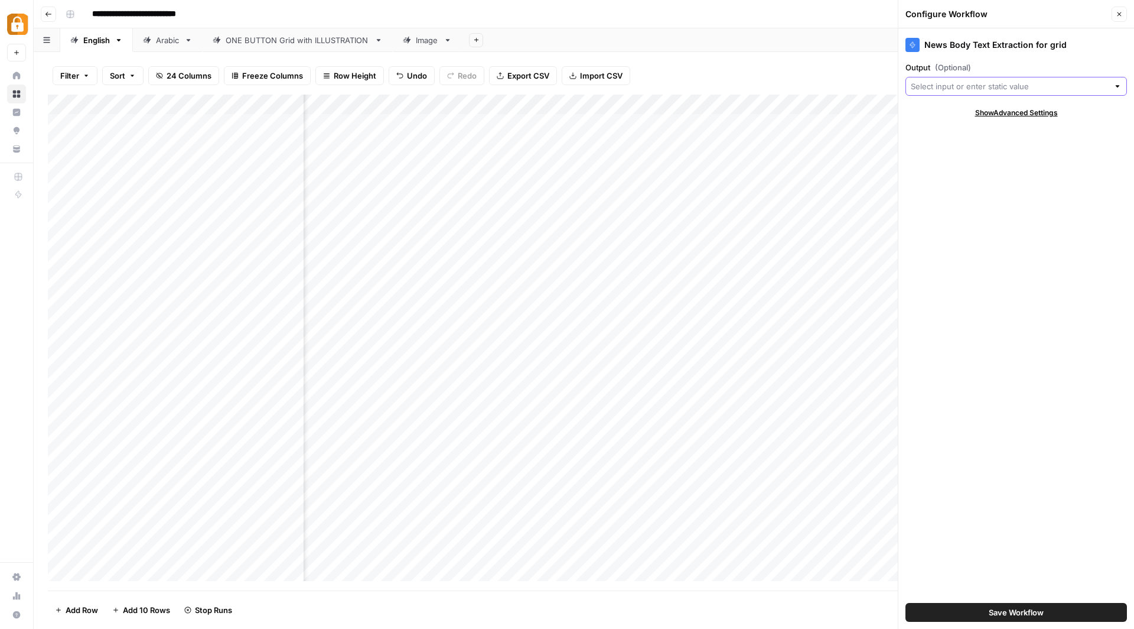
click at [1042, 89] on input "Output (Optional)" at bounding box center [1010, 86] width 198 height 12
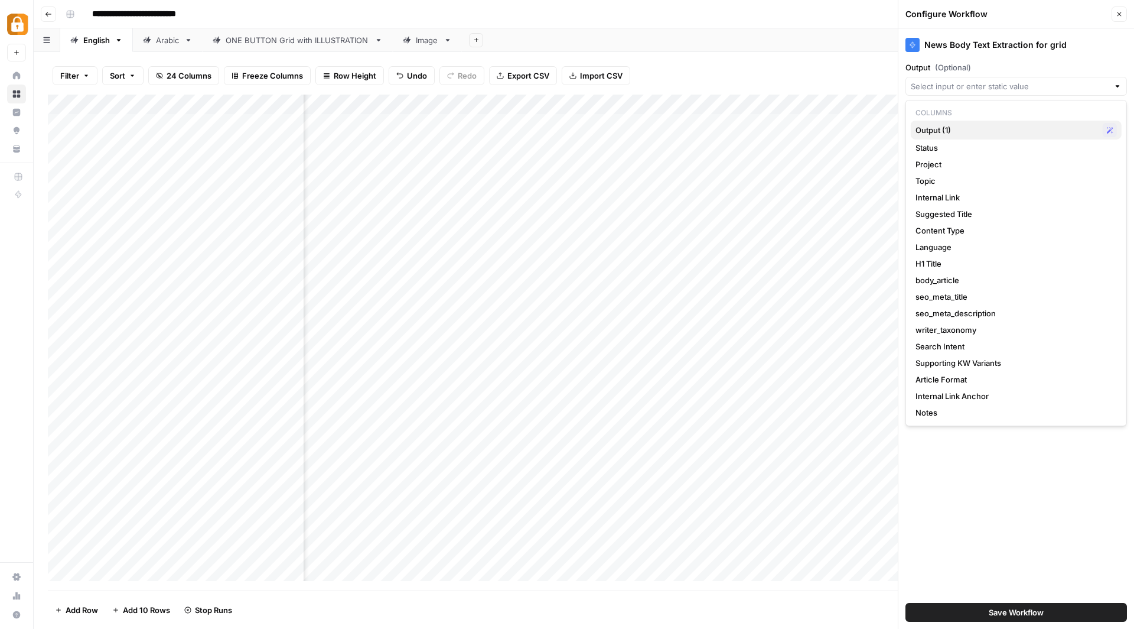
click at [946, 126] on span "Output (1)" at bounding box center [1007, 130] width 183 height 12
type input "Output (1)"
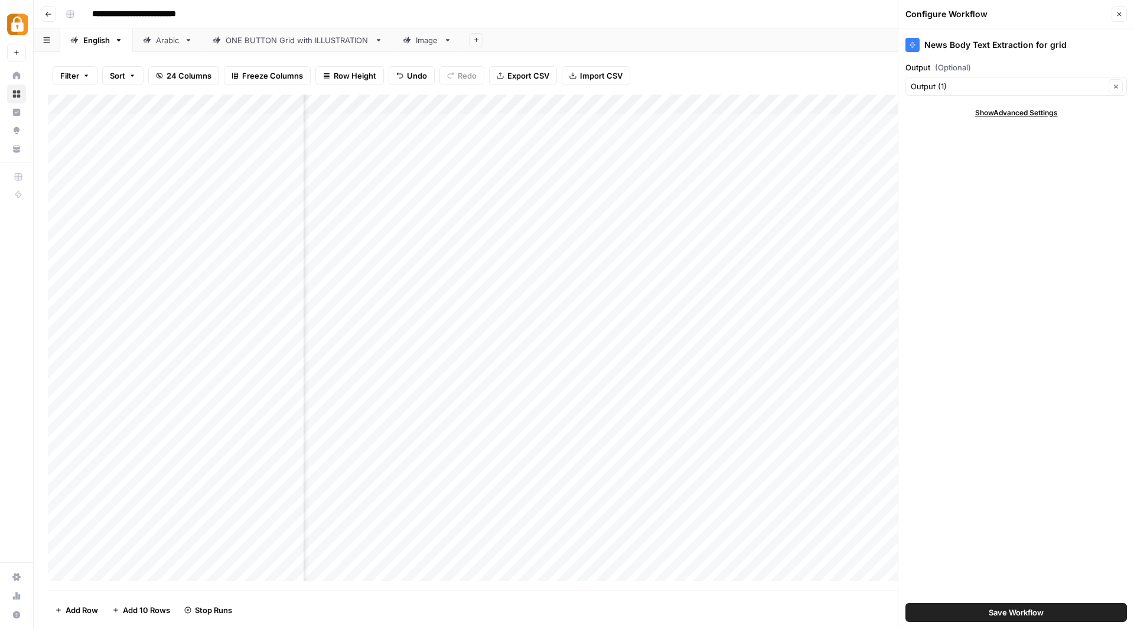
click at [1020, 611] on span "Save Workflow" at bounding box center [1016, 612] width 55 height 12
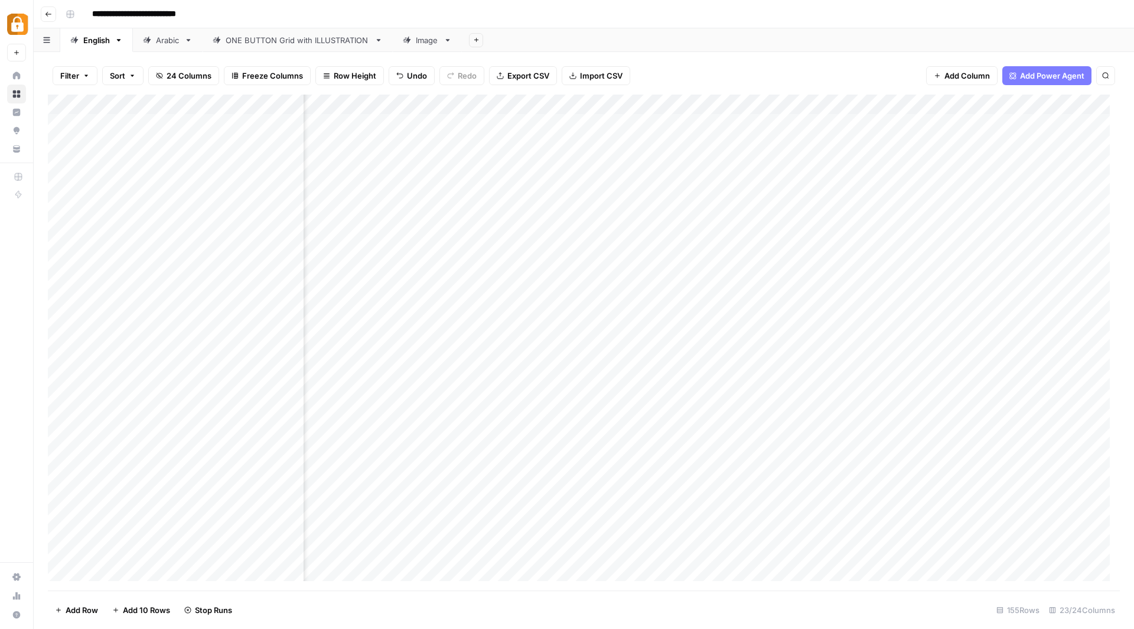
scroll to position [0, 637]
click at [848, 103] on div "Add Column" at bounding box center [584, 343] width 1072 height 496
click at [837, 198] on span "Configure Inputs" at bounding box center [840, 204] width 103 height 12
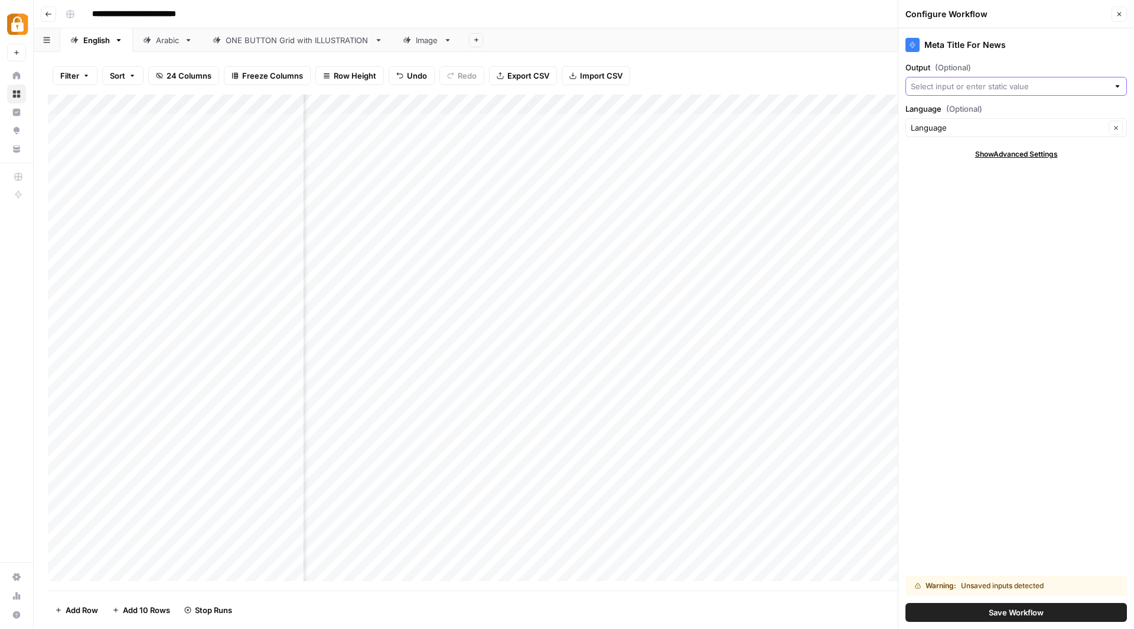
click at [967, 81] on input "Output (Optional)" at bounding box center [1010, 86] width 198 height 12
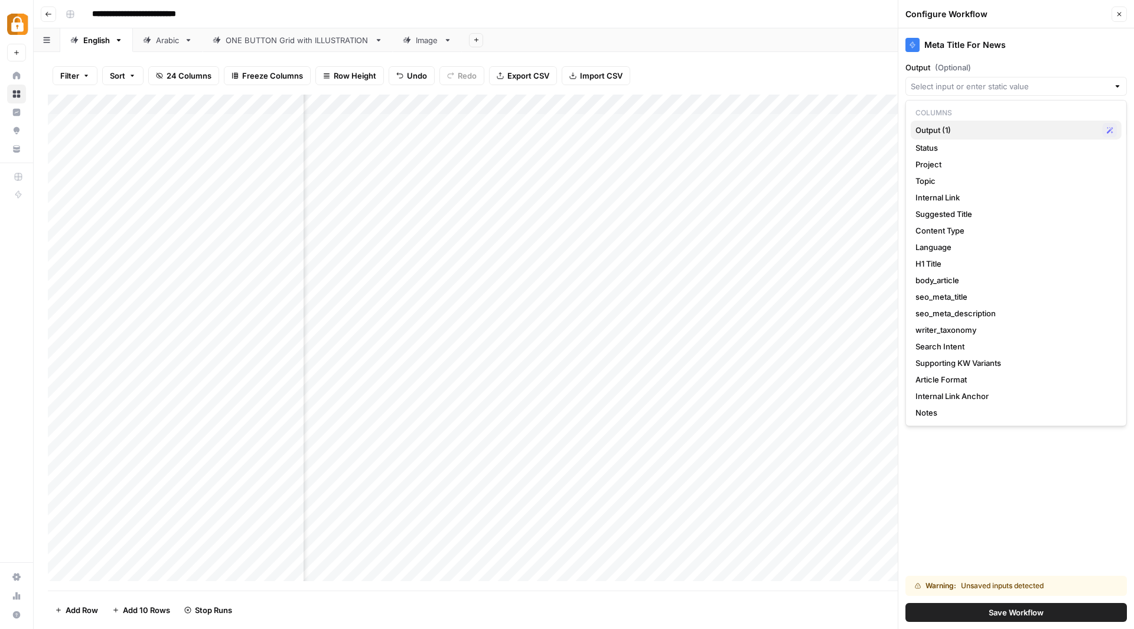
click at [951, 126] on span "Output (1)" at bounding box center [1007, 130] width 183 height 12
type input "Output (1)"
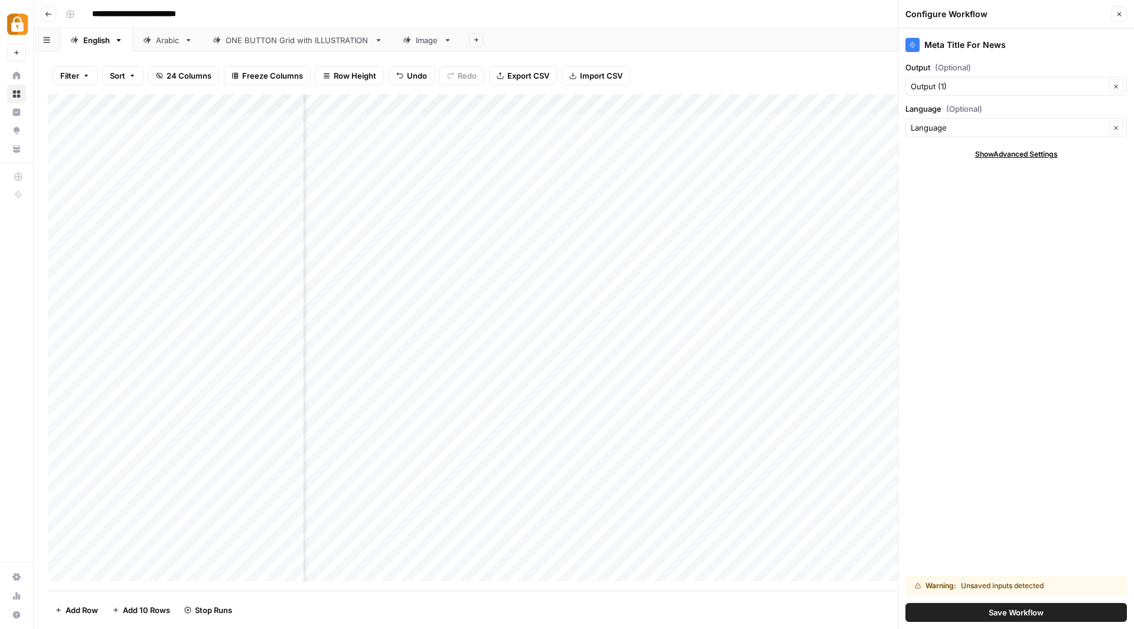
click at [998, 613] on span "Save Workflow" at bounding box center [1016, 612] width 55 height 12
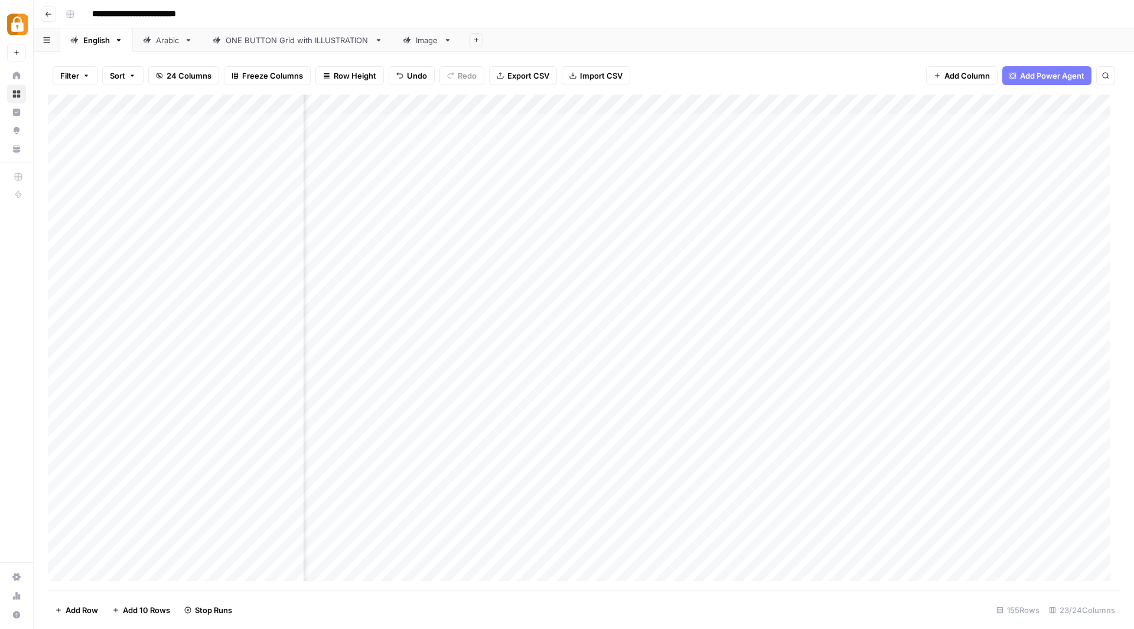
scroll to position [0, 1007]
click at [663, 105] on div "Add Column" at bounding box center [584, 343] width 1072 height 496
click at [659, 205] on span "Configure Inputs" at bounding box center [657, 204] width 103 height 12
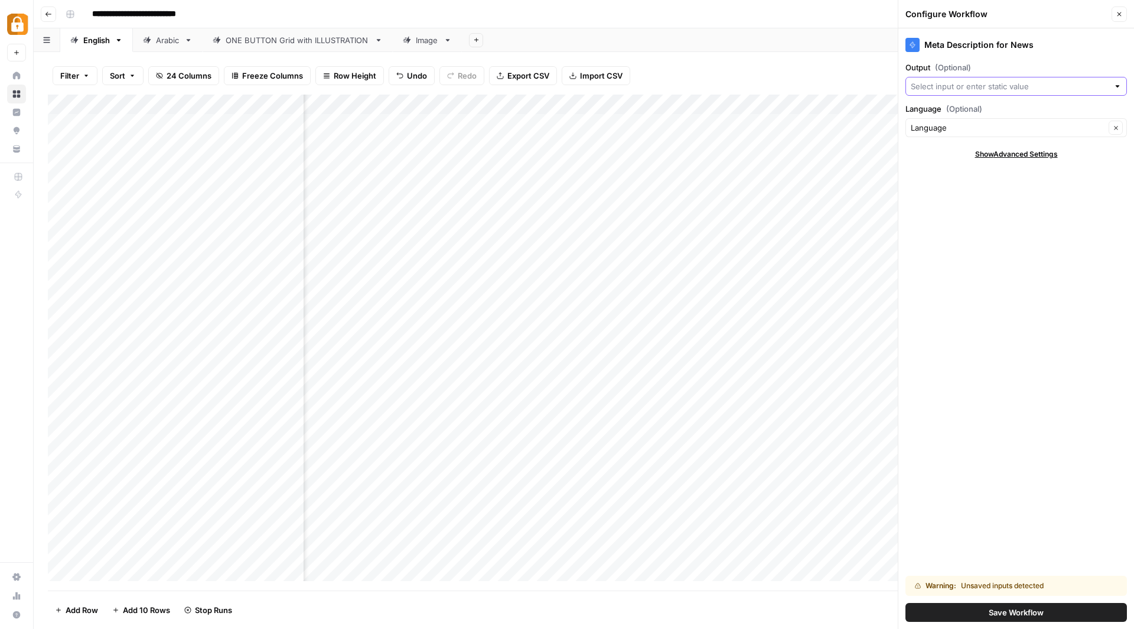
click at [958, 83] on input "Output (Optional)" at bounding box center [1010, 86] width 198 height 12
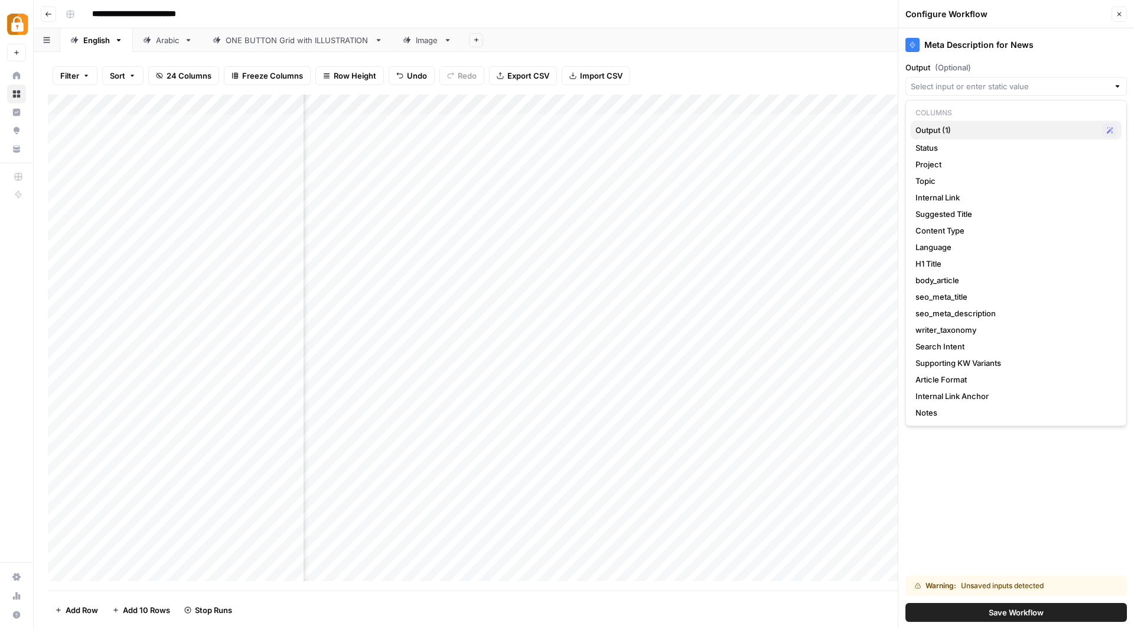
click at [952, 124] on span "Output (1)" at bounding box center [1007, 130] width 183 height 12
type input "Output (1)"
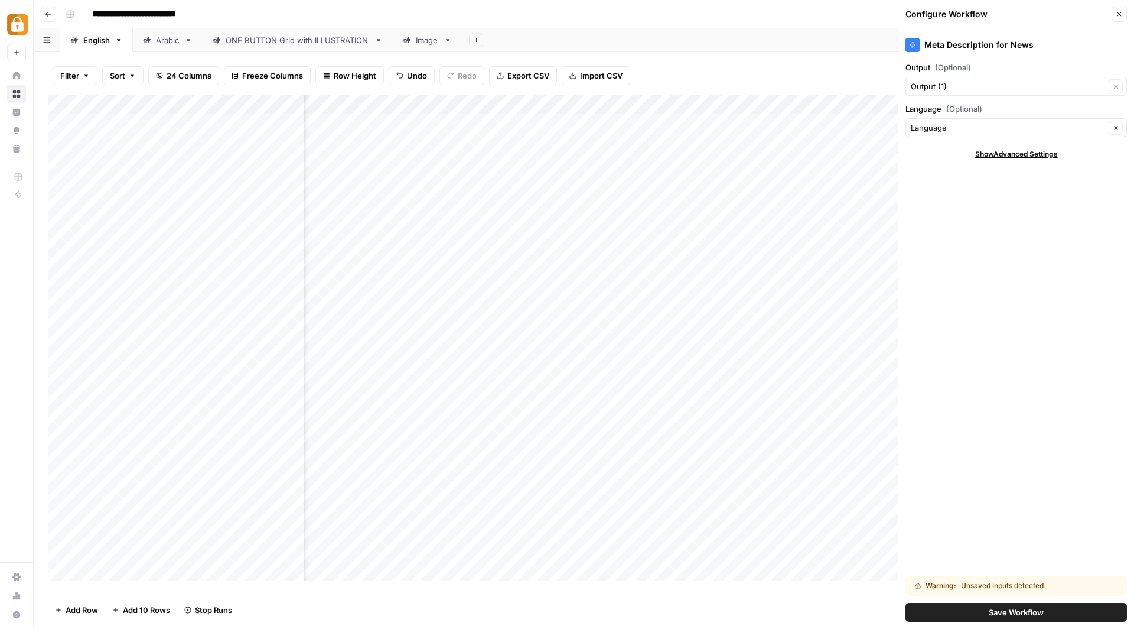
click at [1010, 614] on span "Save Workflow" at bounding box center [1016, 612] width 55 height 12
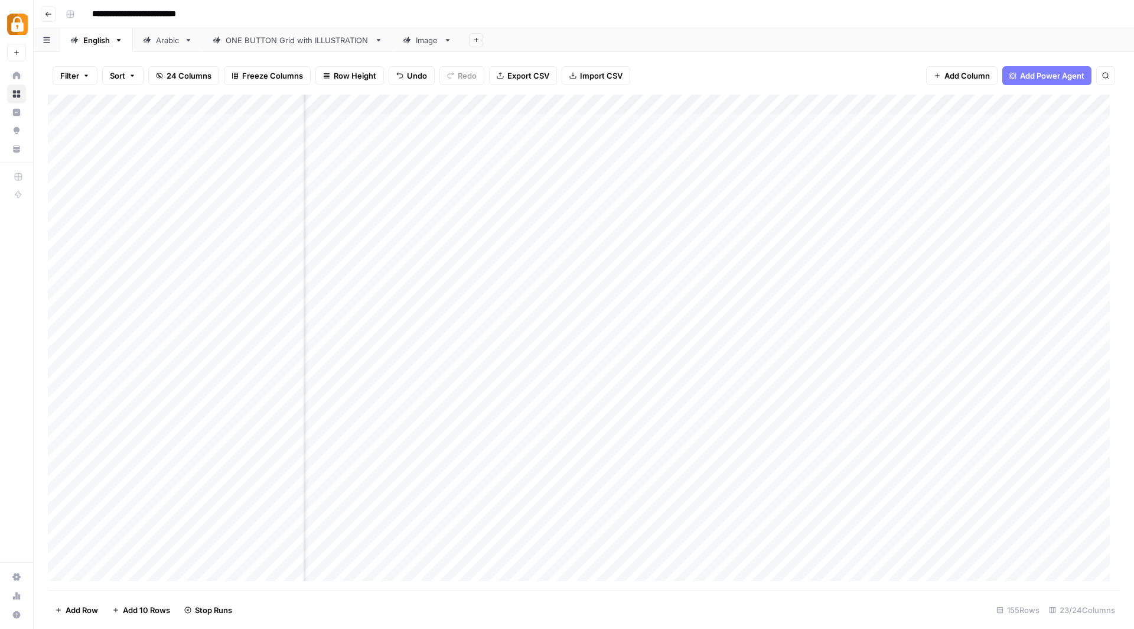
scroll to position [0, 707]
click at [778, 102] on div "Add Column" at bounding box center [584, 343] width 1072 height 496
click at [628, 148] on div "Add Column" at bounding box center [584, 343] width 1072 height 496
click at [782, 108] on div "Add Column" at bounding box center [584, 343] width 1072 height 496
click at [645, 188] on div "Add Column" at bounding box center [584, 343] width 1072 height 496
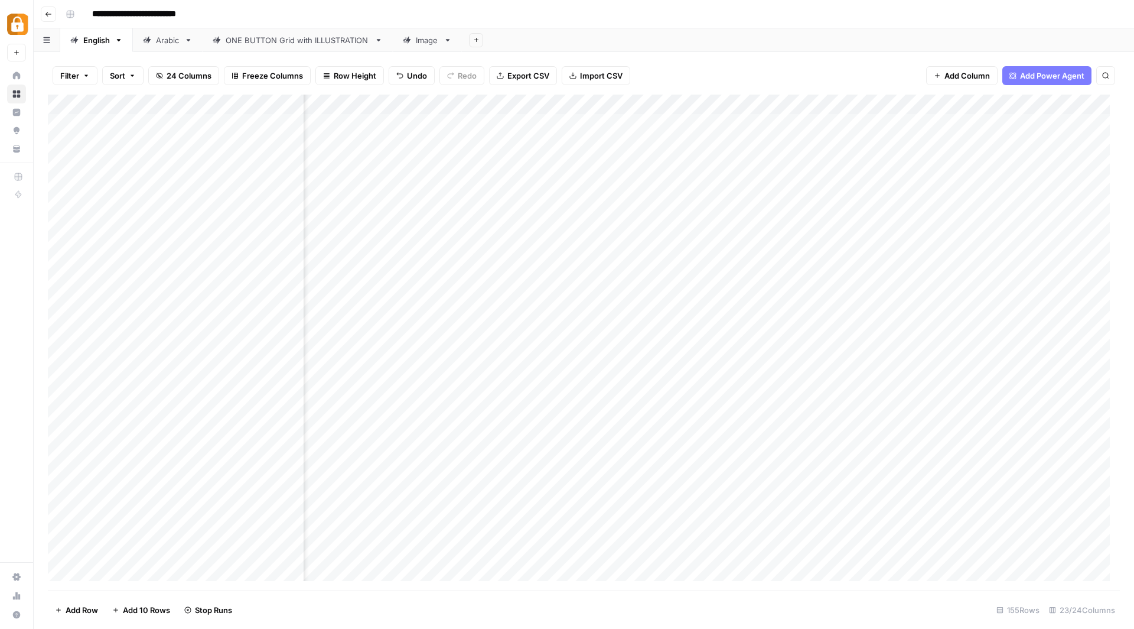
scroll to position [0, 251]
click at [781, 243] on div "Add Column" at bounding box center [584, 343] width 1072 height 496
click at [998, 243] on div "Add Column" at bounding box center [584, 343] width 1072 height 496
click at [857, 106] on div "Add Column" at bounding box center [584, 343] width 1072 height 496
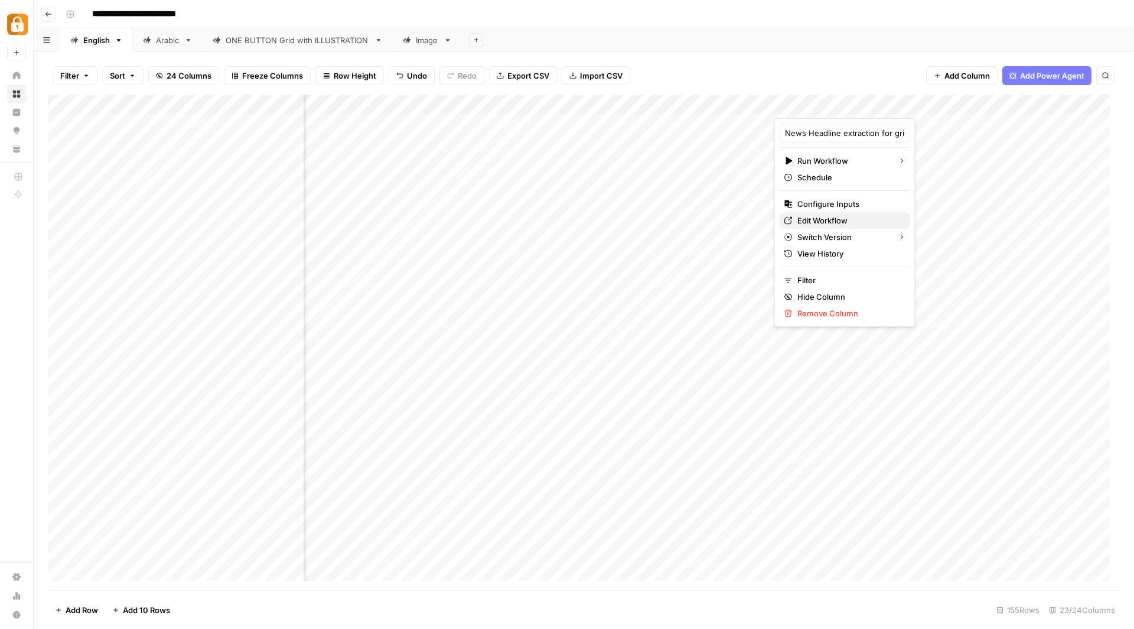
click at [819, 214] on span "Edit Workflow" at bounding box center [849, 220] width 103 height 12
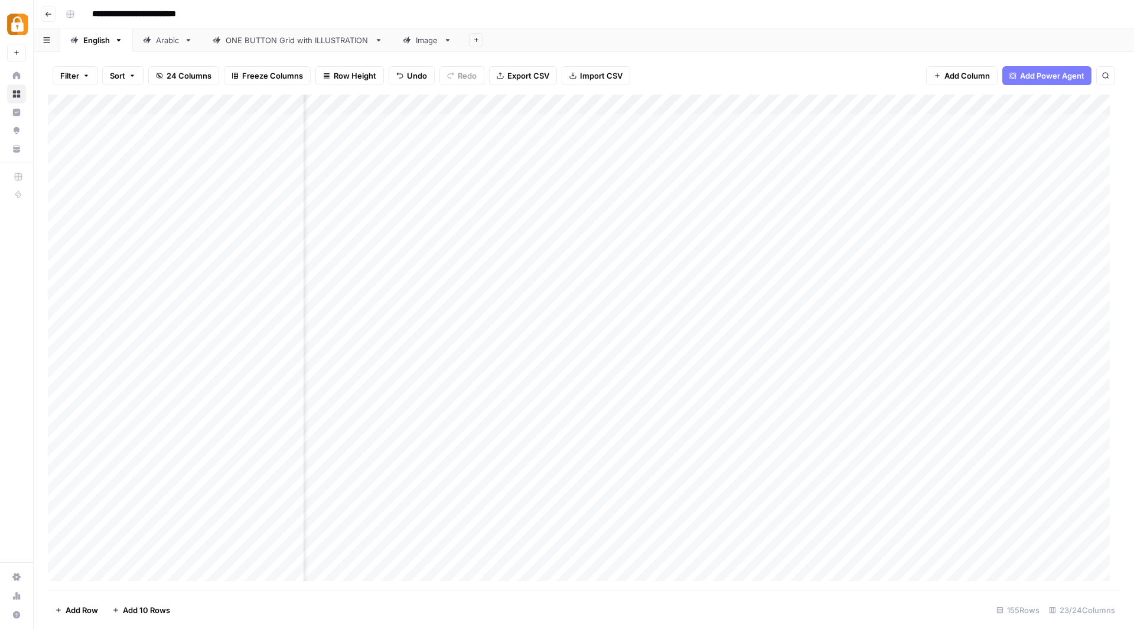
click at [857, 103] on div "Add Column" at bounding box center [584, 343] width 1072 height 496
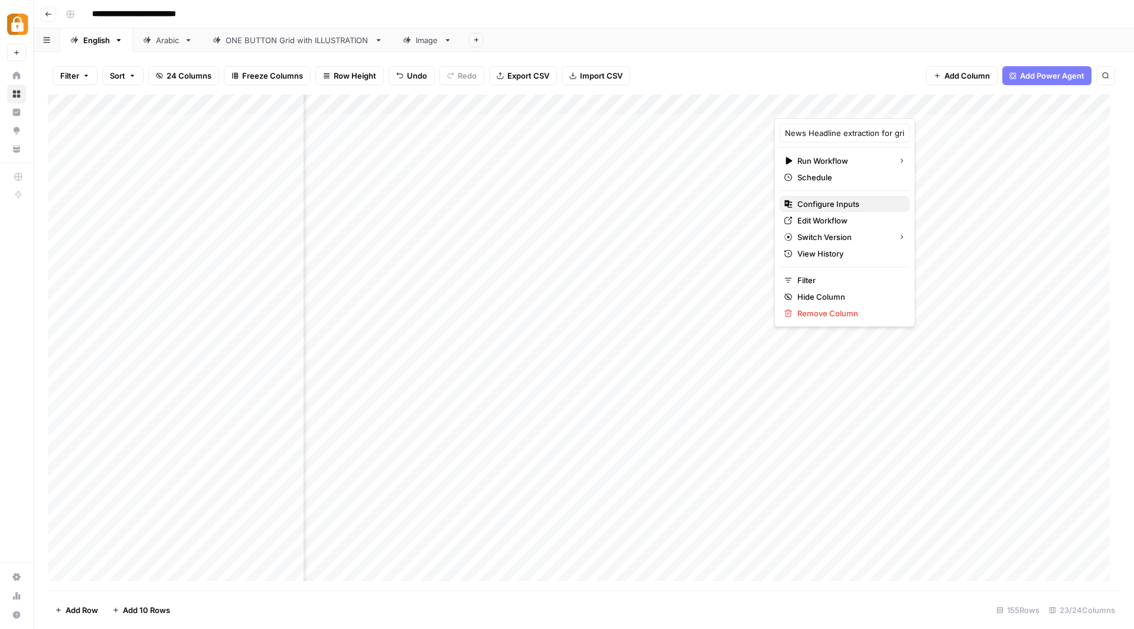
click at [811, 198] on span "Configure Inputs" at bounding box center [849, 204] width 103 height 12
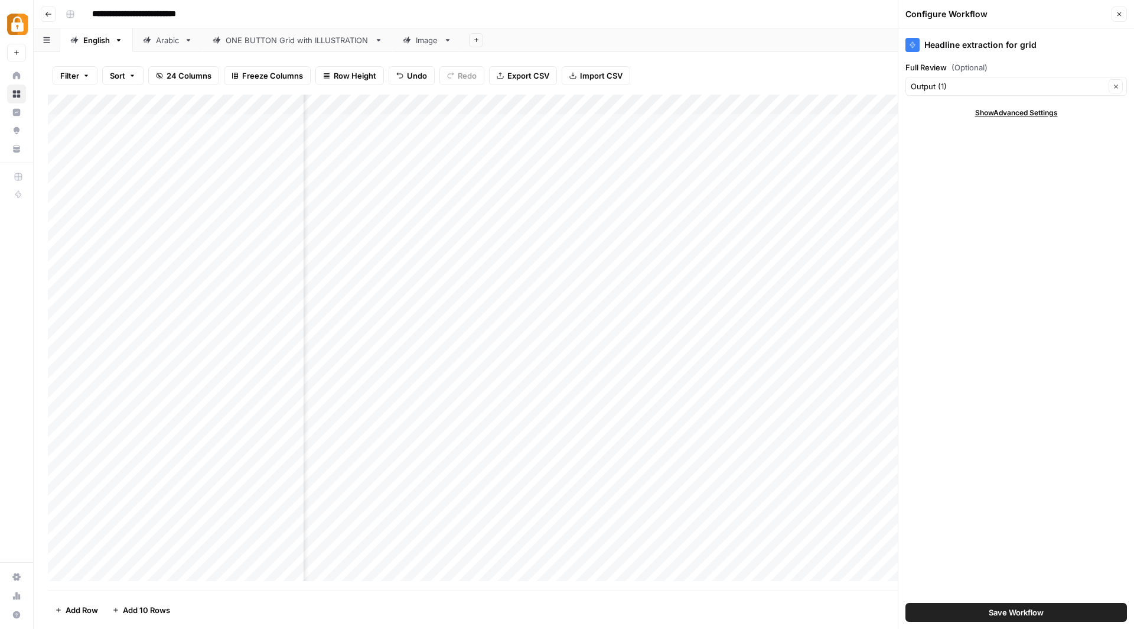
click at [1051, 608] on button "Save Workflow" at bounding box center [1017, 612] width 222 height 19
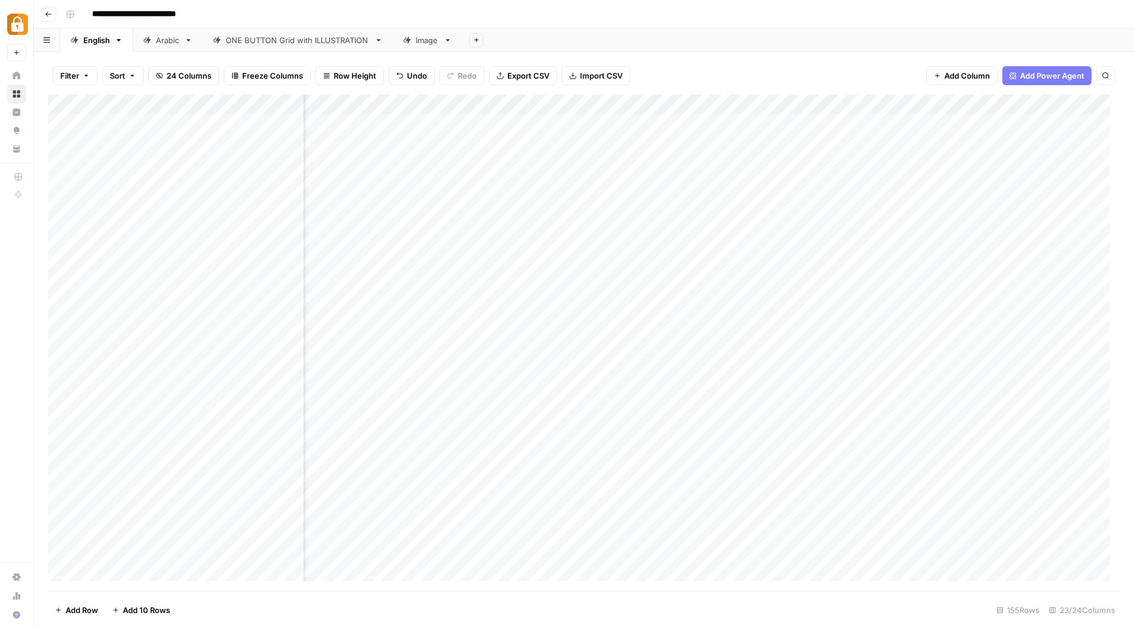
click at [827, 219] on div "Add Column" at bounding box center [584, 343] width 1072 height 496
click at [782, 105] on div "Add Column" at bounding box center [584, 343] width 1072 height 496
type input "H1 Title"
click at [763, 158] on span "HTML" at bounding box center [758, 161] width 90 height 12
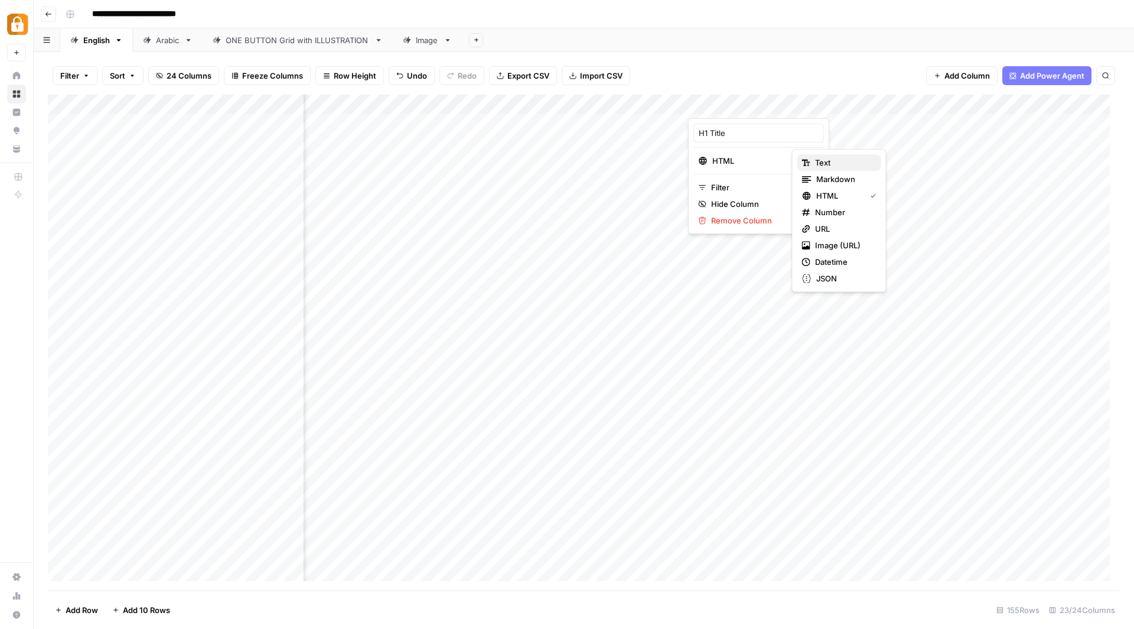
click at [815, 162] on span "Text" at bounding box center [843, 163] width 57 height 12
click at [982, 106] on div "Add Column" at bounding box center [584, 343] width 1072 height 496
click at [848, 225] on div "Add Column" at bounding box center [584, 343] width 1072 height 496
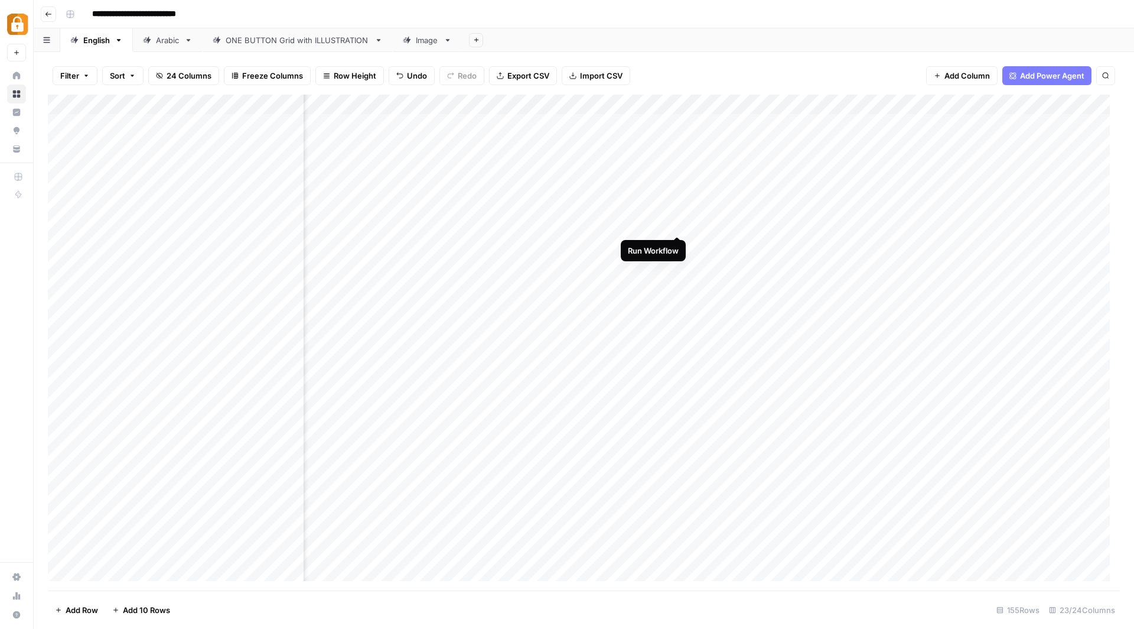
click at [680, 222] on div "Add Column" at bounding box center [584, 343] width 1072 height 496
click at [759, 221] on div "Add Column" at bounding box center [584, 343] width 1072 height 496
click at [529, 221] on div "Add Column" at bounding box center [584, 343] width 1072 height 496
click at [536, 218] on div "Add Column" at bounding box center [584, 343] width 1072 height 496
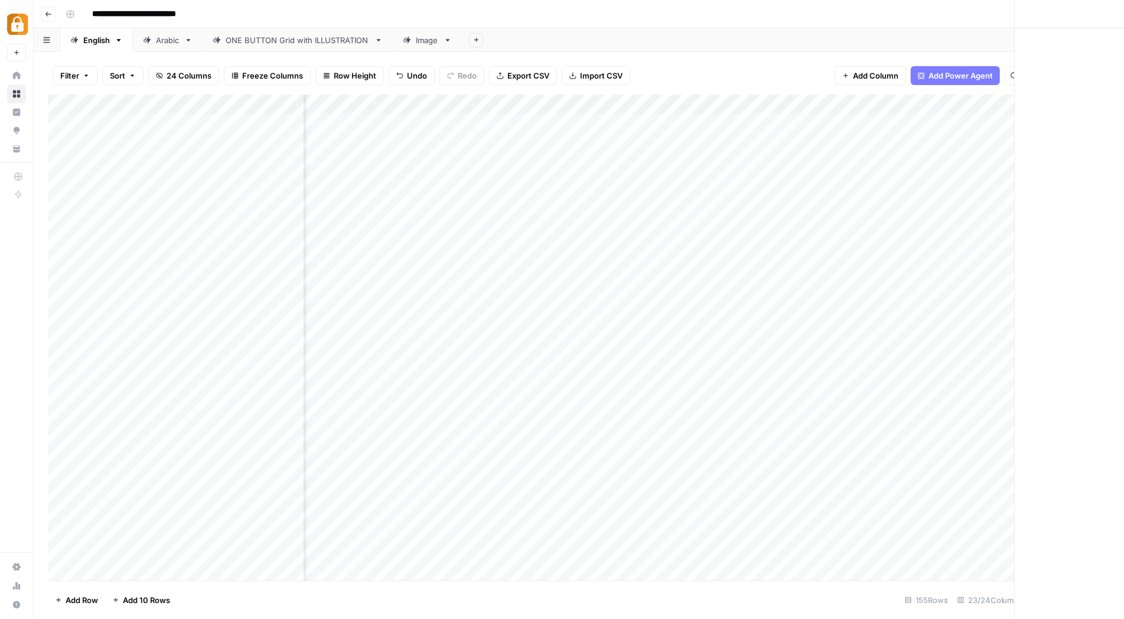
click at [536, 218] on div at bounding box center [529, 224] width 108 height 22
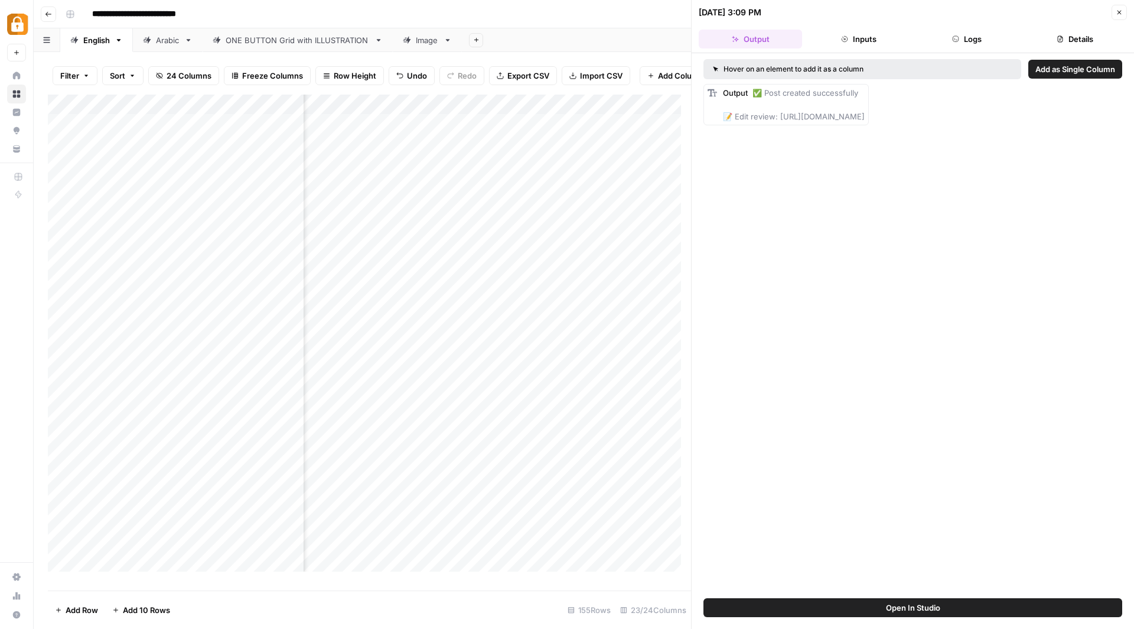
drag, startPoint x: 778, startPoint y: 116, endPoint x: 1050, endPoint y: 128, distance: 272.6
click at [1050, 128] on div "Hover on an element to add it as a column Add as Single Column Output ✅ Post cr…" at bounding box center [913, 325] width 443 height 545
copy span "ttps://wp.casinoshub.com/wp-admin/post.php?post=30078&action=edit"
click at [423, 238] on div "Add Column" at bounding box center [369, 338] width 643 height 486
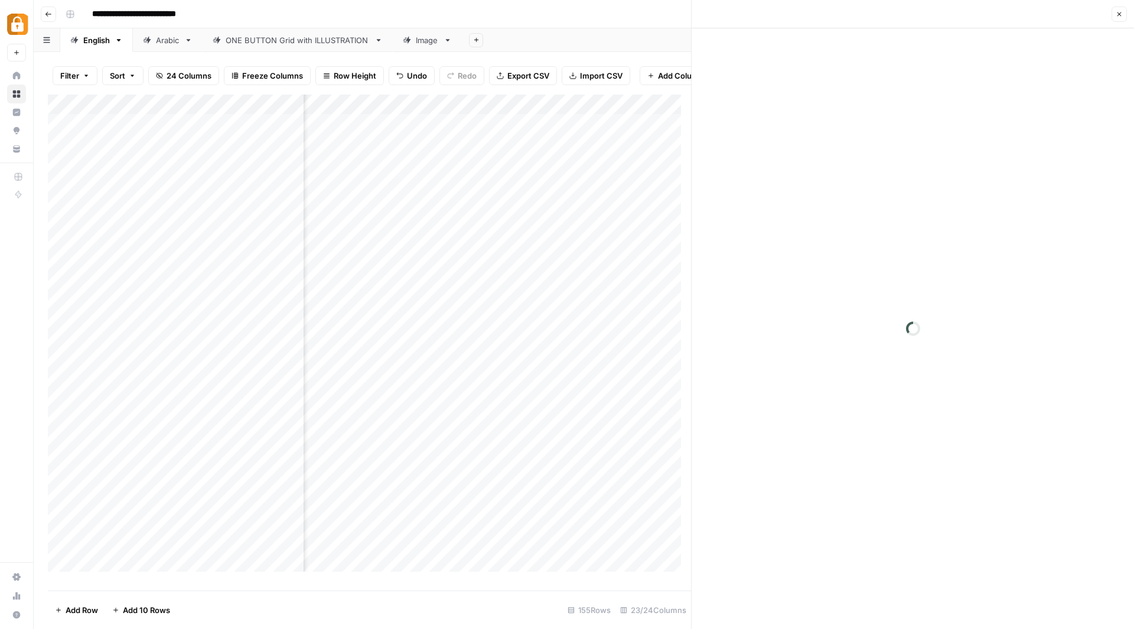
click at [423, 238] on div at bounding box center [423, 234] width 108 height 22
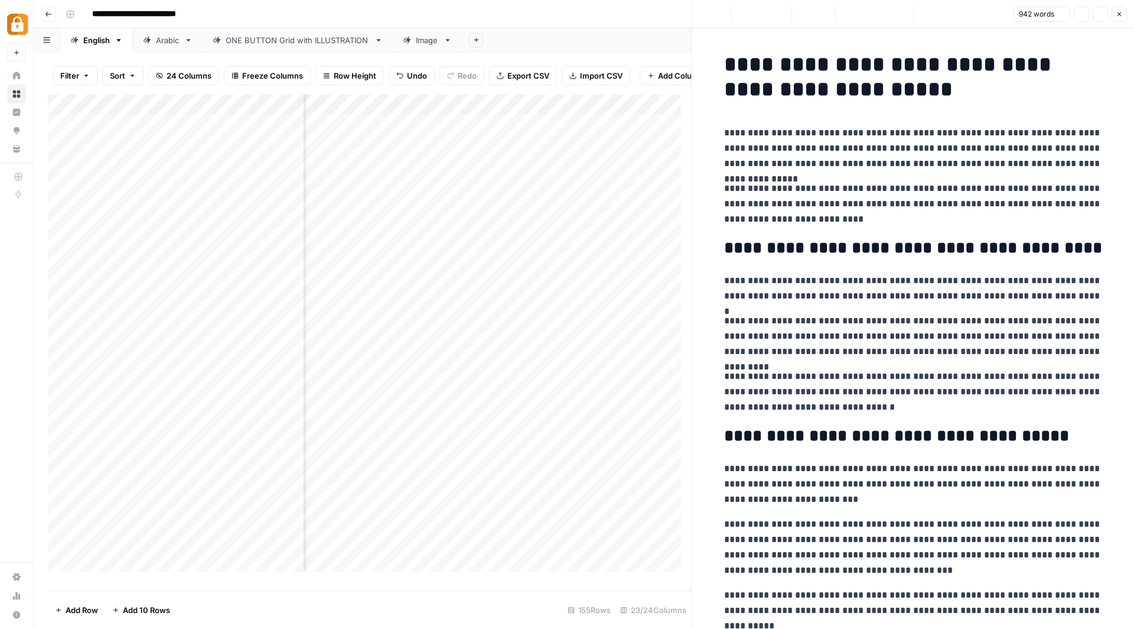
click at [423, 238] on div at bounding box center [423, 234] width 108 height 22
click at [408, 232] on div at bounding box center [423, 234] width 108 height 22
drag, startPoint x: 966, startPoint y: 100, endPoint x: 720, endPoint y: 70, distance: 248.3
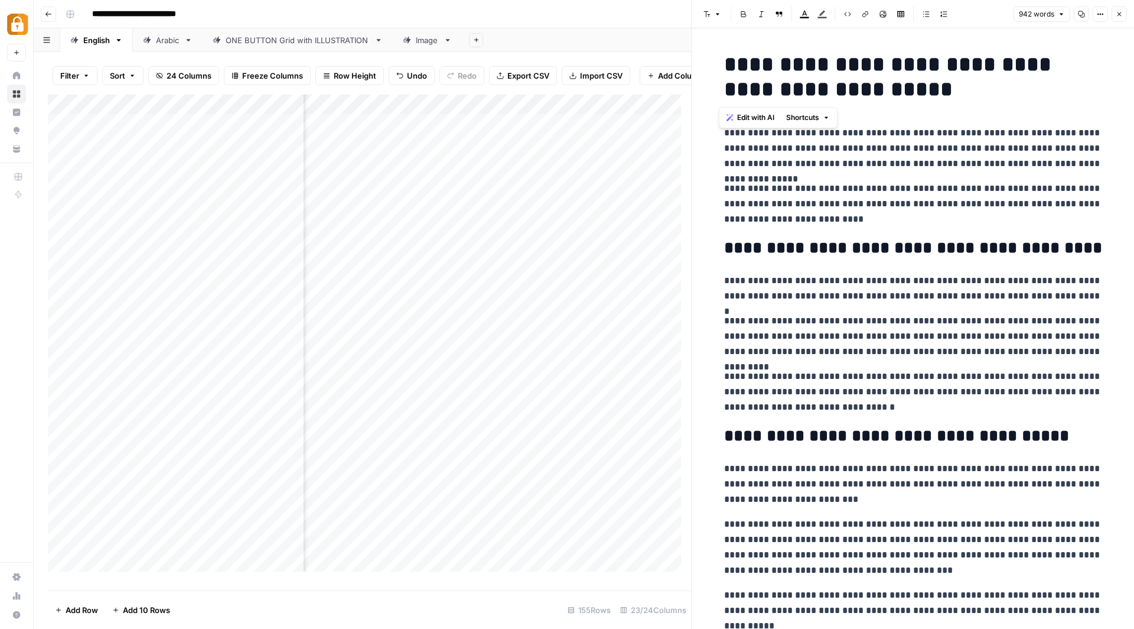
click at [724, 70] on h1 "**********" at bounding box center [913, 77] width 378 height 50
click at [423, 41] on div "Image" at bounding box center [427, 40] width 23 height 12
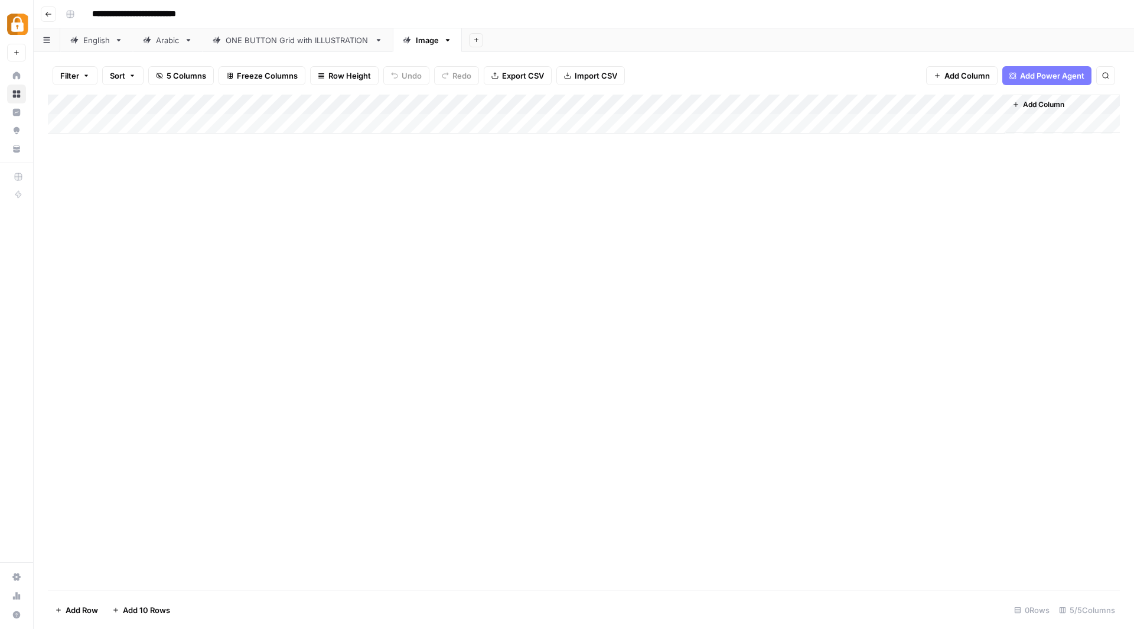
click at [236, 129] on div "Add Column" at bounding box center [584, 114] width 1072 height 39
click at [236, 126] on textarea at bounding box center [375, 124] width 429 height 17
type textarea "**********"
click at [657, 124] on div "Add Column" at bounding box center [584, 124] width 1072 height 59
click at [741, 126] on div "Add Column" at bounding box center [584, 124] width 1072 height 59
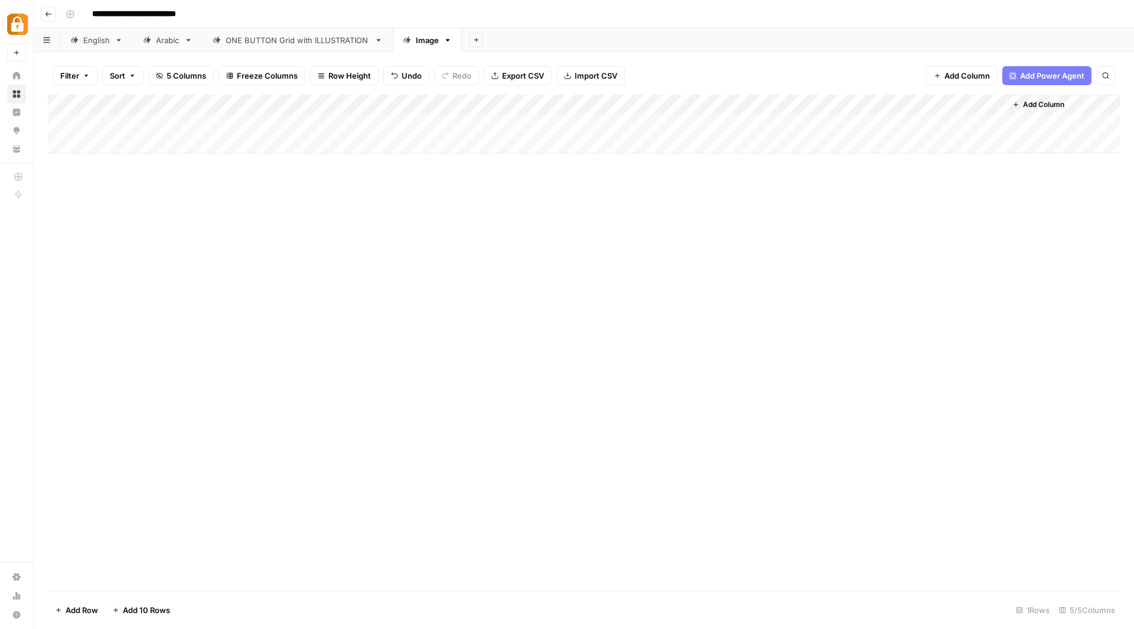
click at [741, 126] on div "Add Column" at bounding box center [584, 124] width 1072 height 59
click at [766, 122] on input "**********" at bounding box center [827, 127] width 189 height 14
click at [765, 199] on div "Add Column" at bounding box center [584, 343] width 1072 height 496
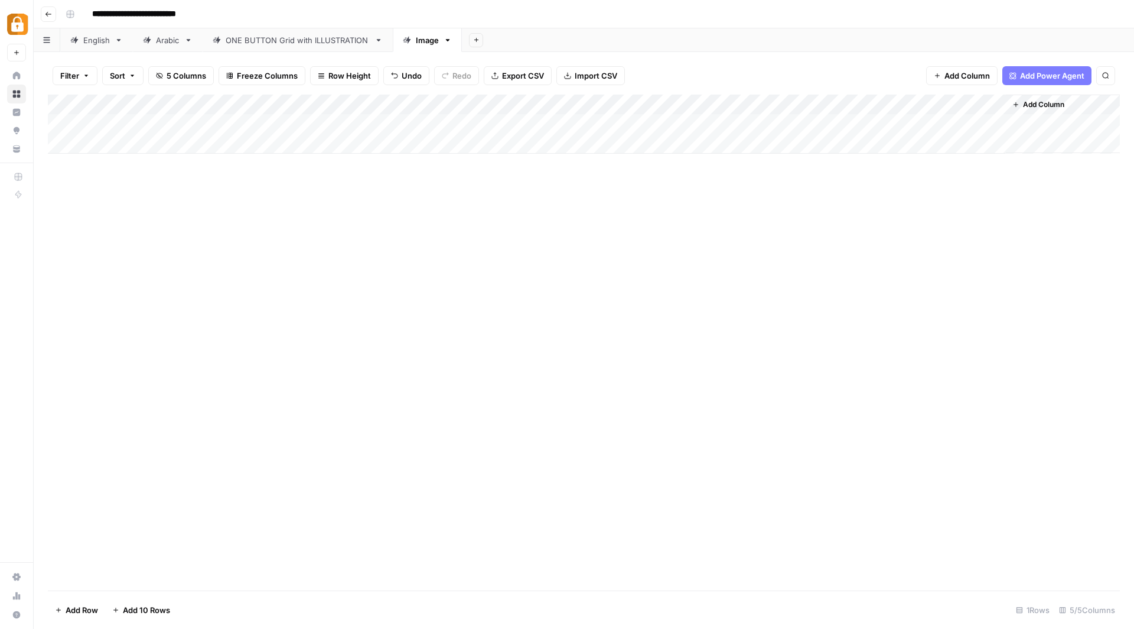
click at [812, 123] on div "Add Column" at bounding box center [584, 124] width 1072 height 59
click at [828, 194] on div "Add Column" at bounding box center [584, 343] width 1072 height 496
click at [827, 125] on div "Add Column" at bounding box center [584, 124] width 1072 height 59
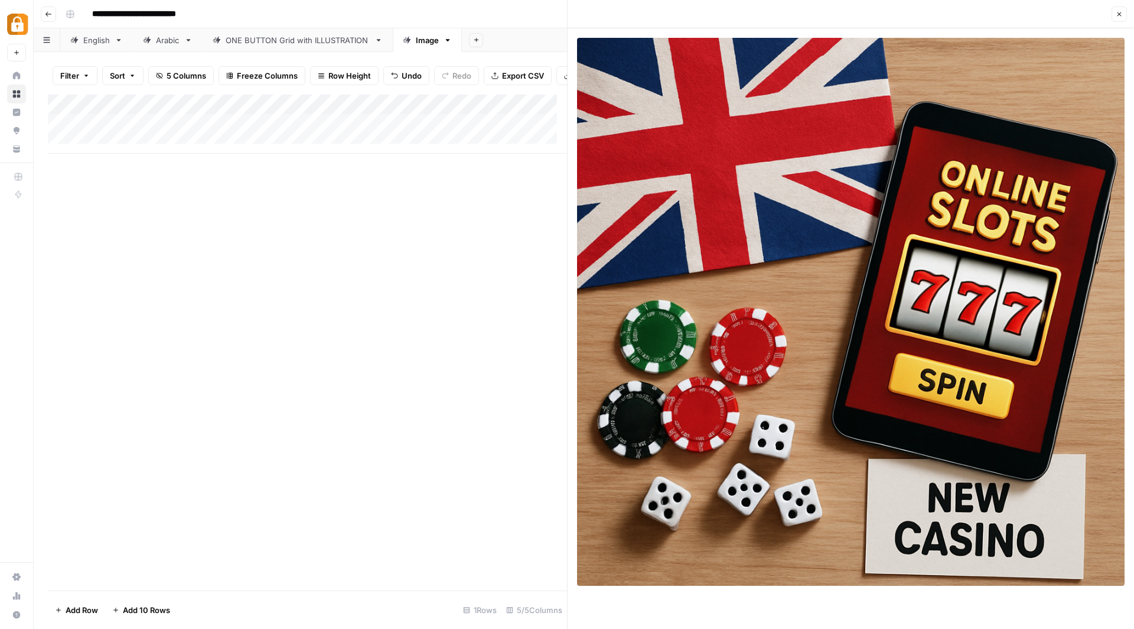
click at [341, 228] on div "Add Column" at bounding box center [307, 343] width 519 height 496
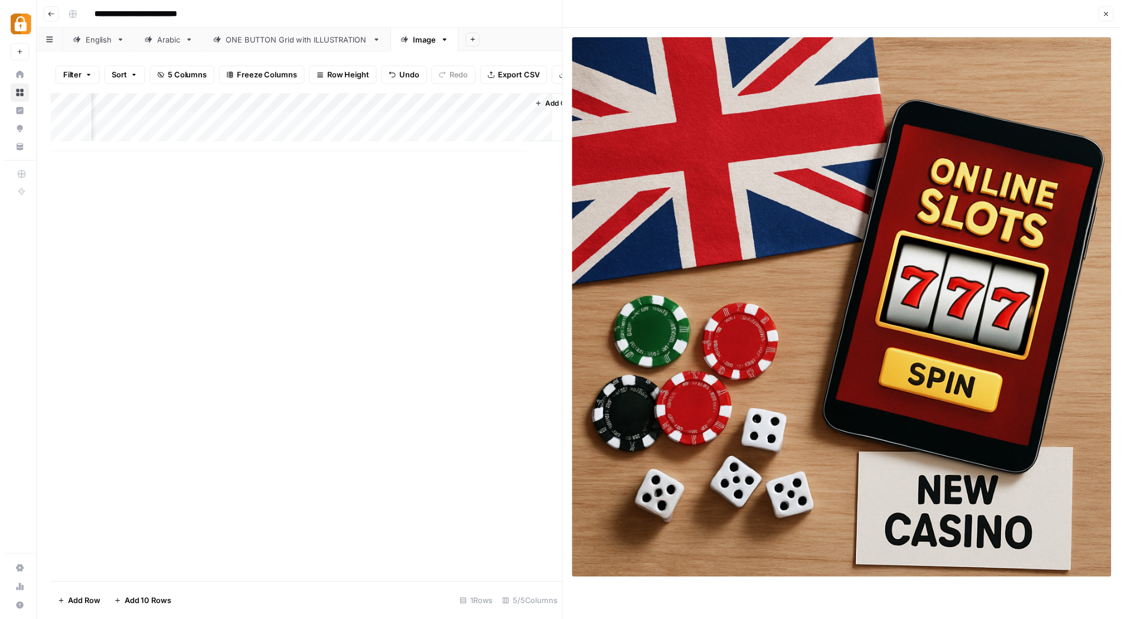
scroll to position [0, 513]
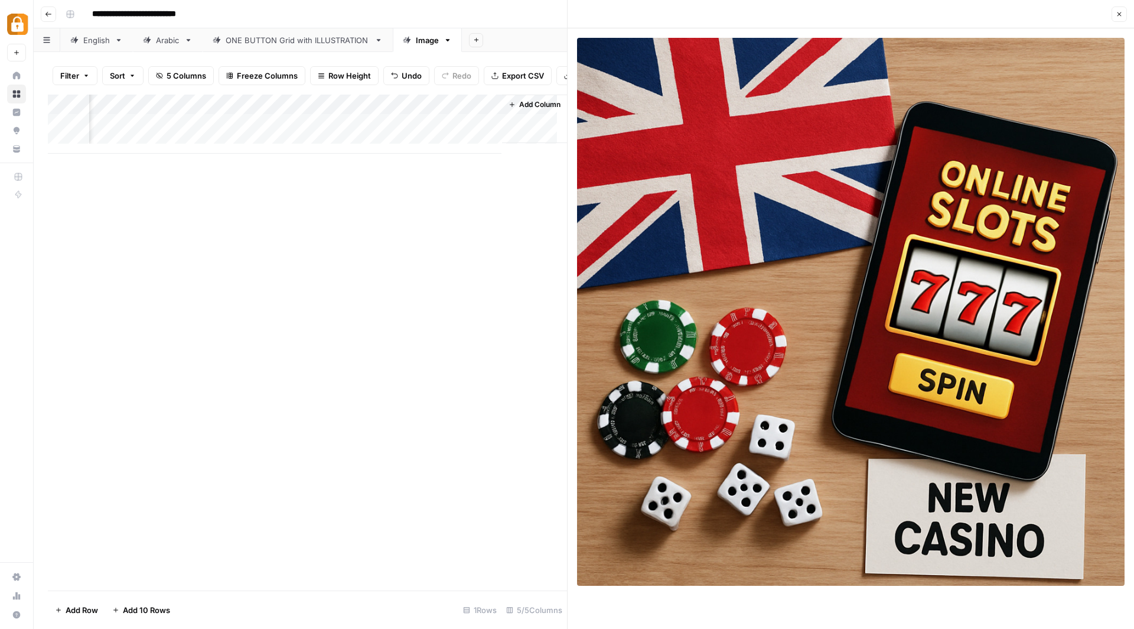
click at [1117, 12] on icon "button" at bounding box center [1119, 14] width 7 height 7
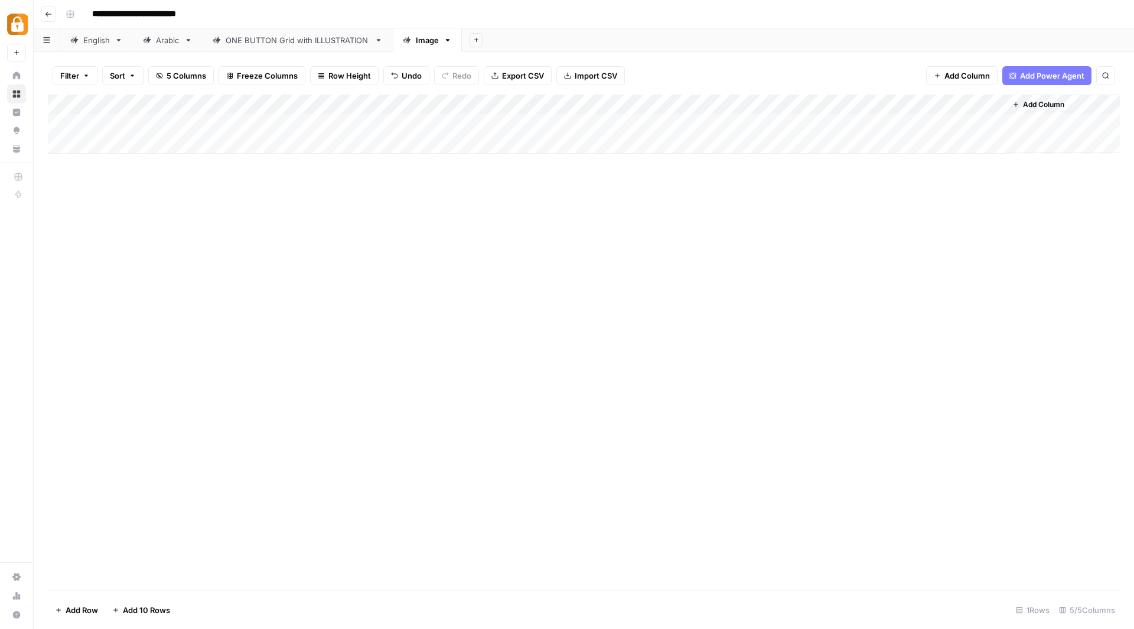
click at [97, 34] on div "English" at bounding box center [96, 40] width 27 height 12
click at [434, 331] on div "Add Column" at bounding box center [584, 343] width 1072 height 496
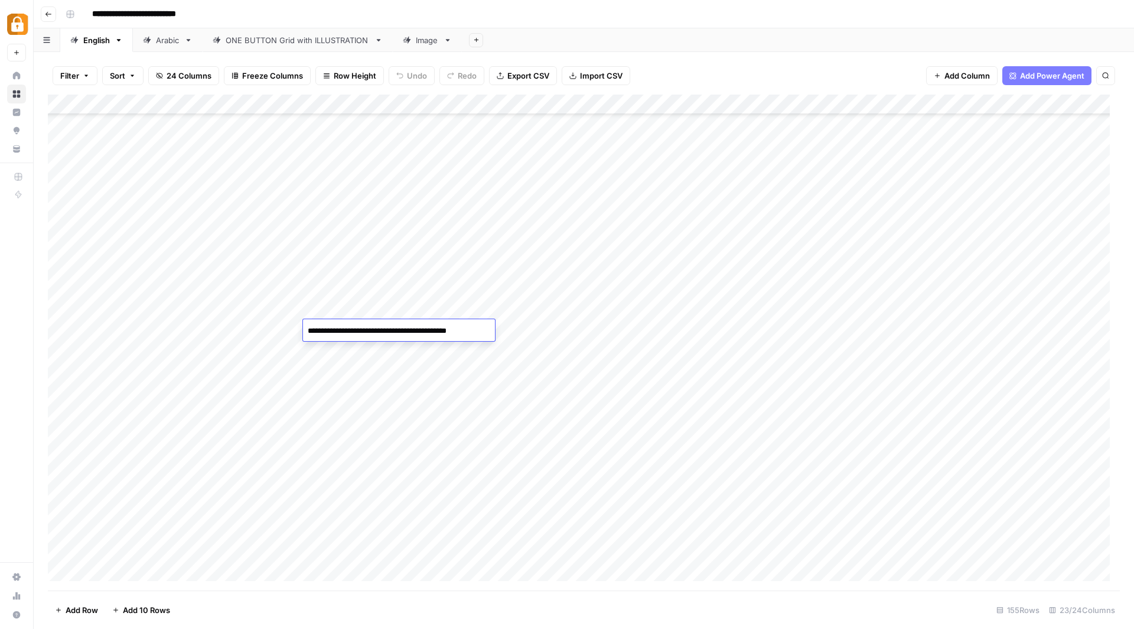
click at [434, 331] on textarea "**********" at bounding box center [399, 331] width 192 height 17
click at [426, 43] on div "Image" at bounding box center [427, 40] width 23 height 12
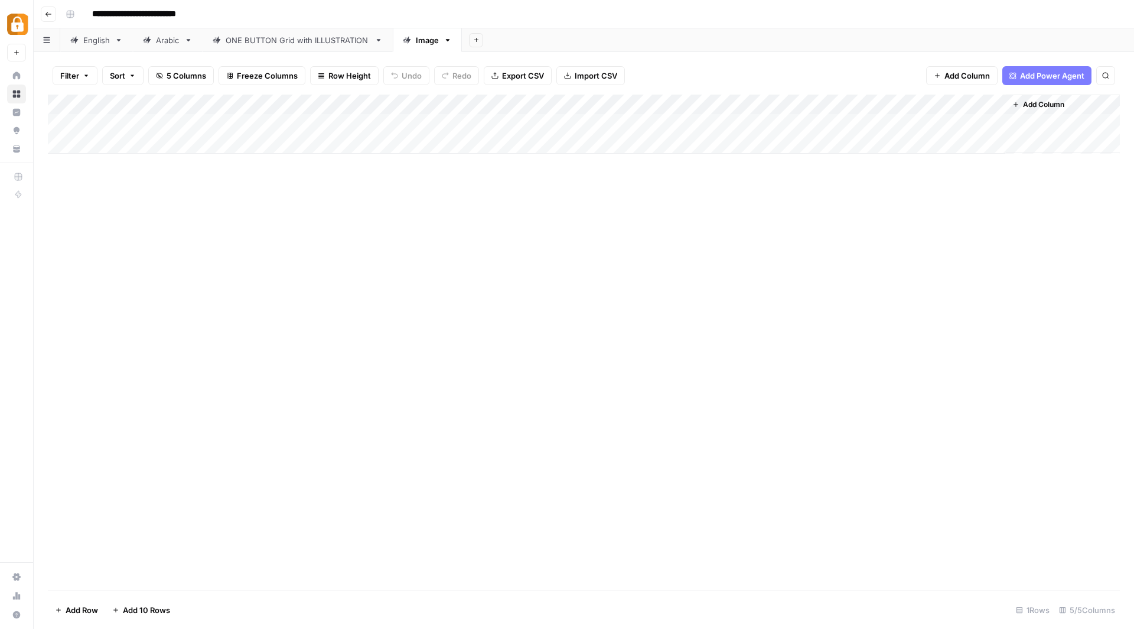
click at [297, 142] on div "Add Column" at bounding box center [584, 124] width 1072 height 59
type textarea "**********"
click at [656, 143] on div "Add Column" at bounding box center [584, 134] width 1072 height 79
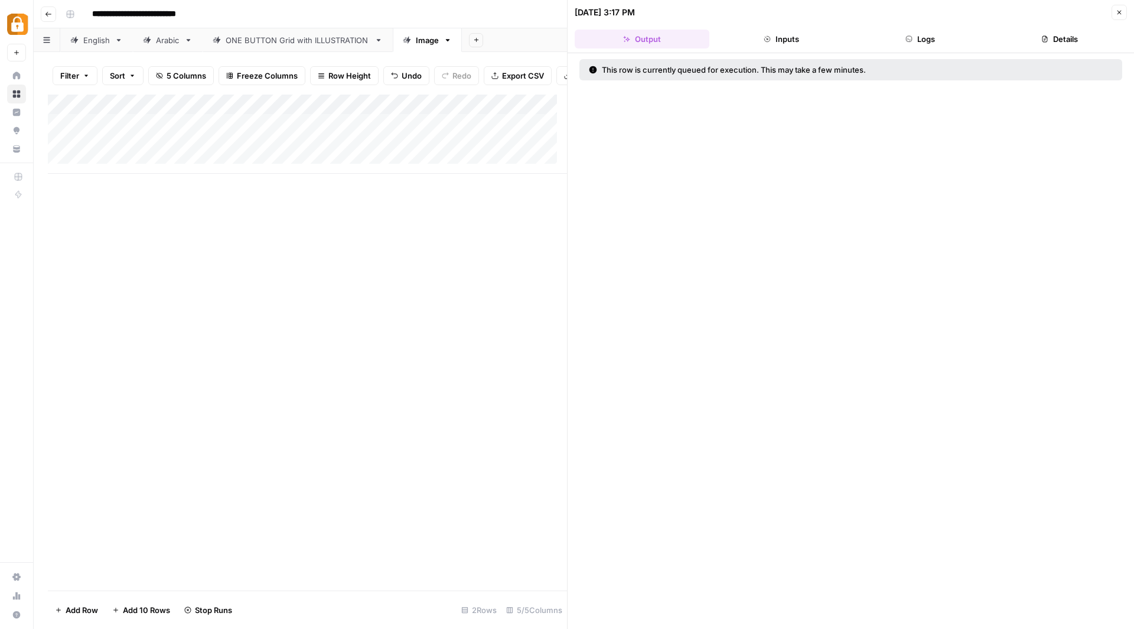
click at [1119, 11] on icon "button" at bounding box center [1119, 12] width 7 height 7
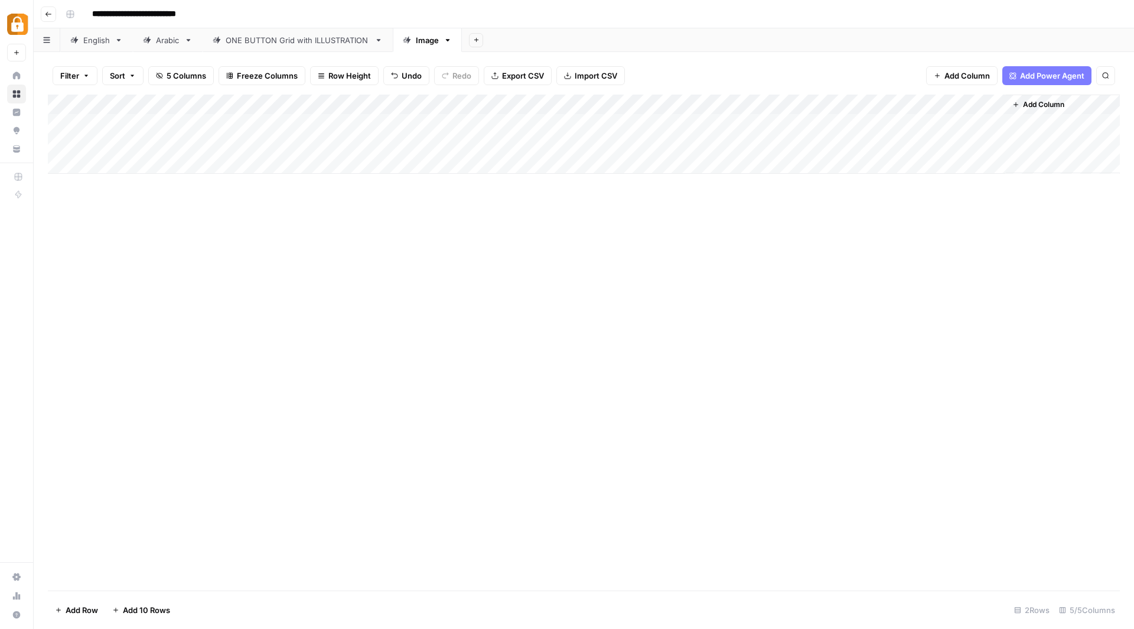
click at [93, 38] on div "English" at bounding box center [96, 40] width 27 height 12
click at [419, 38] on div "Image" at bounding box center [427, 40] width 23 height 12
click at [704, 108] on div "Add Column" at bounding box center [584, 134] width 1072 height 79
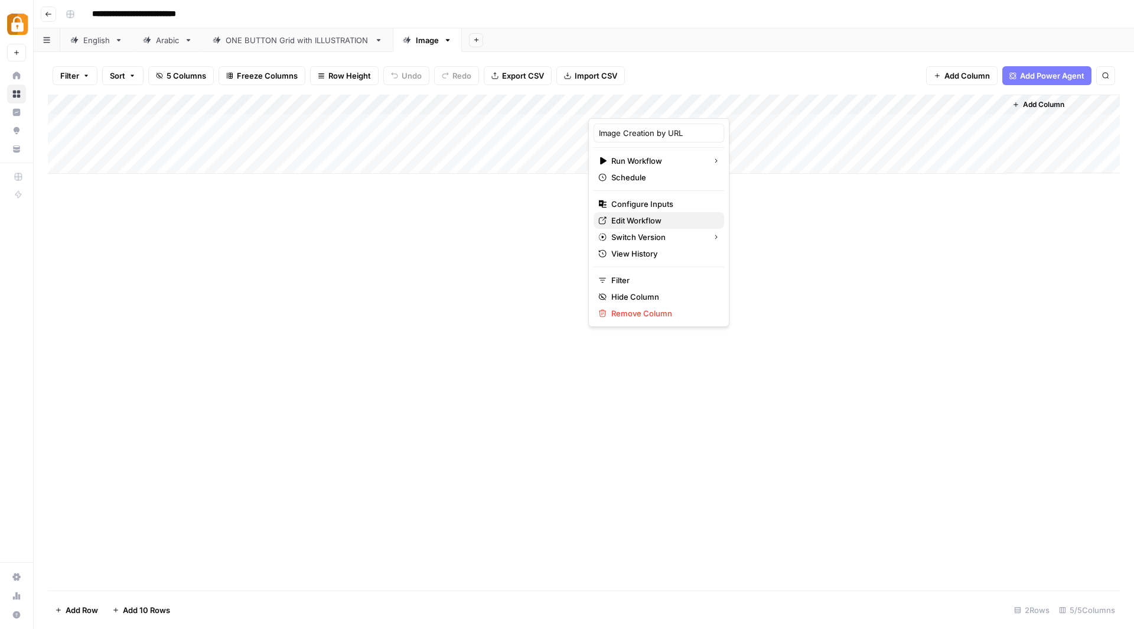
click at [658, 216] on span "Edit Workflow" at bounding box center [663, 220] width 103 height 12
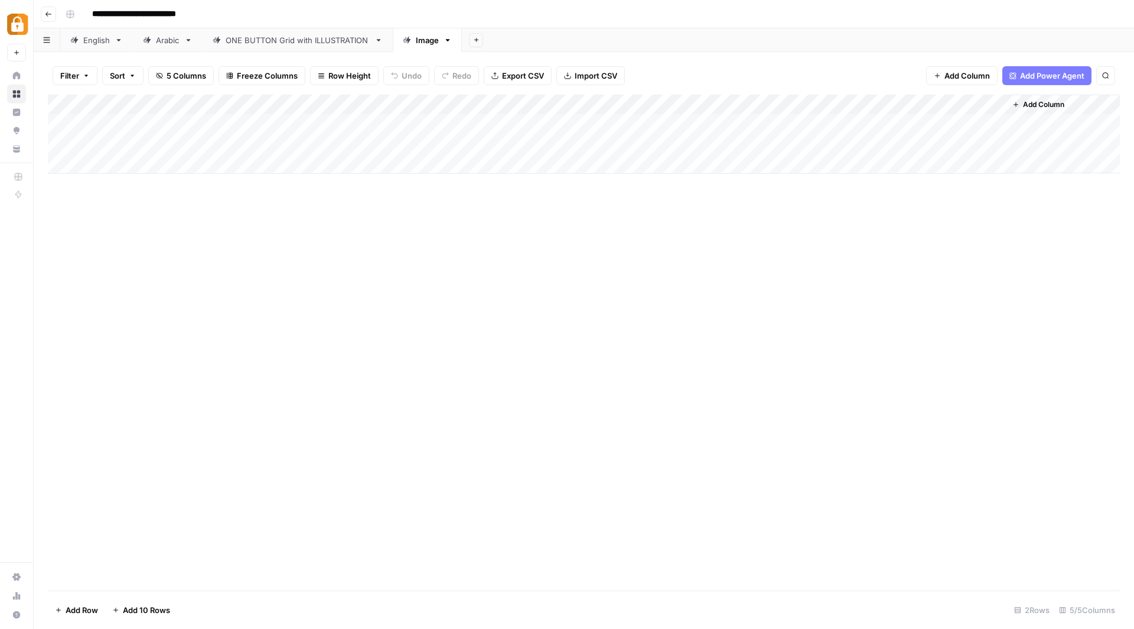
click at [91, 40] on div "English" at bounding box center [96, 40] width 27 height 12
drag, startPoint x: 495, startPoint y: 103, endPoint x: 578, endPoint y: 103, distance: 83.3
click at [579, 106] on div "Add Column" at bounding box center [584, 343] width 1072 height 496
click at [480, 186] on div "Add Column" at bounding box center [584, 343] width 1072 height 496
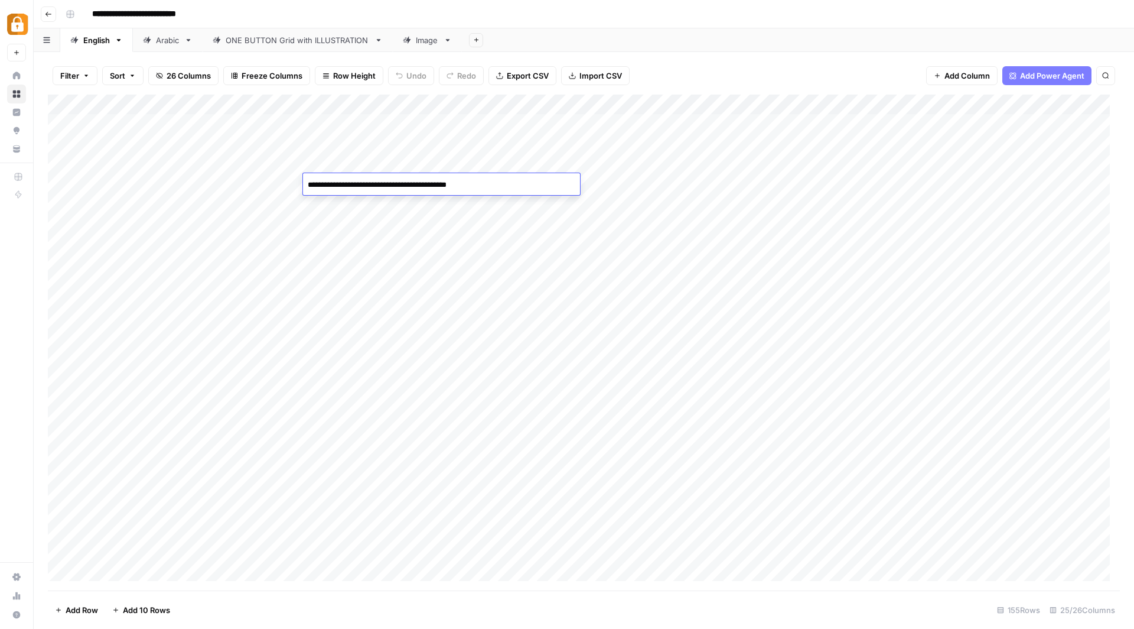
click at [480, 186] on textarea "**********" at bounding box center [441, 185] width 277 height 17
click at [327, 37] on div "ONE BUTTON Grid with ILLUSTRATION" at bounding box center [298, 40] width 144 height 12
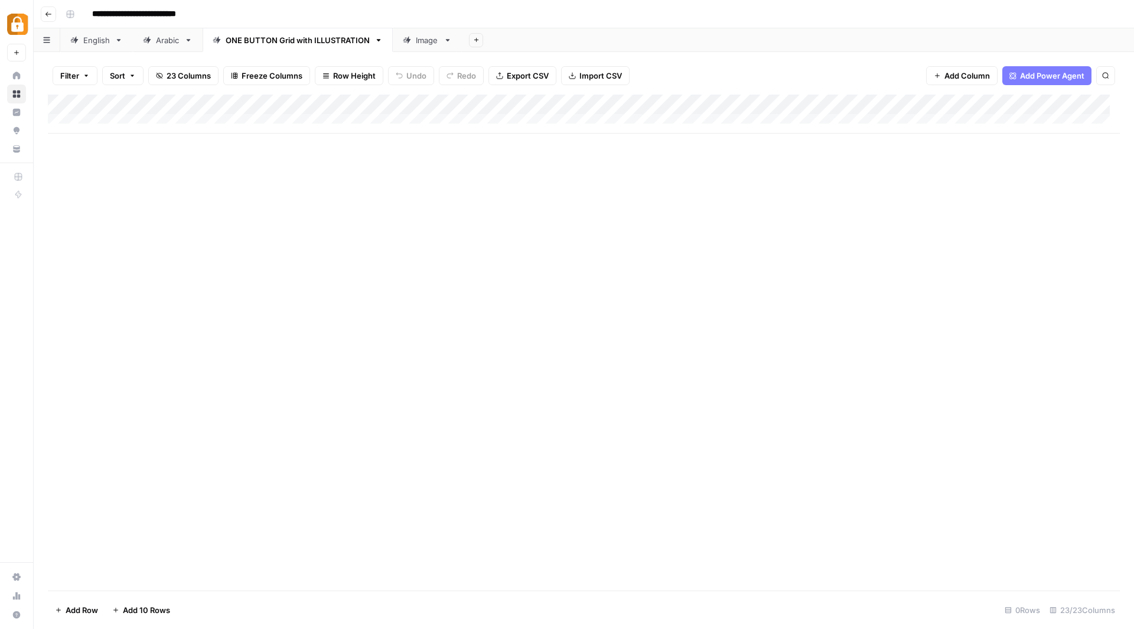
click at [90, 37] on div "English" at bounding box center [96, 40] width 27 height 12
click at [962, 122] on div "Add Column" at bounding box center [584, 343] width 1072 height 496
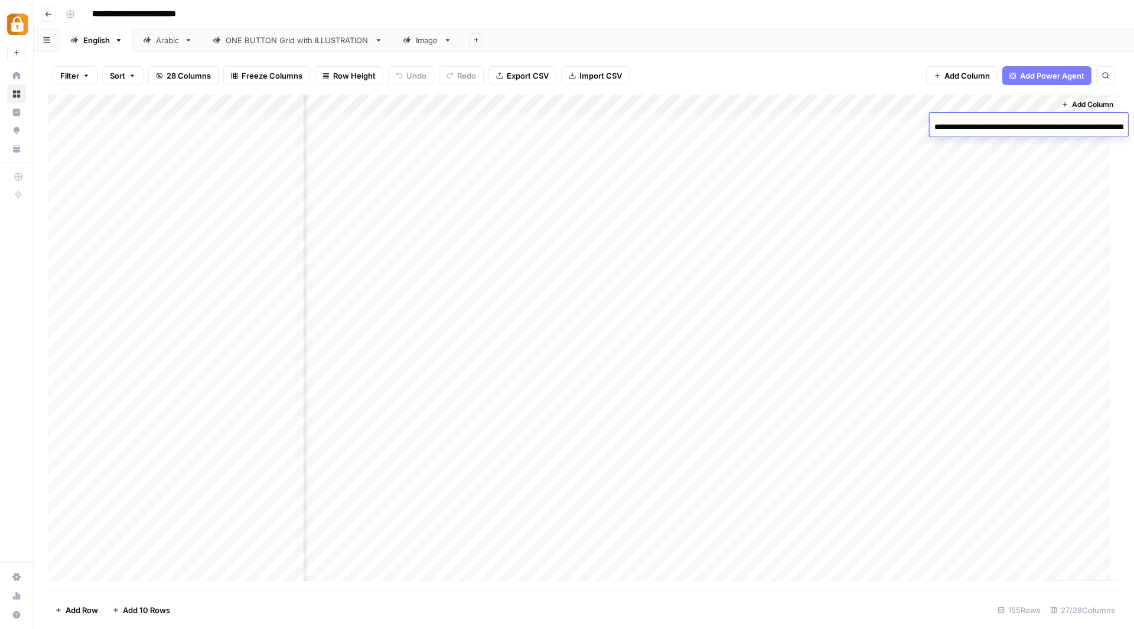
scroll to position [0, 509]
click at [1025, 222] on div "Add Column" at bounding box center [584, 343] width 1072 height 496
click at [1037, 185] on div "Add Column" at bounding box center [584, 343] width 1072 height 496
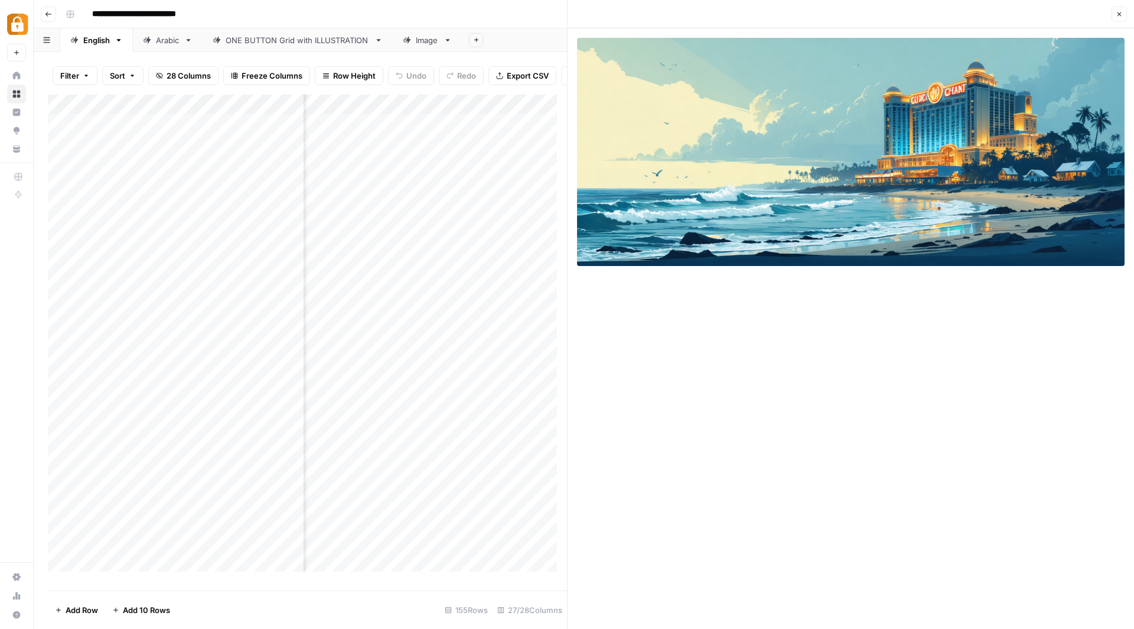
click at [1117, 13] on icon "button" at bounding box center [1119, 14] width 7 height 7
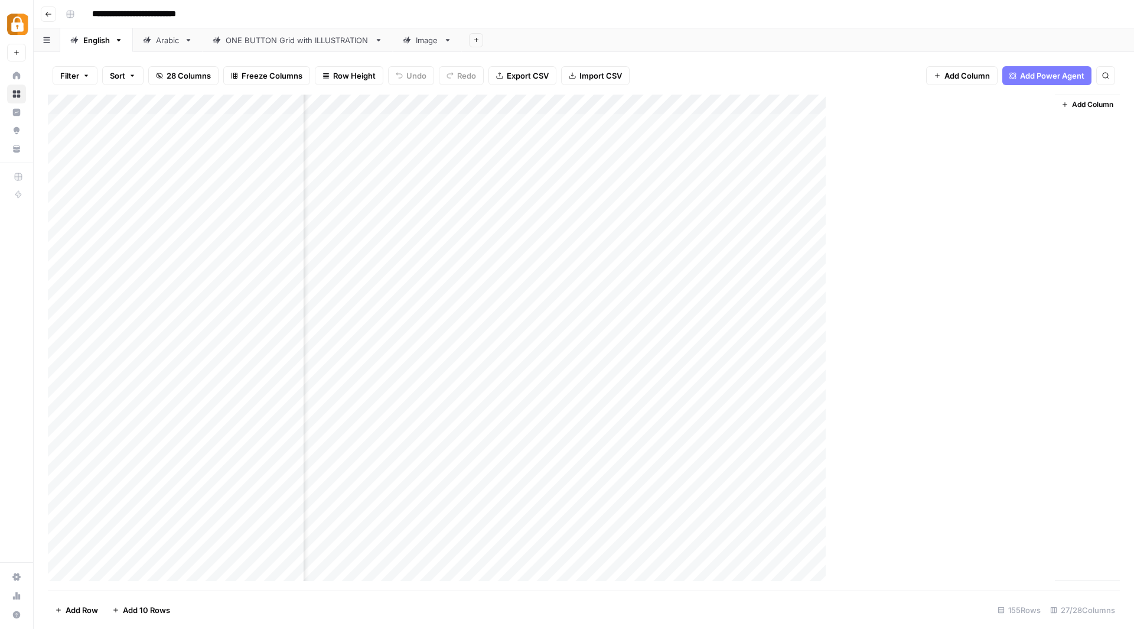
scroll to position [0, 2341]
click at [1051, 162] on div "Add Column" at bounding box center [584, 343] width 1072 height 496
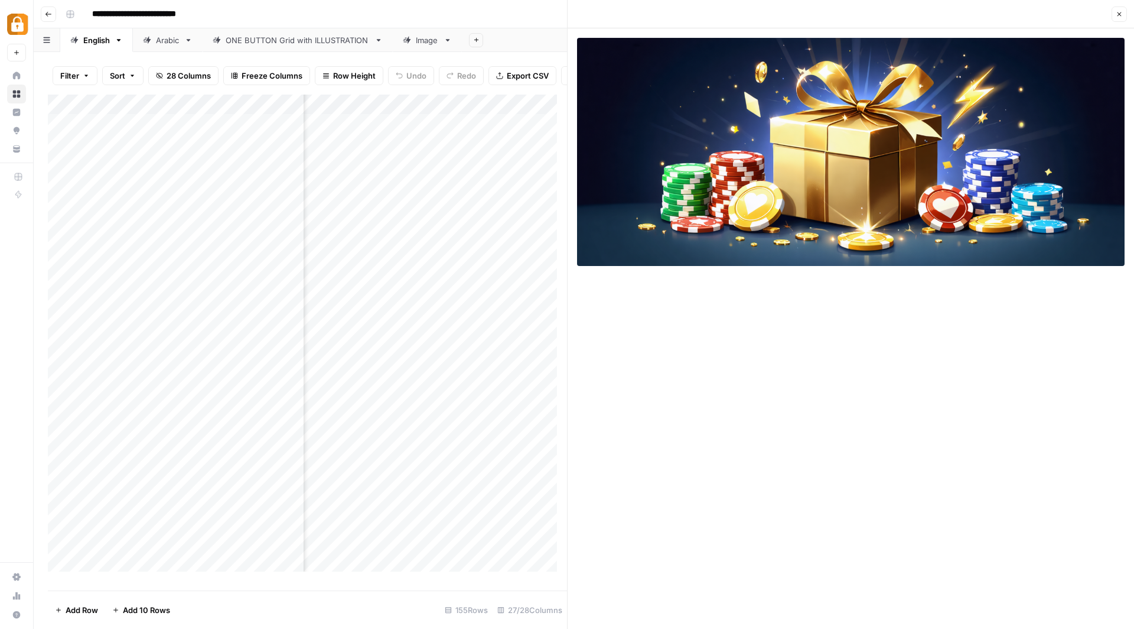
click at [1123, 14] on span "Close" at bounding box center [1123, 14] width 1 height 1
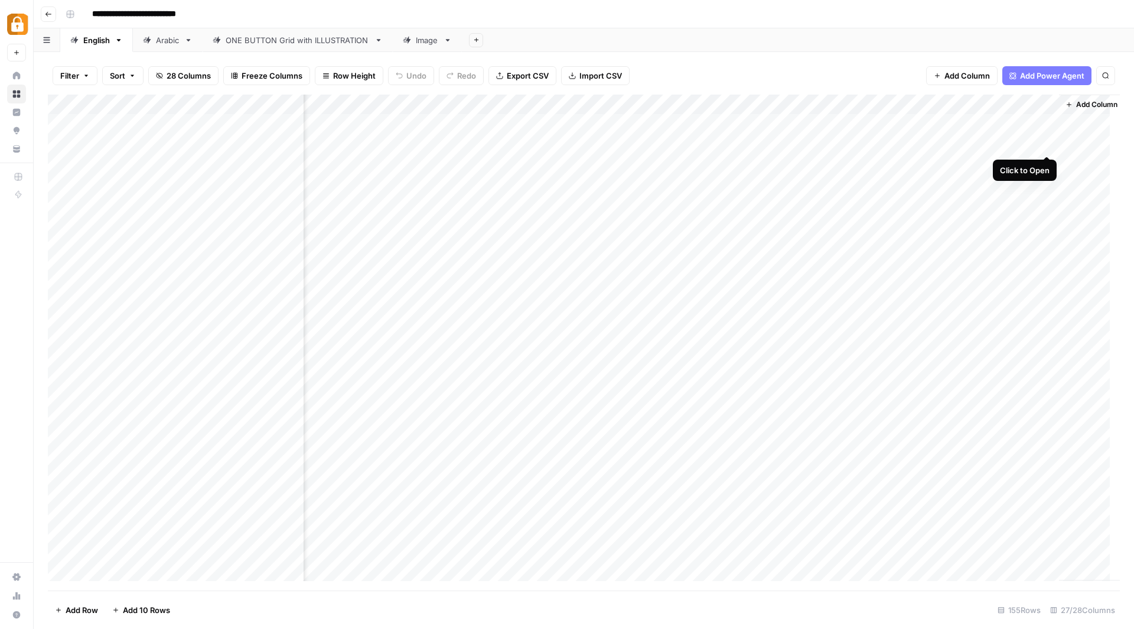
click at [1048, 142] on div "Add Column" at bounding box center [584, 343] width 1072 height 496
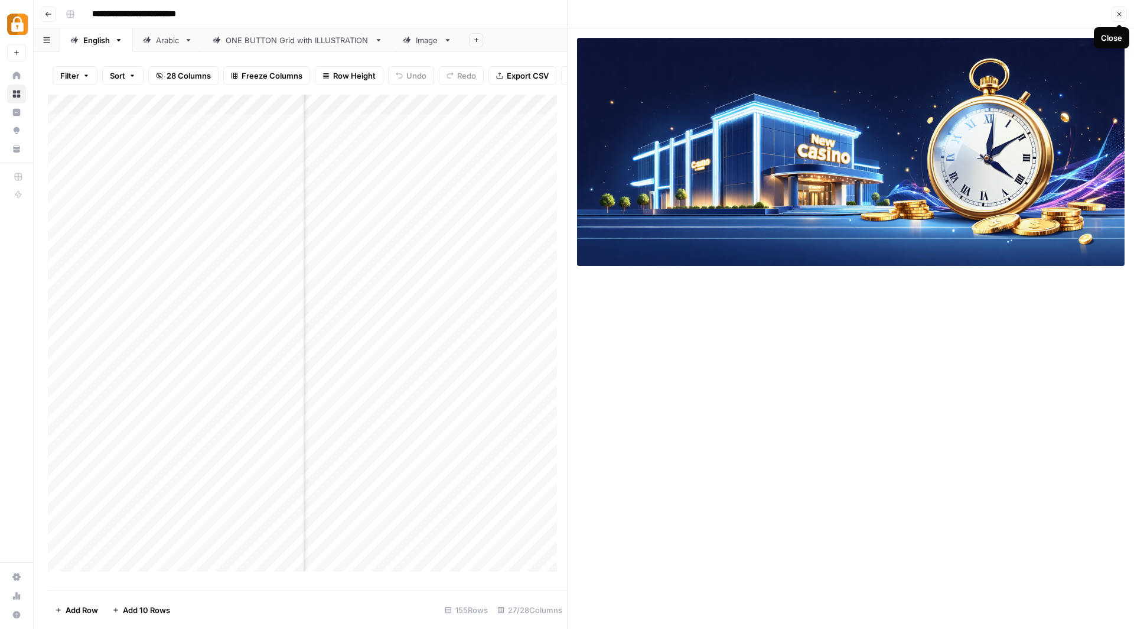
click at [1119, 14] on icon "button" at bounding box center [1120, 14] width 4 height 4
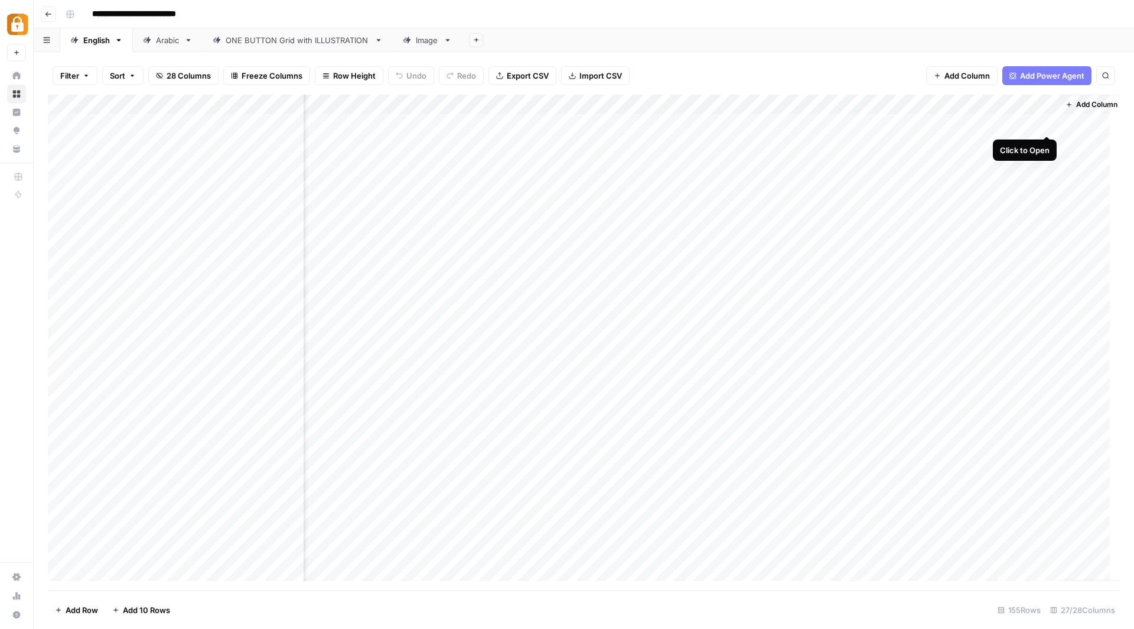
click at [1048, 122] on div "Add Column" at bounding box center [584, 343] width 1072 height 496
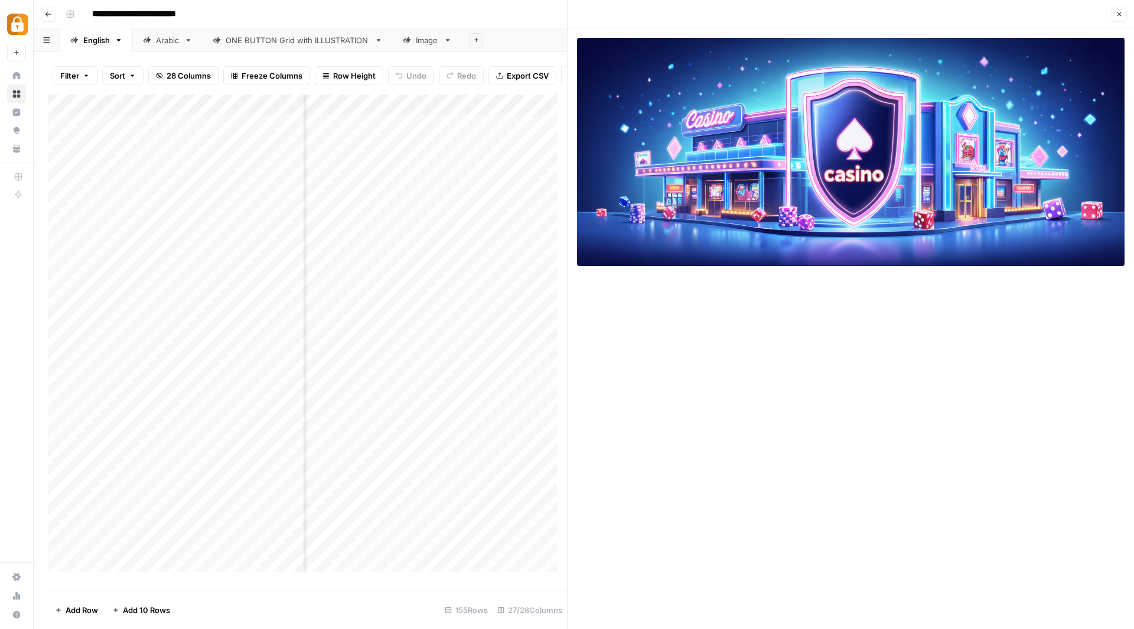
click at [1121, 15] on icon "button" at bounding box center [1120, 14] width 4 height 4
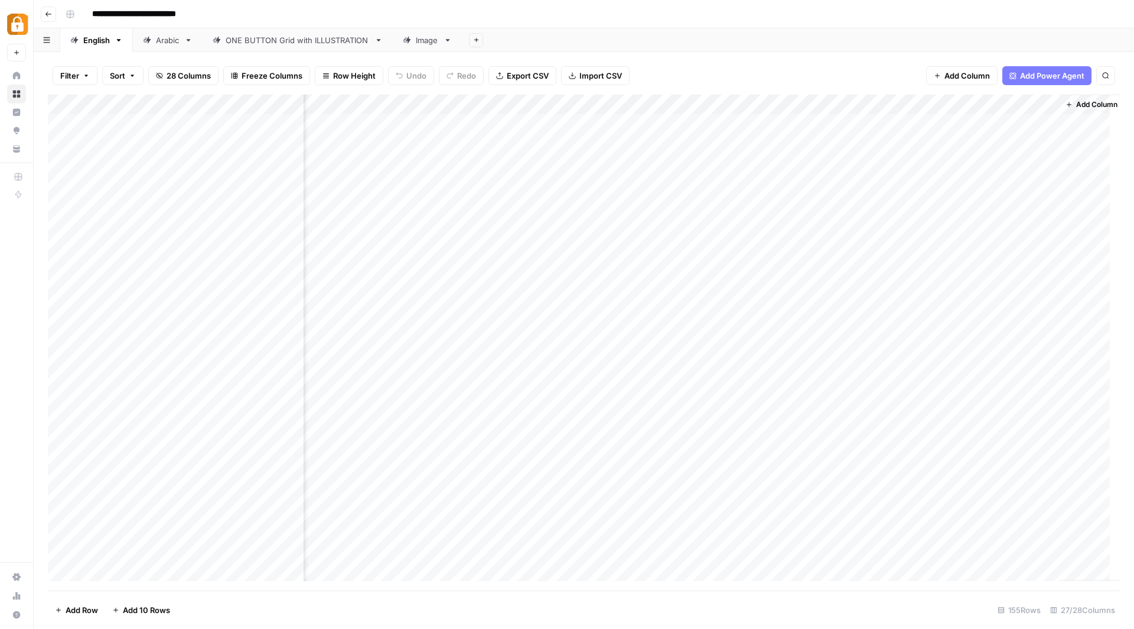
click at [1006, 138] on div "Add Column" at bounding box center [584, 343] width 1072 height 496
click at [1006, 140] on input "**********" at bounding box center [1029, 147] width 189 height 14
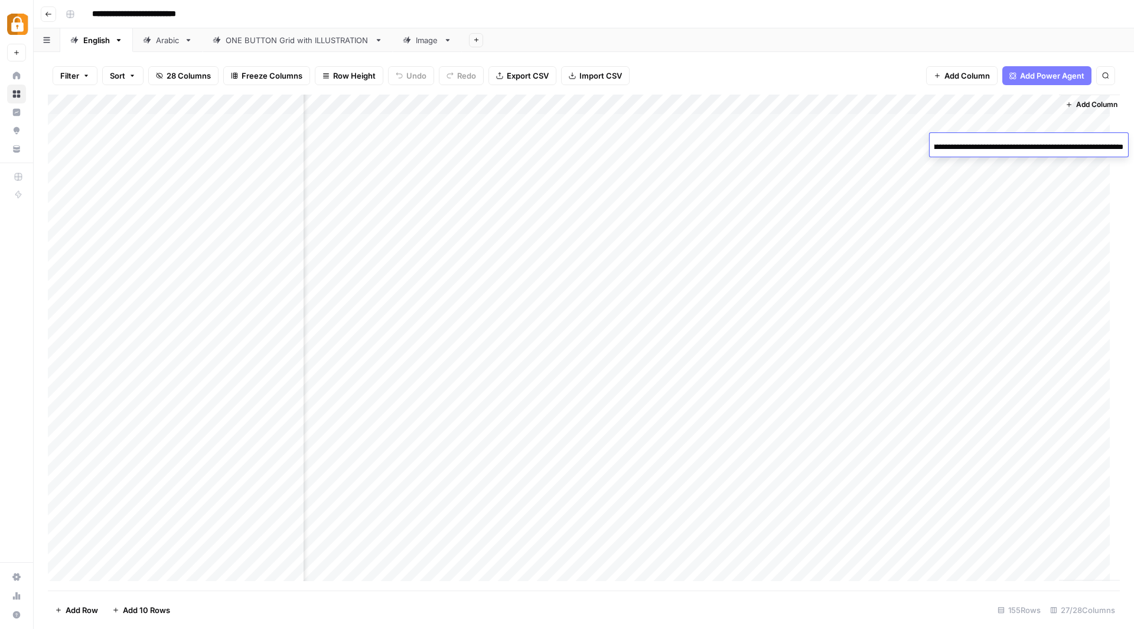
click at [1006, 140] on input "**********" at bounding box center [1029, 147] width 189 height 14
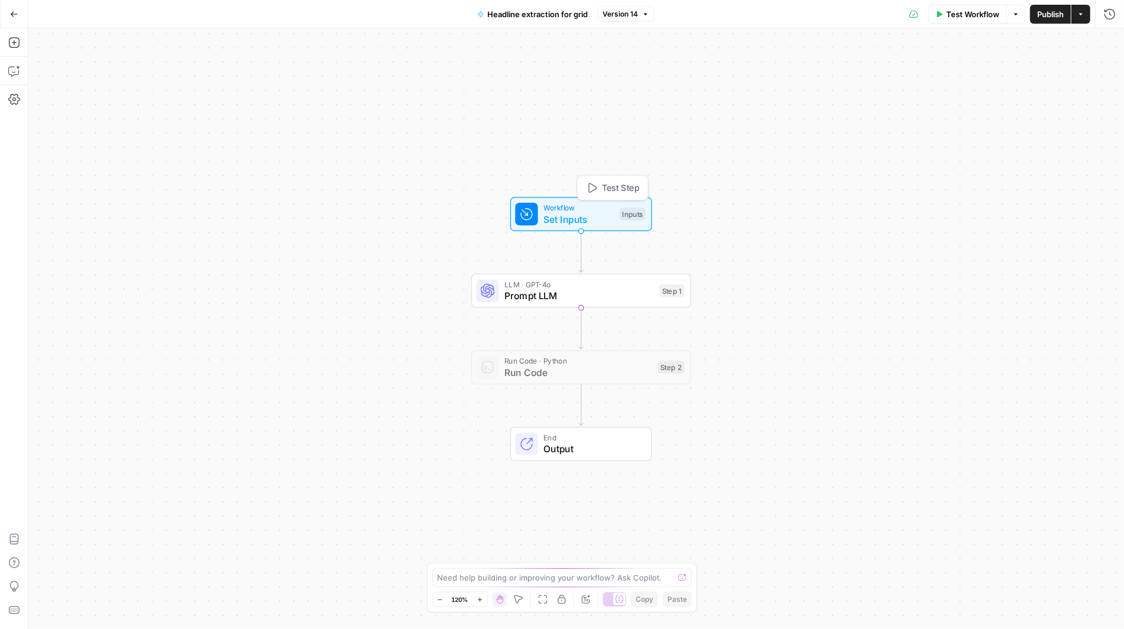
click at [548, 209] on span "Workflow" at bounding box center [579, 207] width 70 height 11
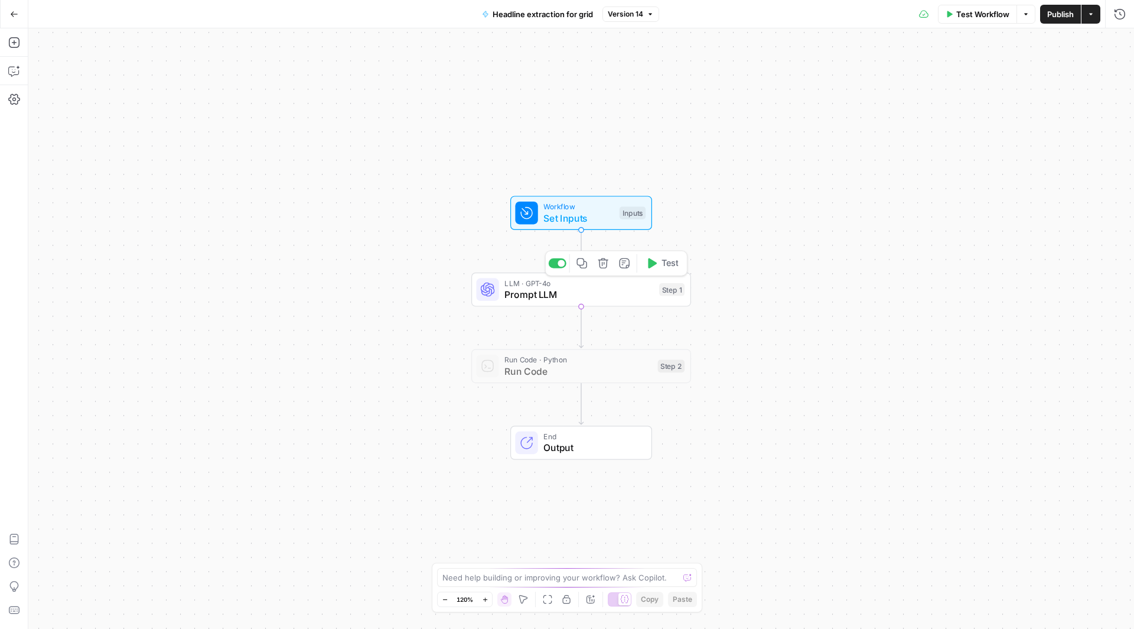
click at [593, 291] on span "Prompt LLM" at bounding box center [579, 294] width 149 height 14
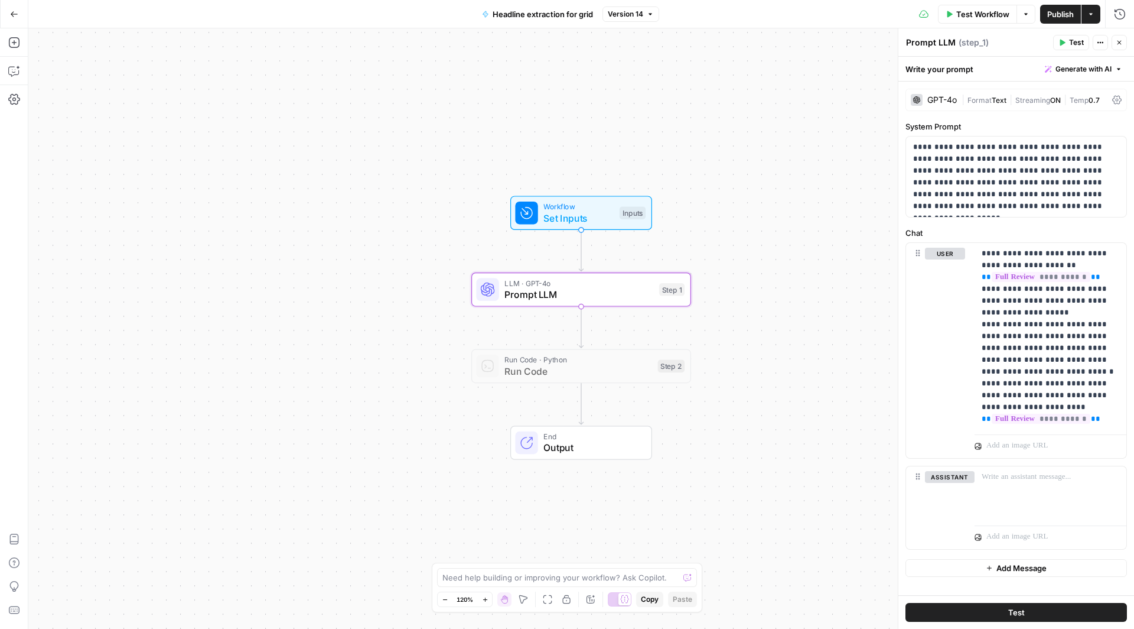
click at [13, 10] on icon "button" at bounding box center [14, 14] width 8 height 8
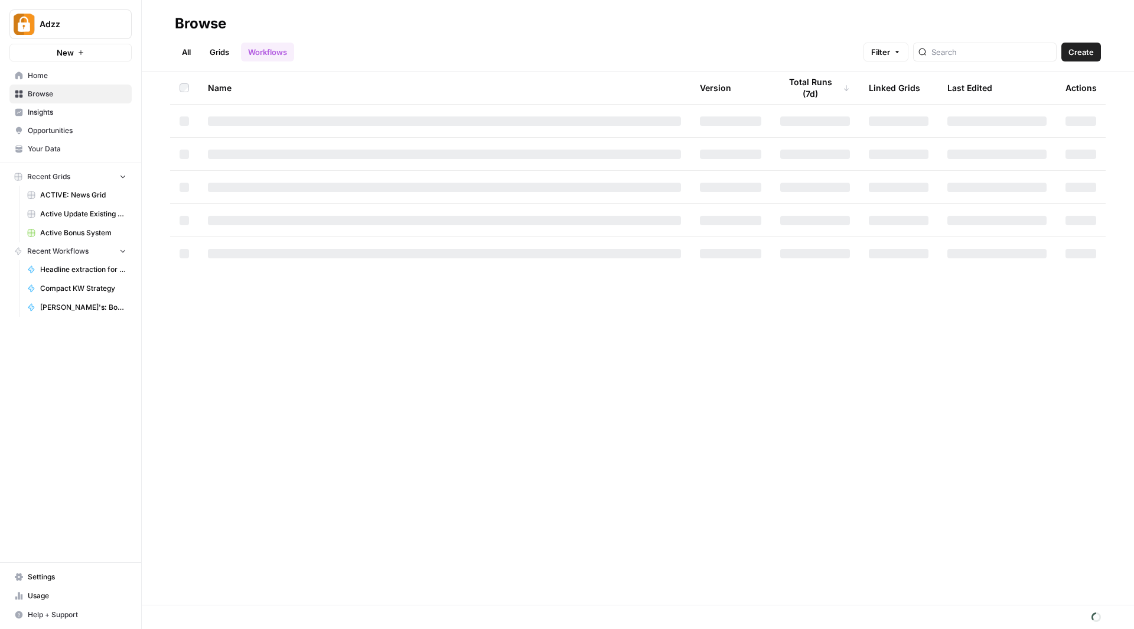
click at [46, 145] on span "Your Data" at bounding box center [77, 149] width 99 height 11
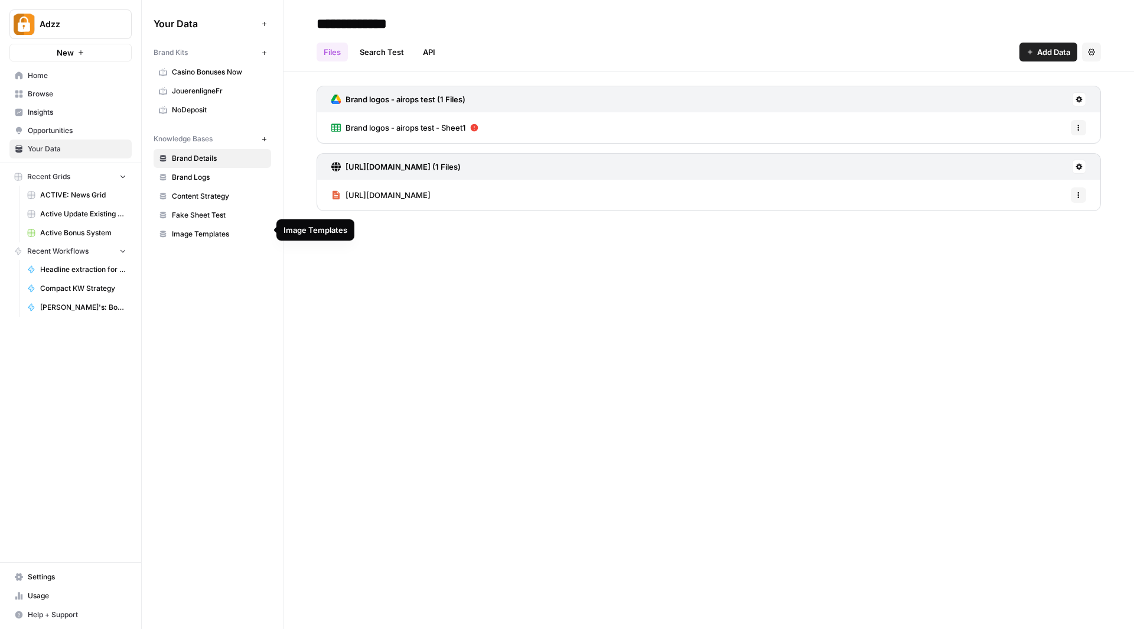
click at [191, 232] on span "Image Templates" at bounding box center [219, 234] width 94 height 11
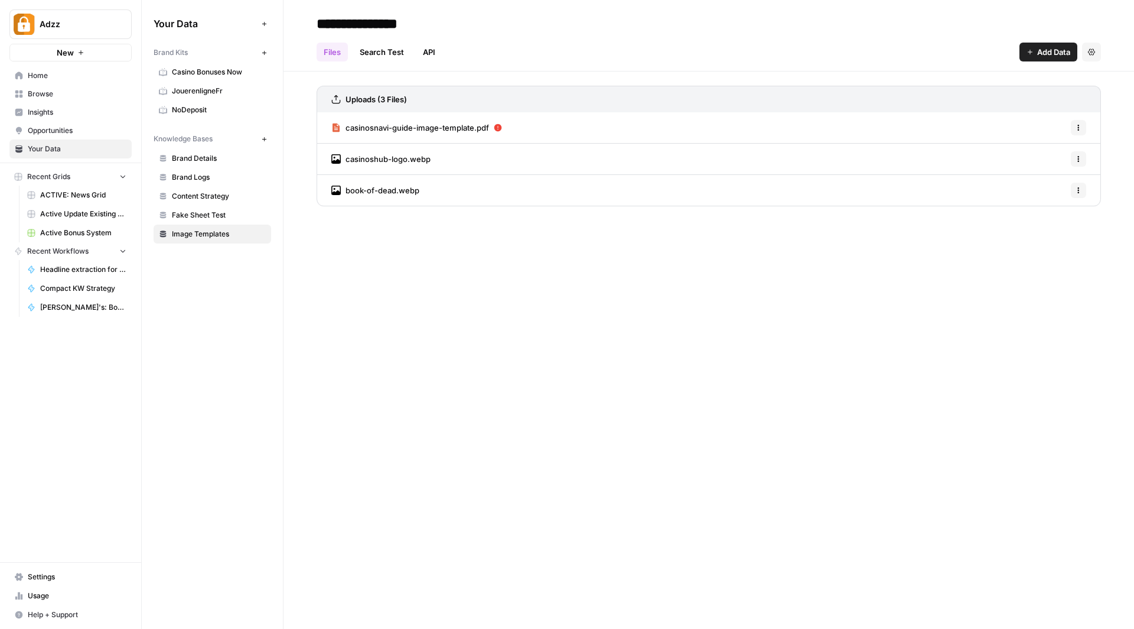
click at [414, 123] on span "casinosnavi-guide-image-template.pdf" at bounding box center [418, 128] width 144 height 12
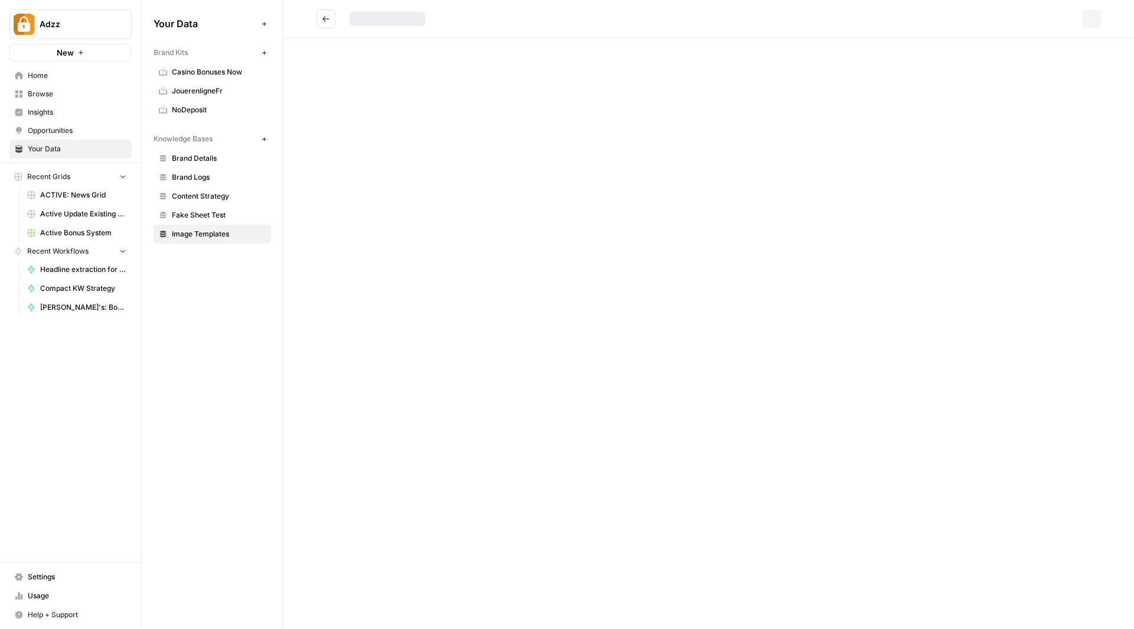
click at [414, 123] on div "Options" at bounding box center [709, 314] width 851 height 629
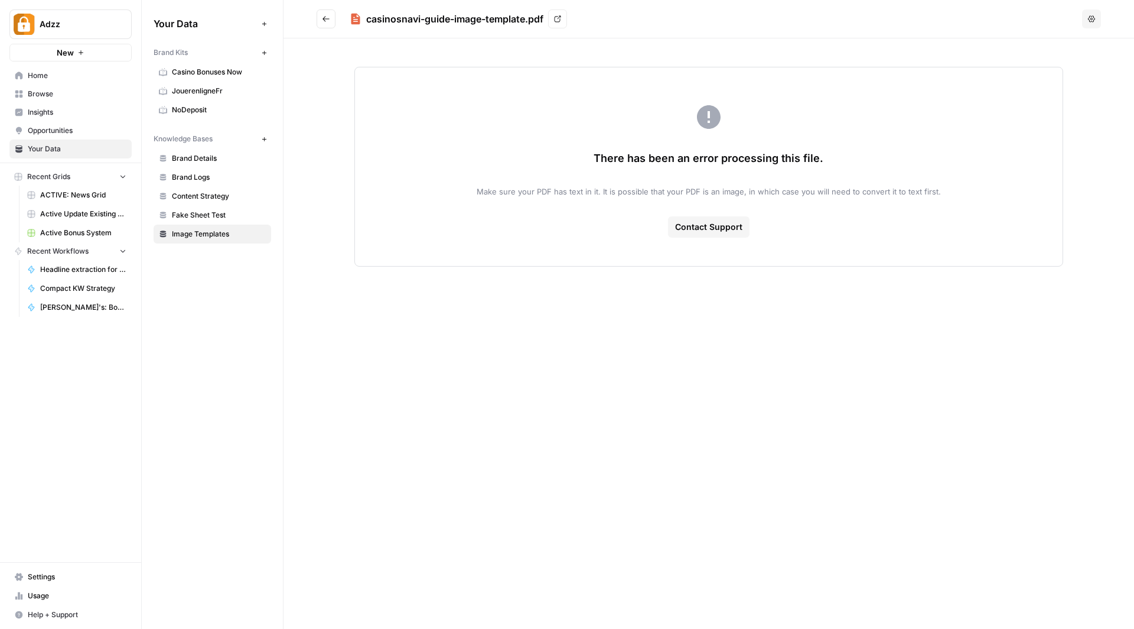
click at [506, 274] on div "casinosnavi-guide-image-template.pdf View Options There has been an error proce…" at bounding box center [709, 314] width 851 height 629
click at [557, 19] on icon at bounding box center [557, 18] width 7 height 7
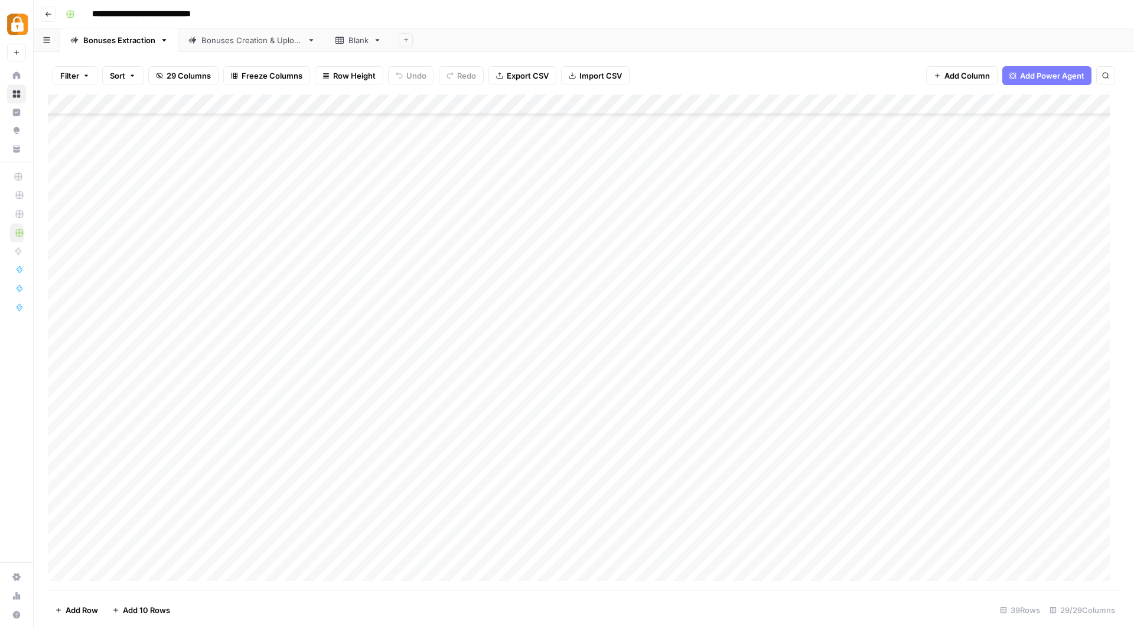
scroll to position [336, 0]
click at [45, 16] on icon "button" at bounding box center [48, 14] width 7 height 7
click at [48, 16] on icon "button" at bounding box center [48, 14] width 7 height 7
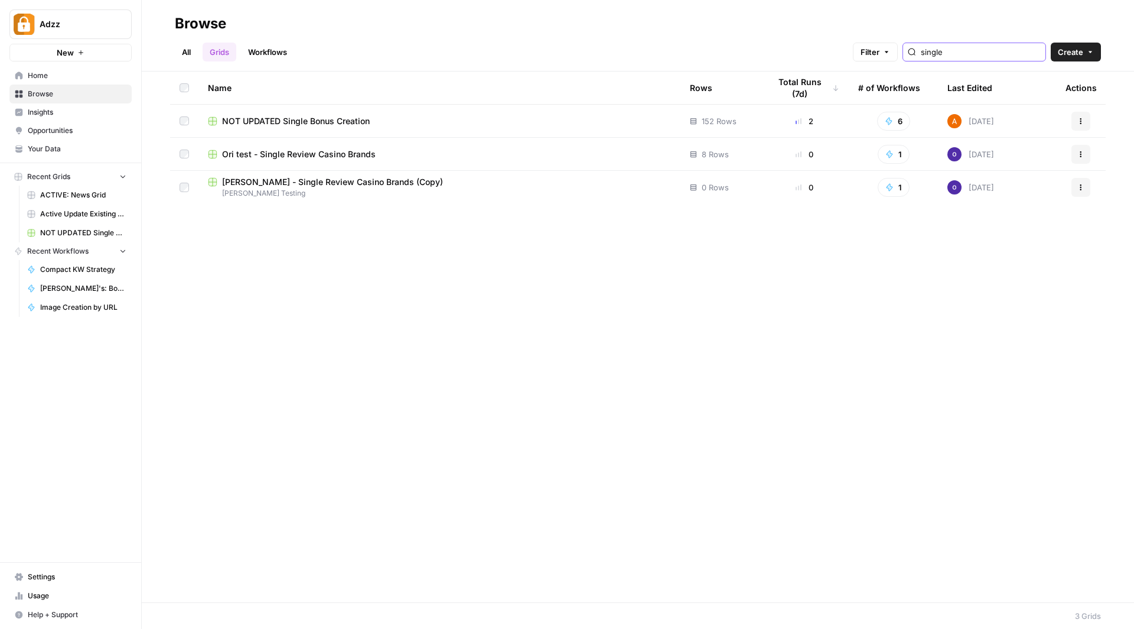
click at [979, 53] on input "single" at bounding box center [981, 52] width 120 height 12
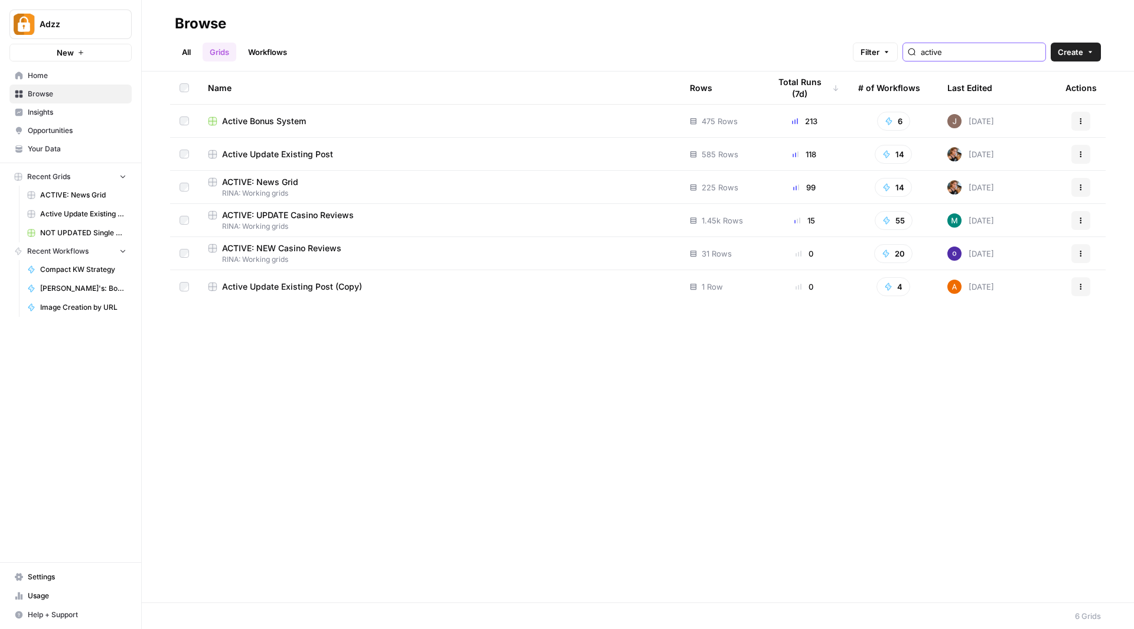
type input "active"
click at [310, 180] on div "ACTIVE: News Grid" at bounding box center [439, 182] width 463 height 12
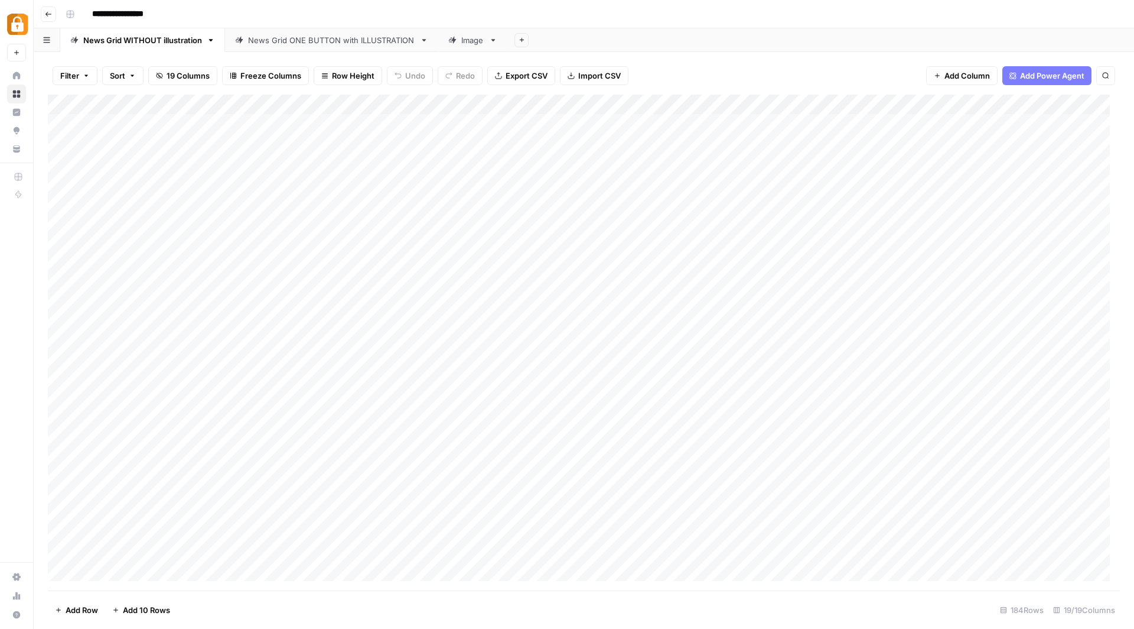
click at [357, 34] on div "News Grid ONE BUTTON with ILLUSTRATION" at bounding box center [331, 40] width 167 height 12
click at [839, 614] on footer "Add Row Add 10 Rows 36 Rows 23/23 Columns" at bounding box center [584, 609] width 1072 height 38
click at [717, 266] on div "Add Column" at bounding box center [584, 343] width 1072 height 496
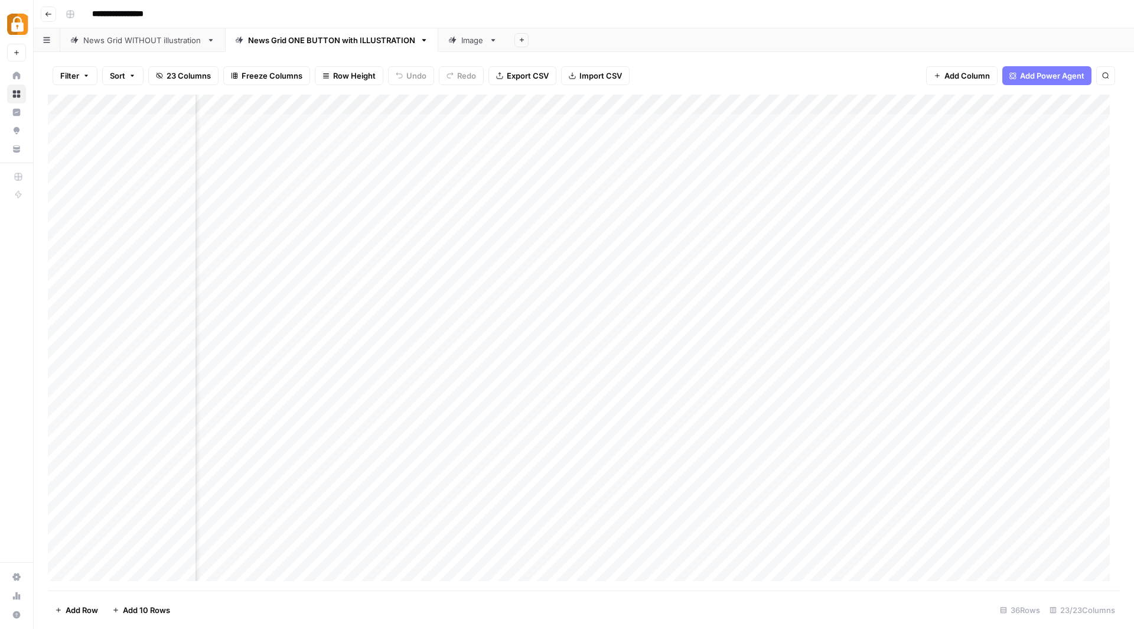
click at [717, 266] on div "Add Column" at bounding box center [584, 343] width 1072 height 496
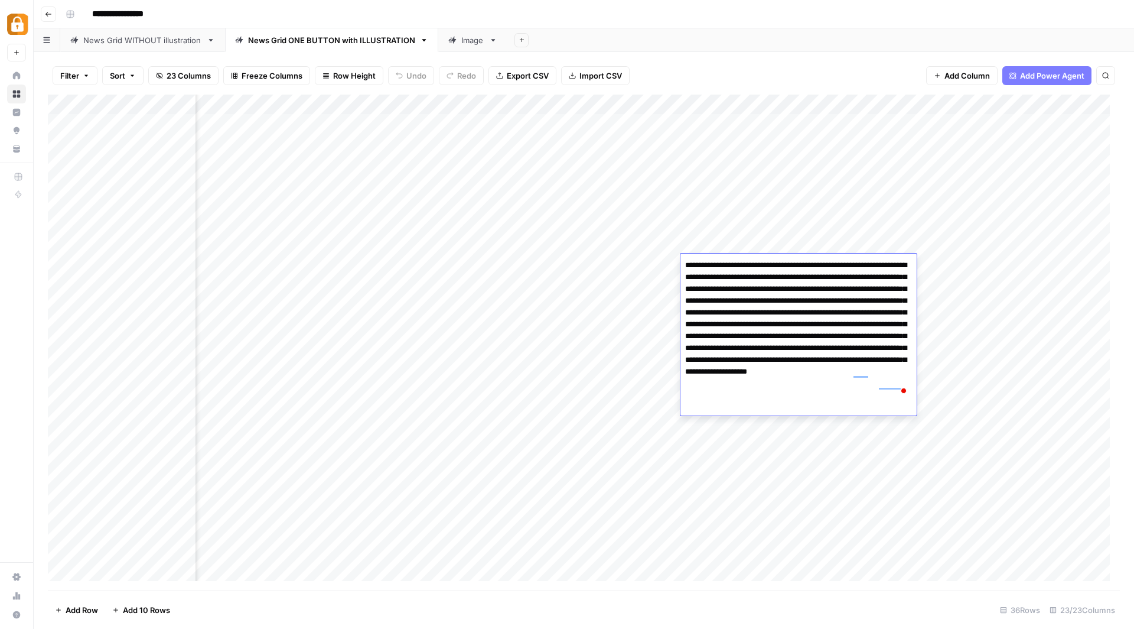
click at [725, 60] on div "Filter Sort 23 Columns Freeze Columns Row Height Undo Redo Export CSV Import CS…" at bounding box center [584, 76] width 1072 height 38
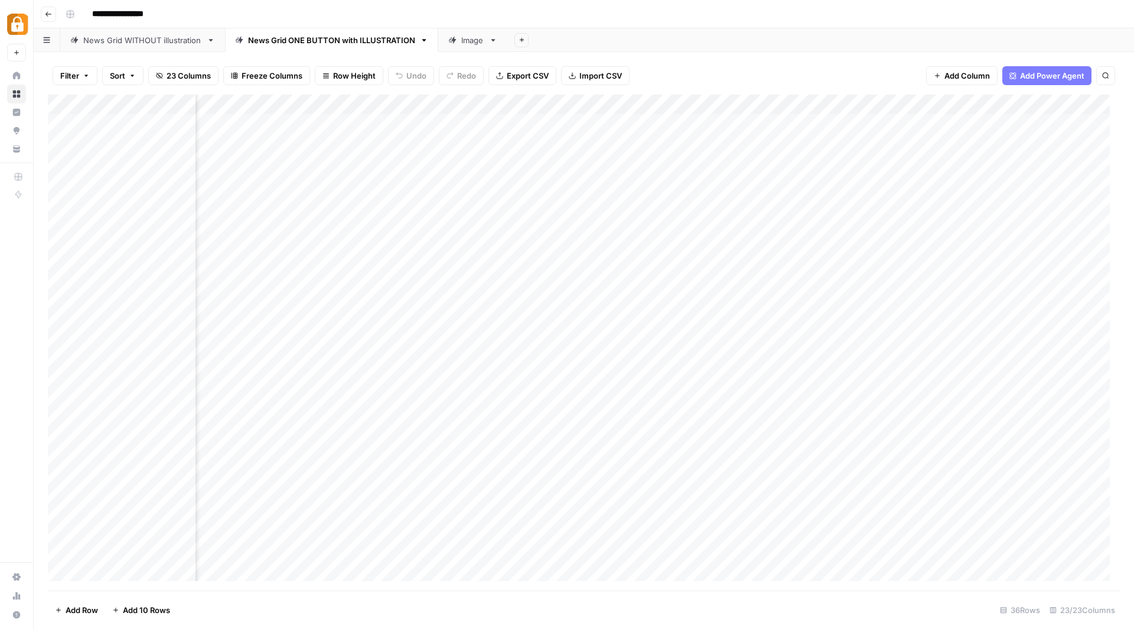
click at [656, 108] on div "Add Column" at bounding box center [584, 343] width 1072 height 496
click at [739, 107] on div "Add Column" at bounding box center [584, 343] width 1072 height 496
click at [731, 297] on div "Add Column" at bounding box center [584, 343] width 1072 height 496
click at [656, 105] on div "Add Column" at bounding box center [584, 343] width 1072 height 496
click at [583, 218] on span "Edit Workflow" at bounding box center [590, 220] width 103 height 12
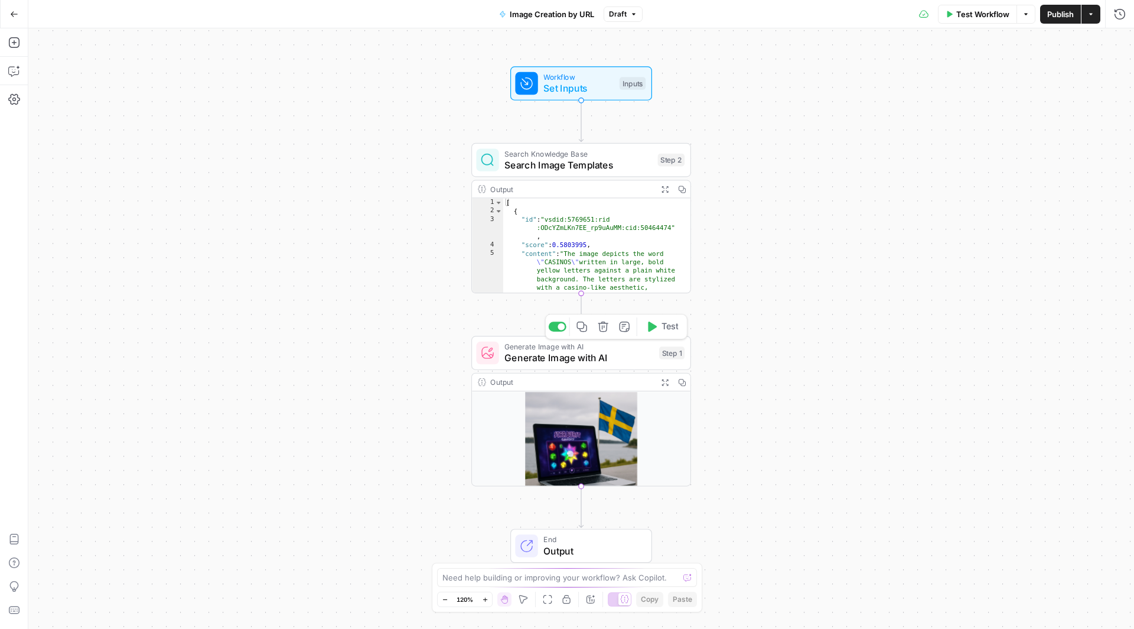
click at [584, 343] on span "Generate Image with AI" at bounding box center [579, 346] width 149 height 11
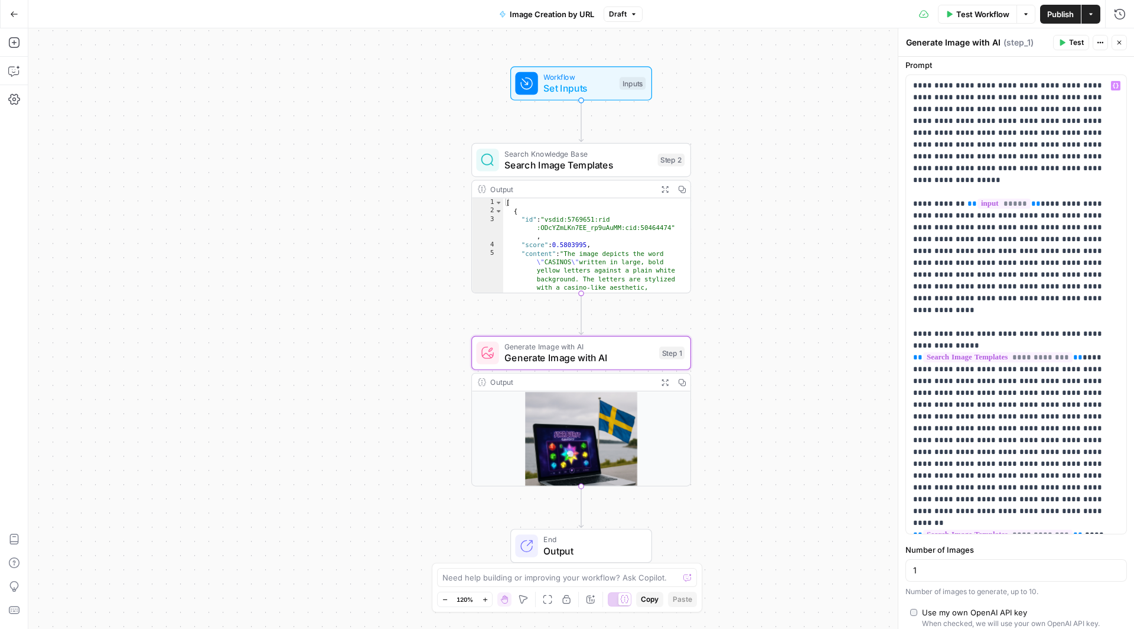
scroll to position [272, 0]
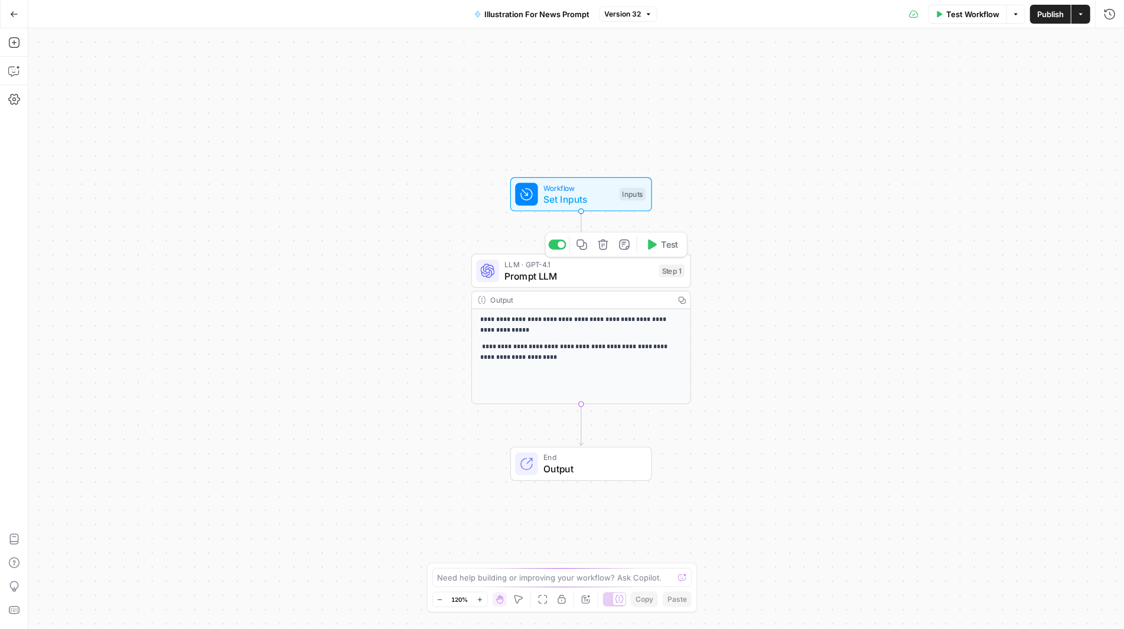
click at [532, 272] on span "Prompt LLM" at bounding box center [579, 276] width 149 height 14
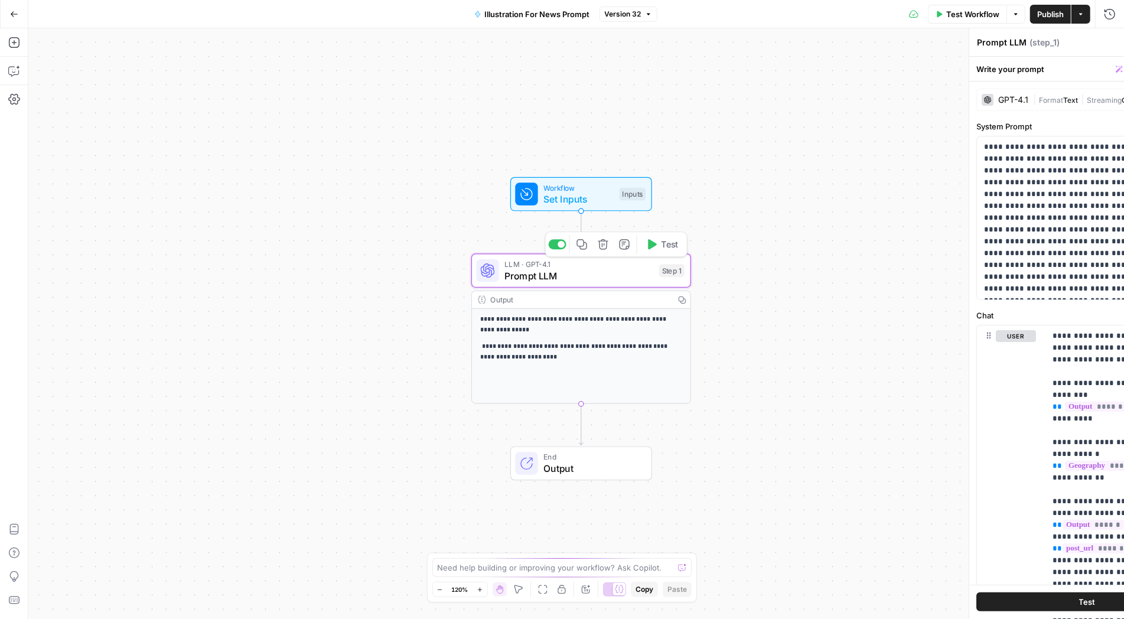
click at [532, 272] on span "Prompt LLM" at bounding box center [579, 276] width 149 height 14
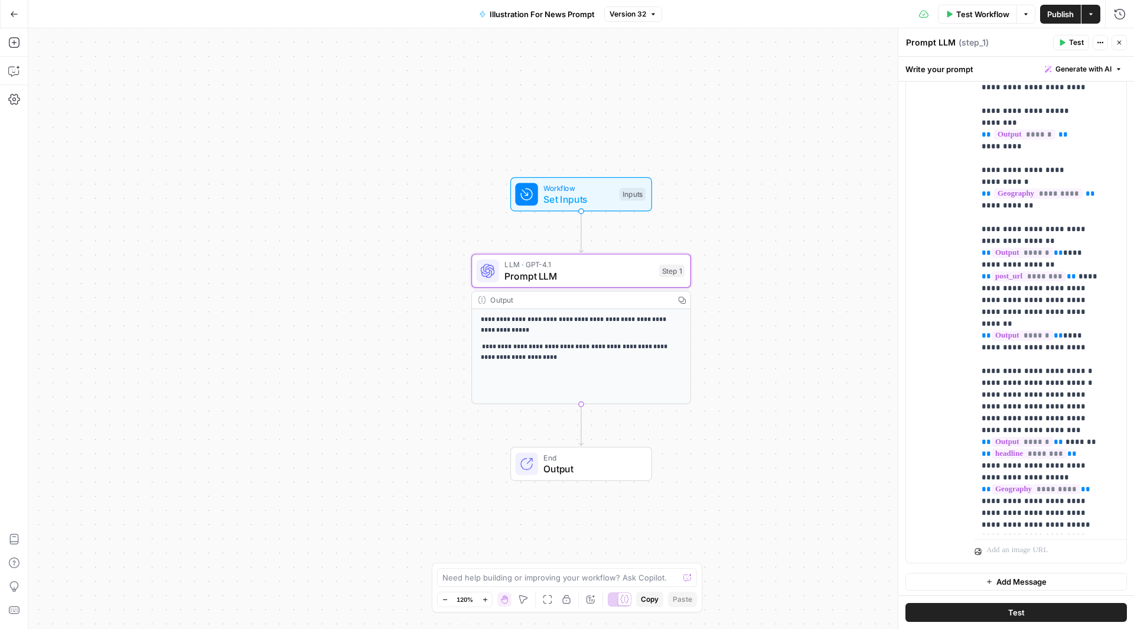
click at [1120, 42] on icon "button" at bounding box center [1120, 43] width 4 height 4
